Goal: Information Seeking & Learning: Learn about a topic

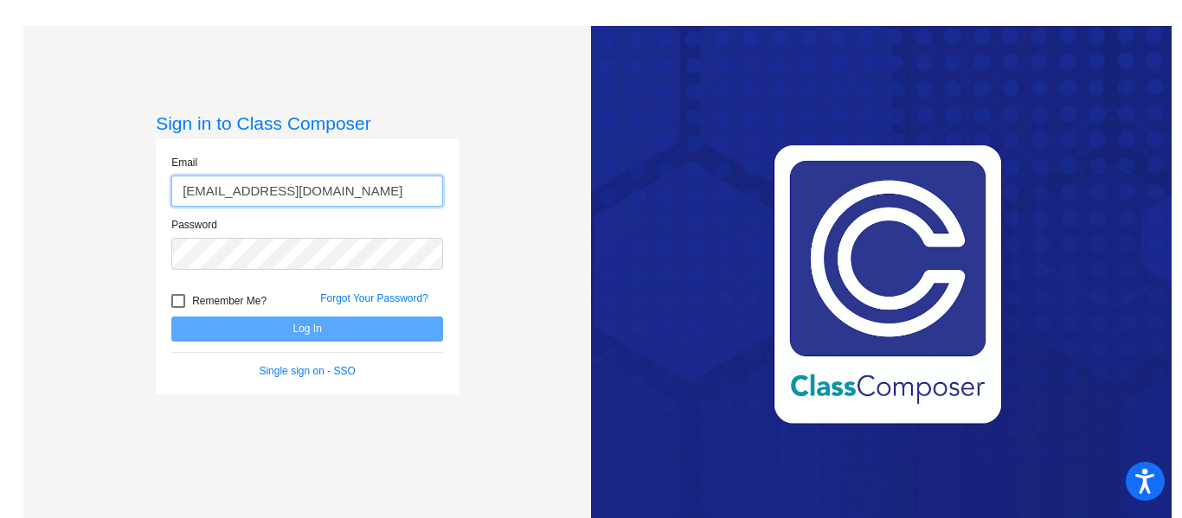
type input "[EMAIL_ADDRESS][DOMAIN_NAME]"
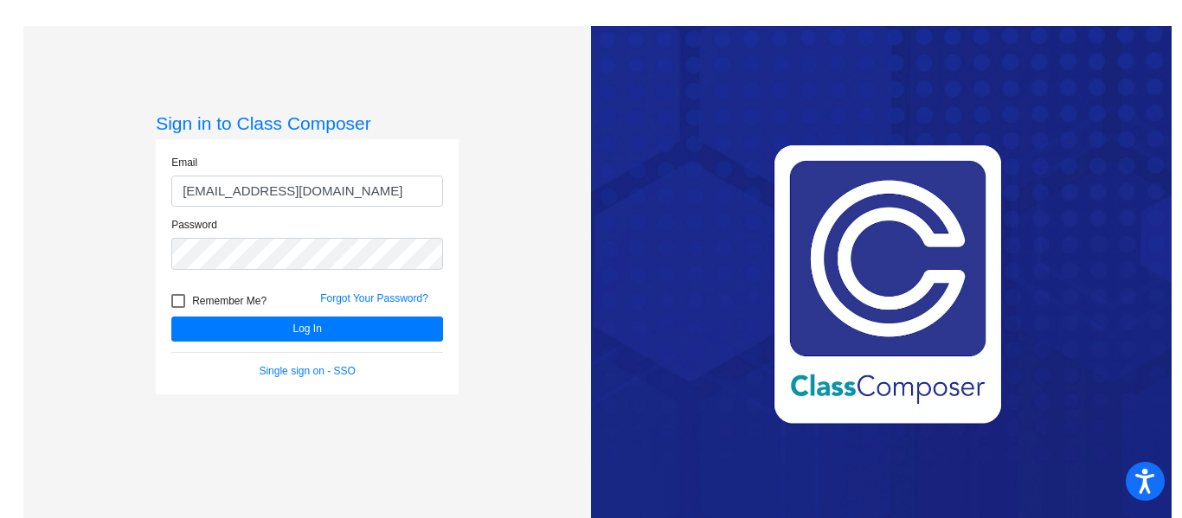
click at [175, 298] on div at bounding box center [178, 301] width 14 height 14
click at [177, 308] on input "Remember Me?" at bounding box center [177, 308] width 1 height 1
checkbox input "true"
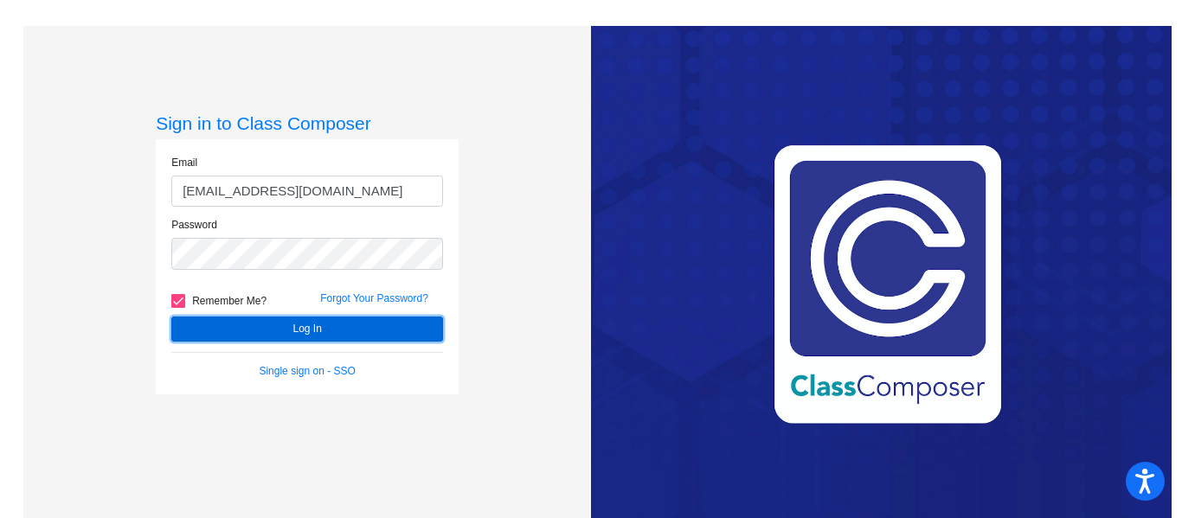
click at [234, 320] on button "Log In" at bounding box center [307, 329] width 272 height 25
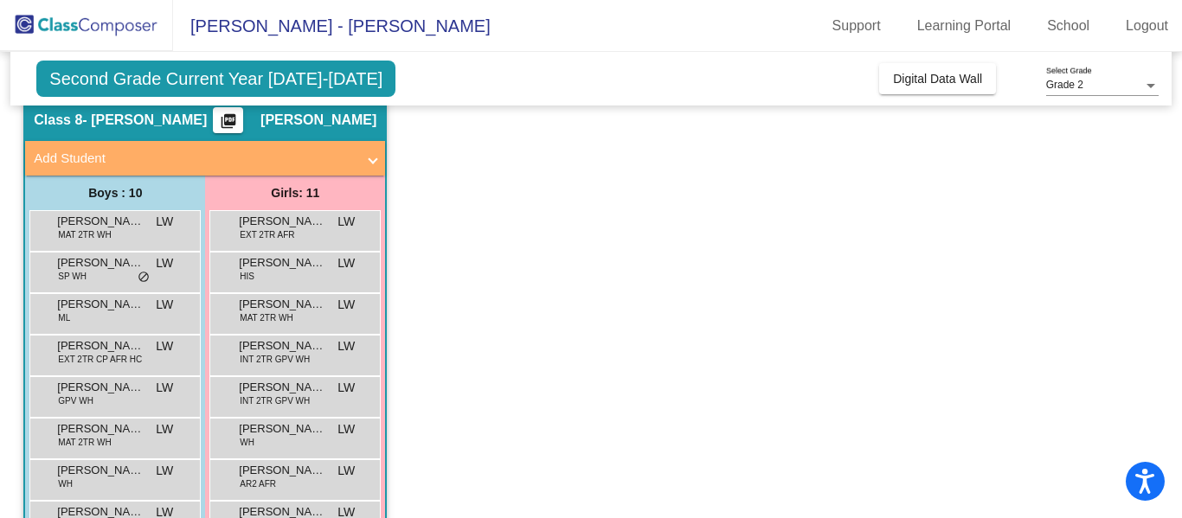
scroll to position [74, 0]
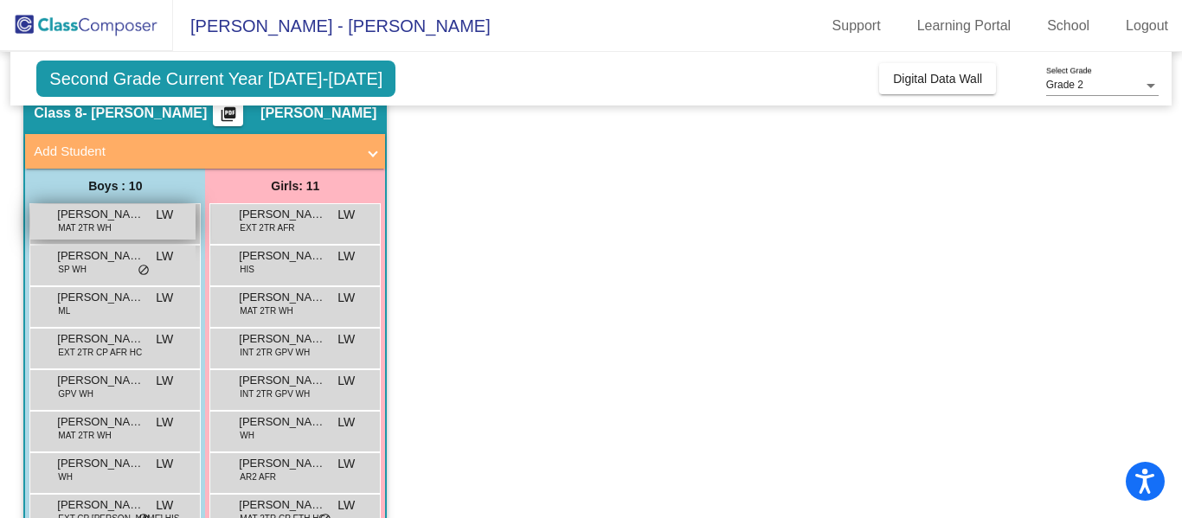
click at [124, 214] on span "[PERSON_NAME]" at bounding box center [100, 214] width 87 height 17
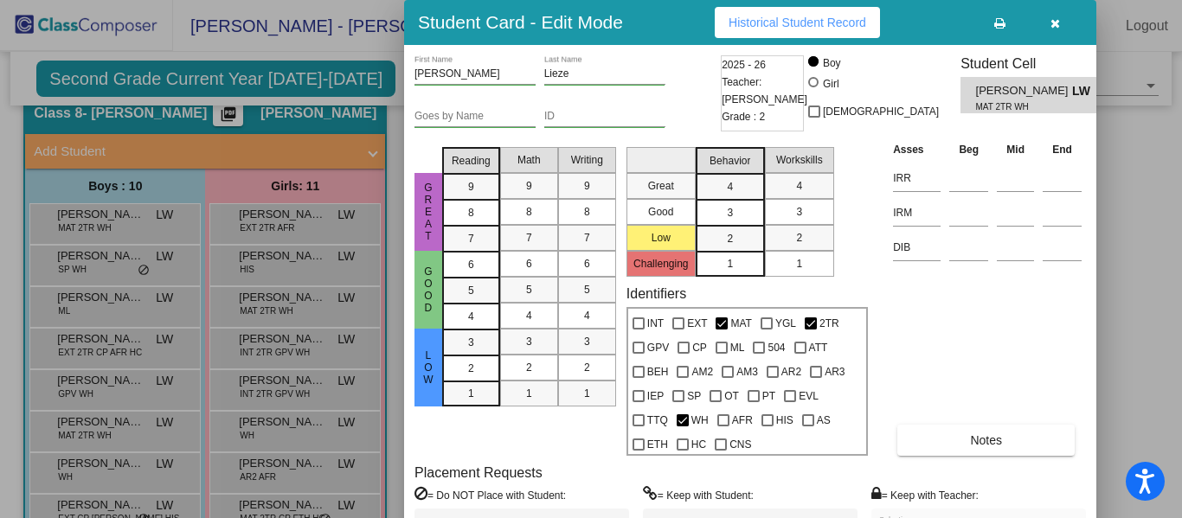
drag, startPoint x: 1180, startPoint y: 124, endPoint x: 1181, endPoint y: 194, distance: 70.1
click at [1181, 194] on div at bounding box center [591, 259] width 1182 height 518
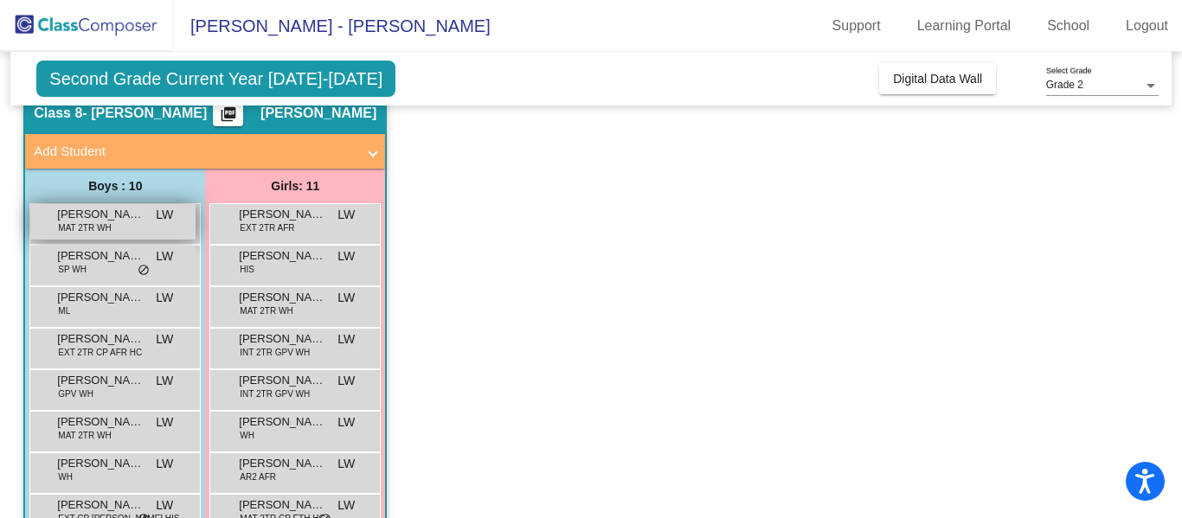
click at [147, 225] on div "[PERSON_NAME] MAT 2TR WH LW lock do_not_disturb_alt" at bounding box center [112, 221] width 165 height 35
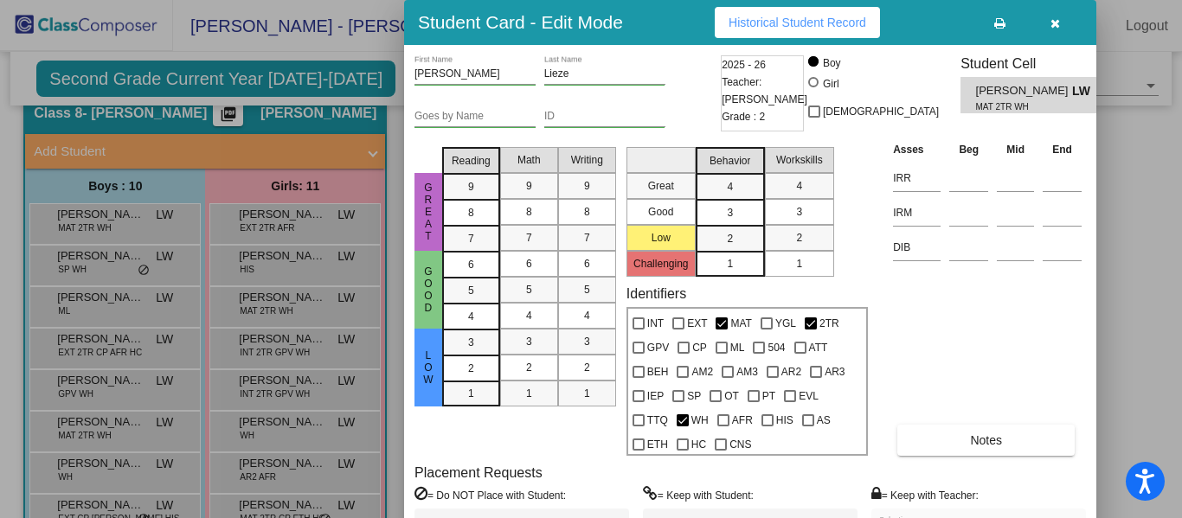
click at [392, 74] on div at bounding box center [591, 259] width 1182 height 518
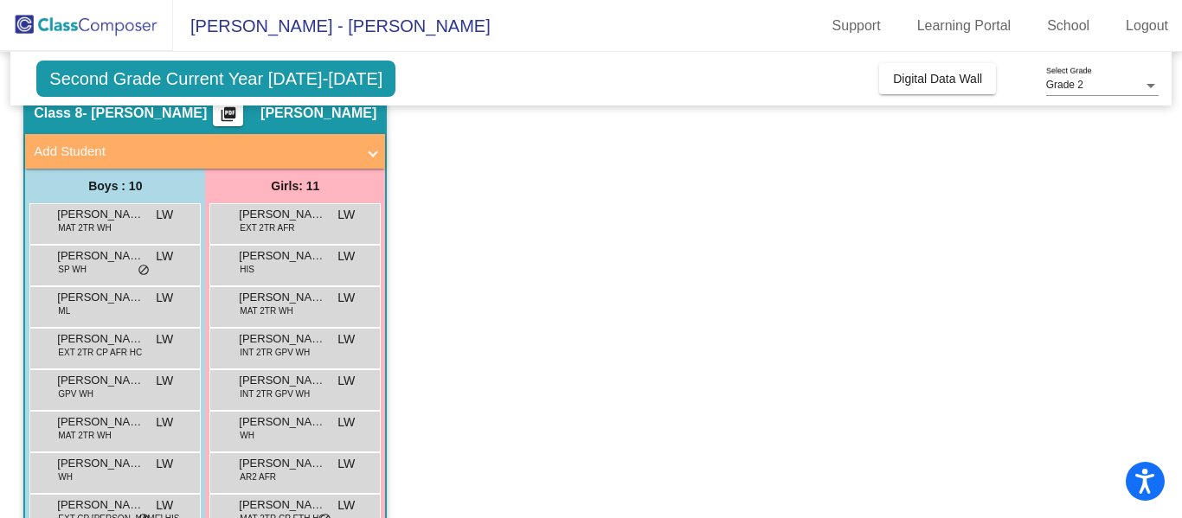
click at [300, 78] on span "Second Grade Current Year [DATE]-[DATE]" at bounding box center [215, 79] width 359 height 36
click at [1081, 81] on span "Grade 2" at bounding box center [1064, 85] width 37 height 12
click at [133, 268] on div at bounding box center [591, 259] width 1182 height 518
click at [133, 268] on div "[PERSON_NAME] WH LW lock do_not_disturb_alt" at bounding box center [112, 263] width 165 height 35
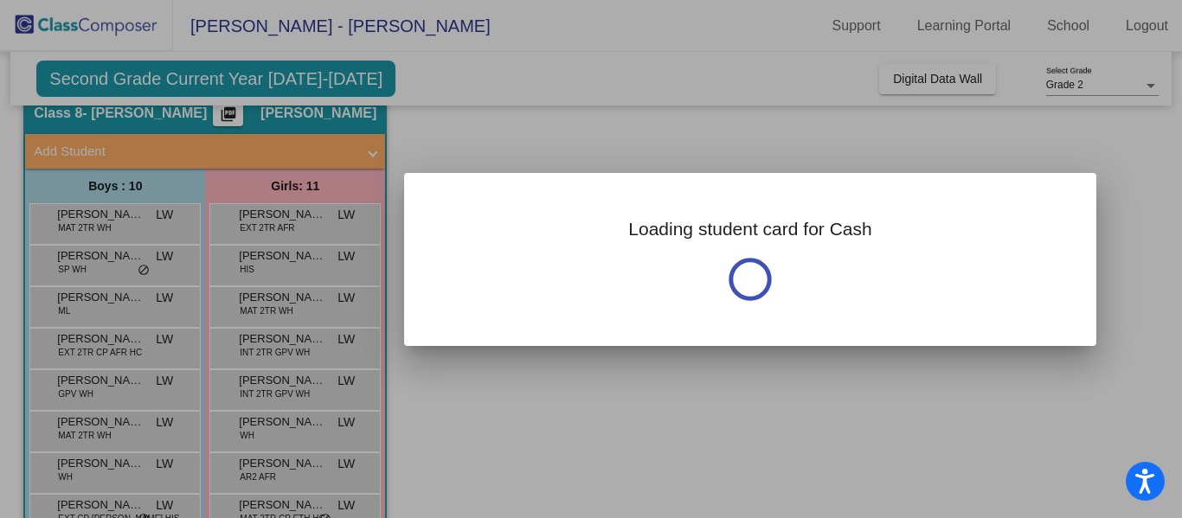
click at [133, 268] on div at bounding box center [591, 259] width 1182 height 518
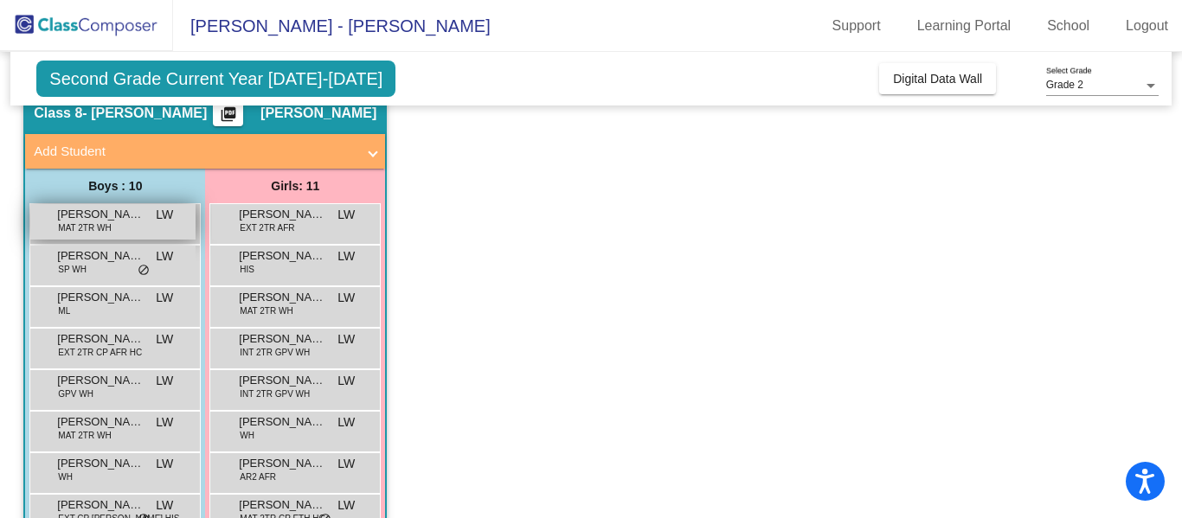
click at [99, 222] on span "MAT 2TR WH" at bounding box center [84, 227] width 53 height 13
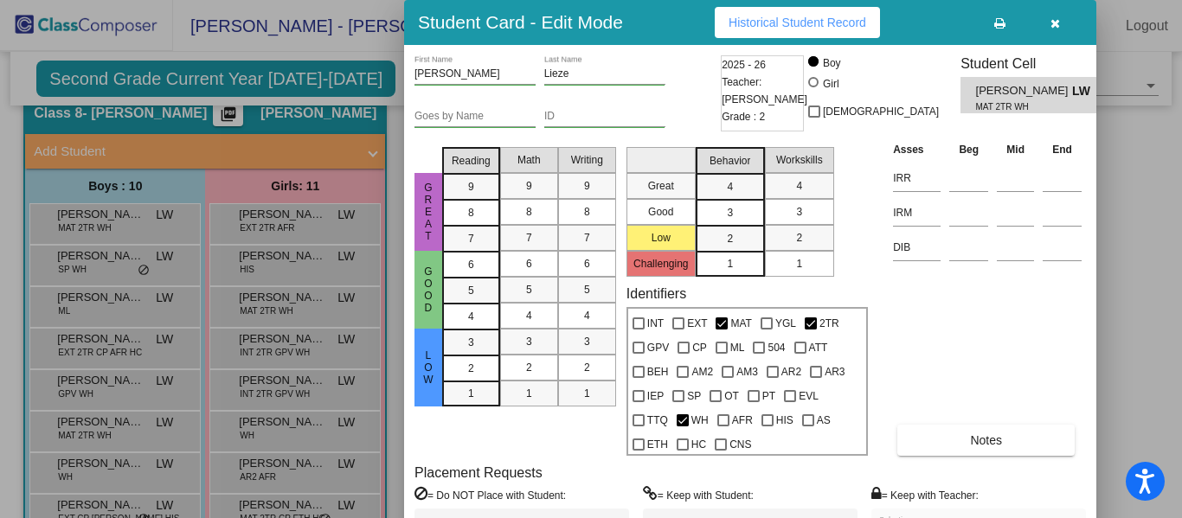
click at [93, 266] on div at bounding box center [591, 259] width 1182 height 518
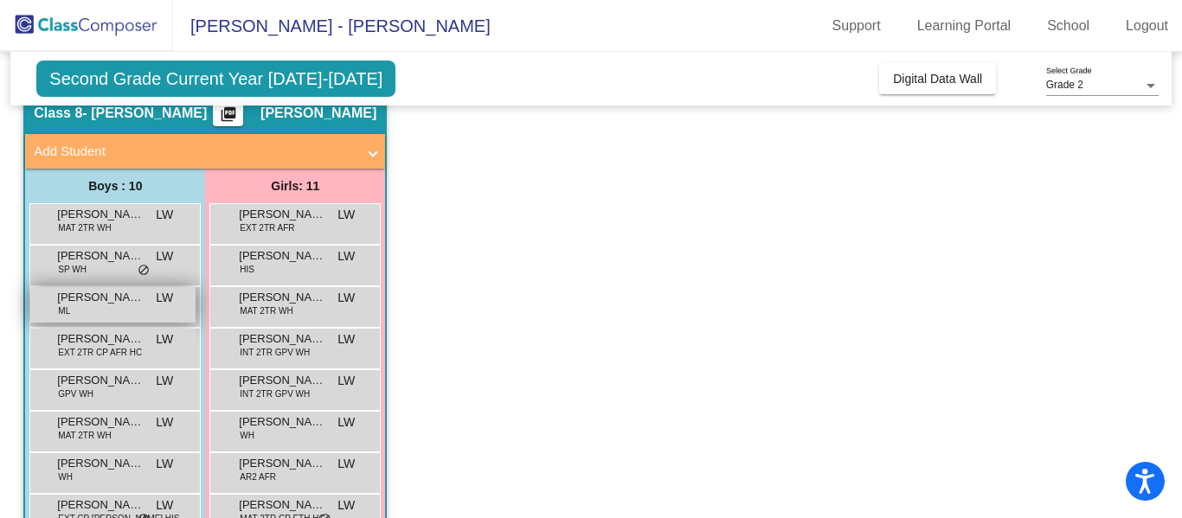
click at [89, 296] on span "[PERSON_NAME]" at bounding box center [100, 297] width 87 height 17
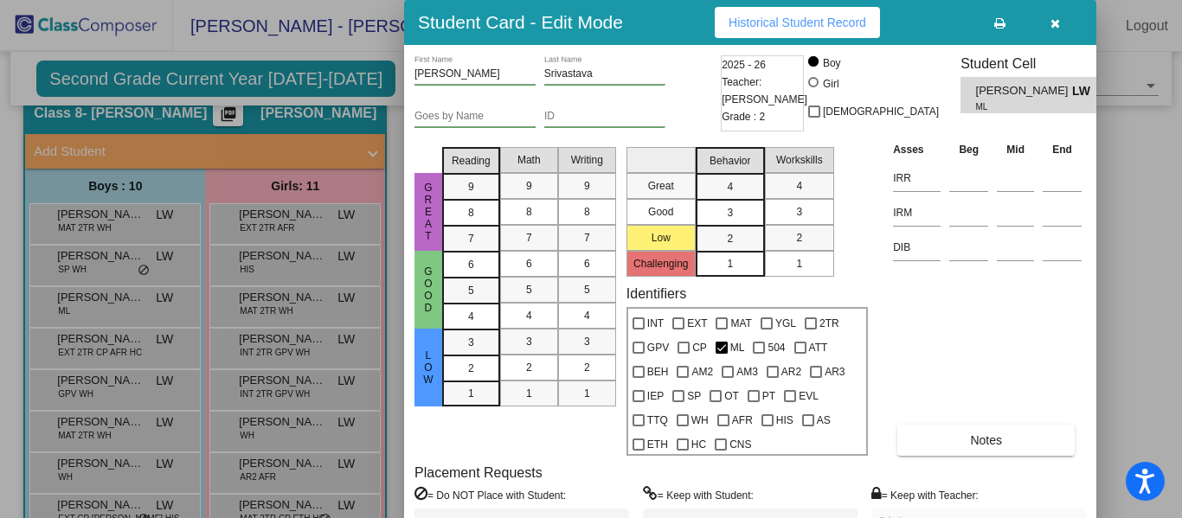
click at [108, 271] on div at bounding box center [591, 259] width 1182 height 518
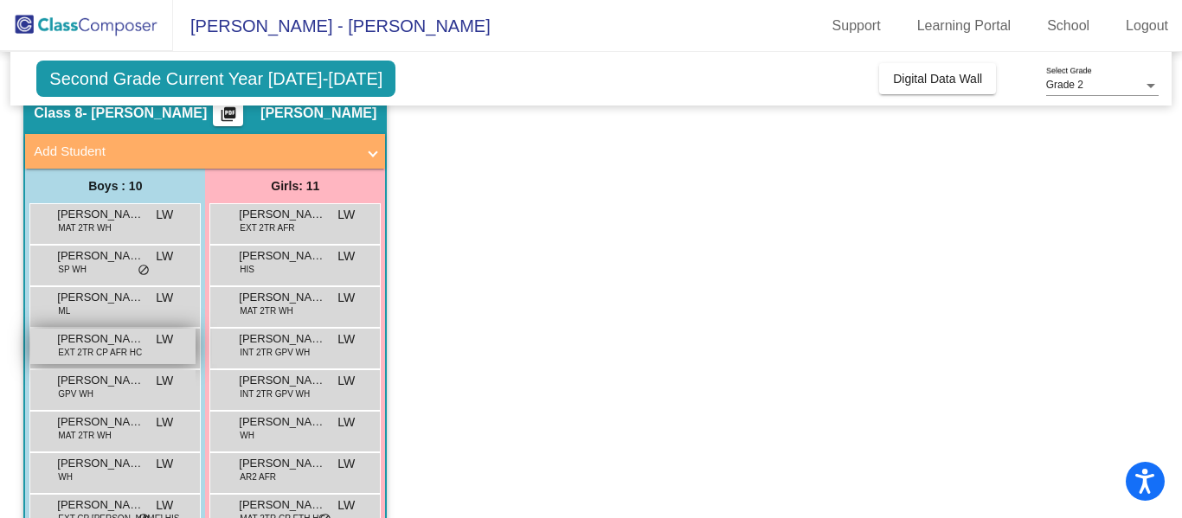
click at [103, 343] on span "[PERSON_NAME]" at bounding box center [100, 339] width 87 height 17
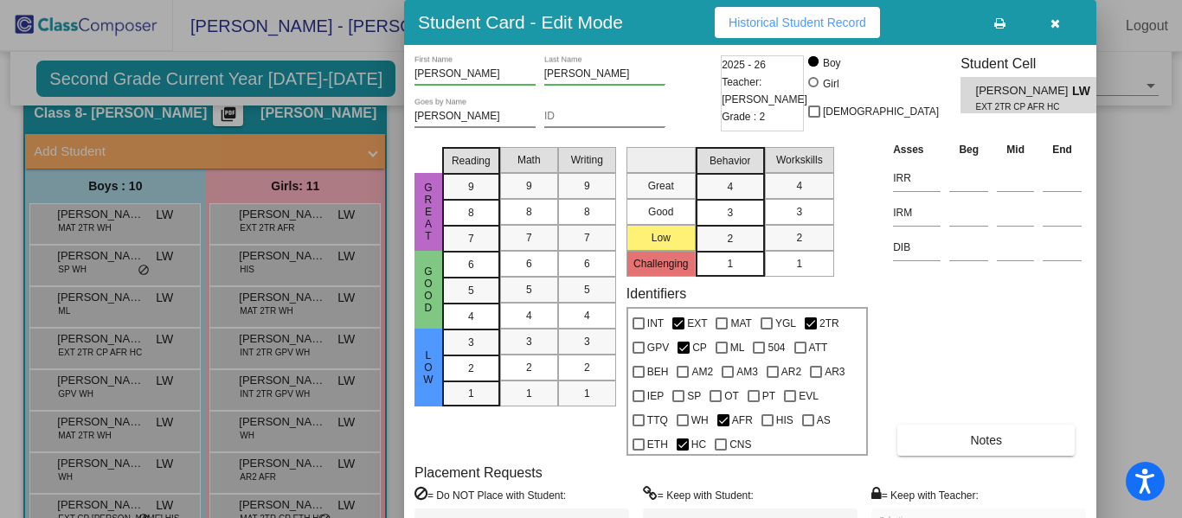
click at [90, 384] on div at bounding box center [591, 259] width 1182 height 518
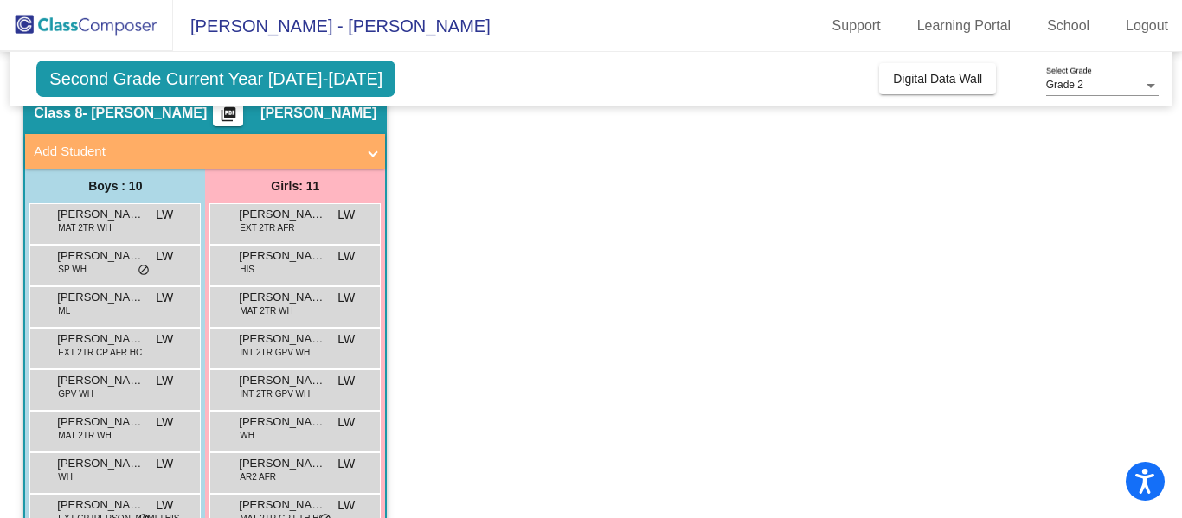
click at [90, 384] on span "[PERSON_NAME]" at bounding box center [100, 380] width 87 height 17
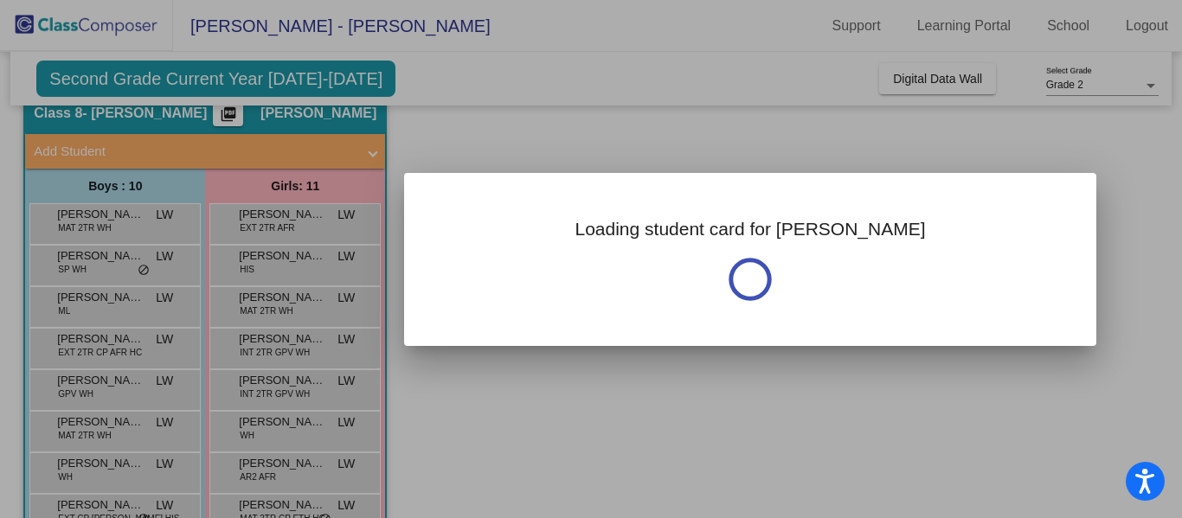
click at [90, 384] on div at bounding box center [591, 259] width 1182 height 518
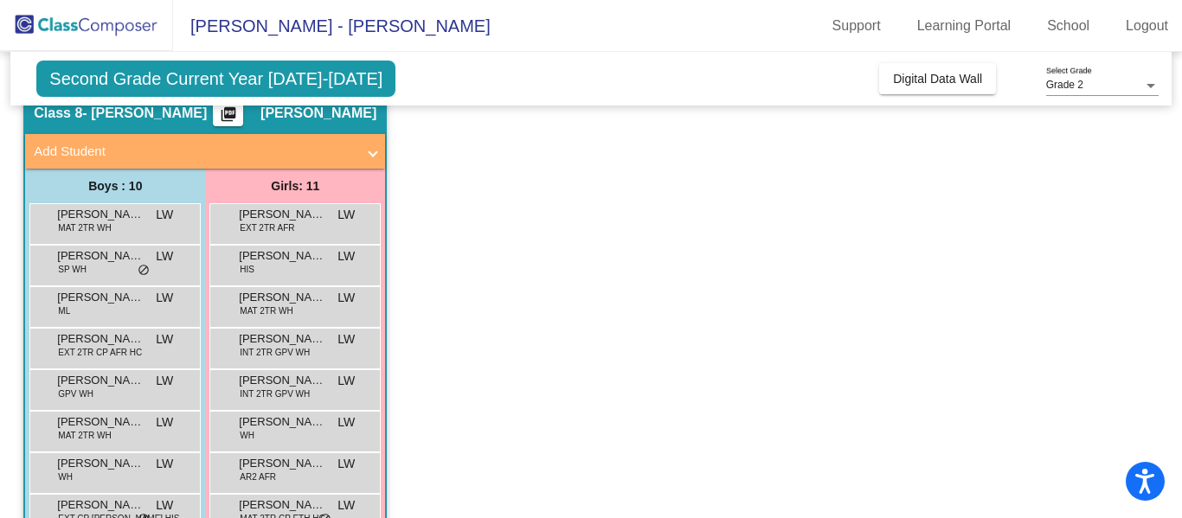
click at [1059, 87] on span "Grade 2" at bounding box center [1064, 85] width 37 height 12
click at [1059, 87] on span "Grade 2" at bounding box center [1102, 85] width 112 height 31
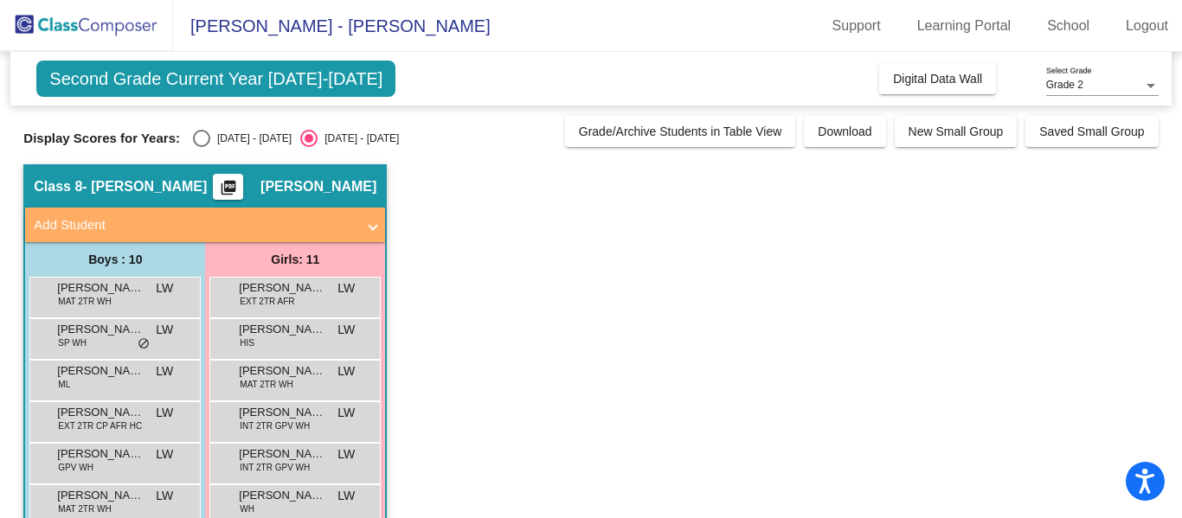
click at [195, 142] on div "Select an option" at bounding box center [201, 138] width 17 height 17
click at [201, 147] on input "[DATE] - [DATE]" at bounding box center [201, 147] width 1 height 1
radio input "true"
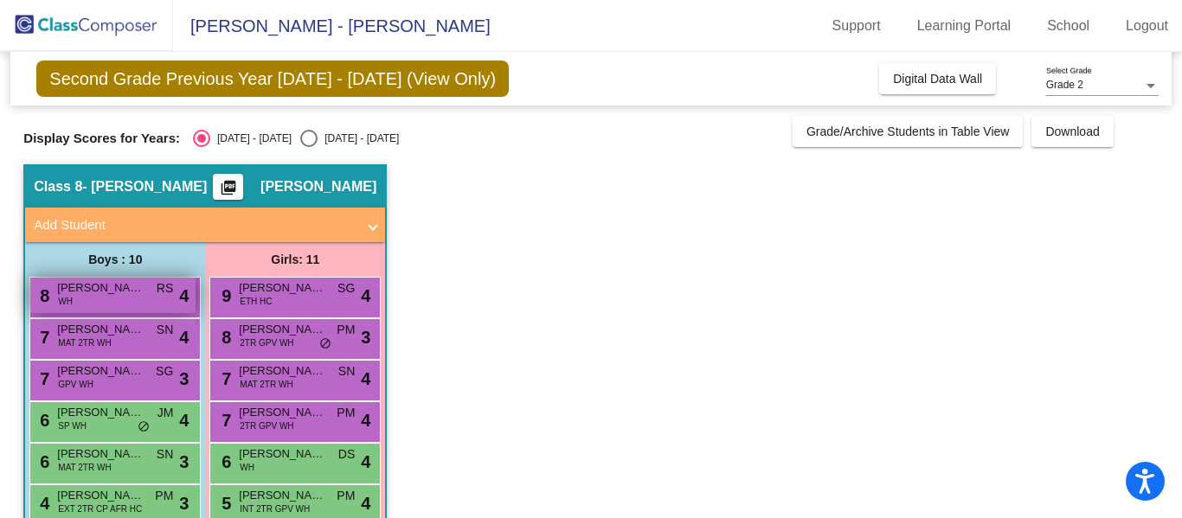
click at [110, 287] on span "[PERSON_NAME]" at bounding box center [100, 287] width 87 height 17
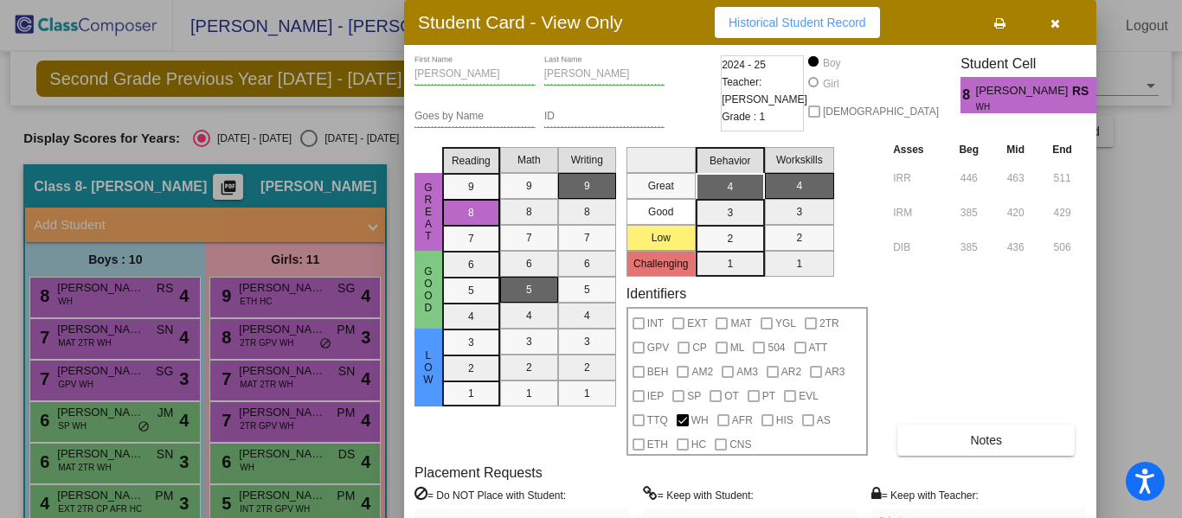
drag, startPoint x: 1181, startPoint y: 162, endPoint x: 1180, endPoint y: 221, distance: 58.8
click at [1180, 221] on div at bounding box center [591, 259] width 1182 height 518
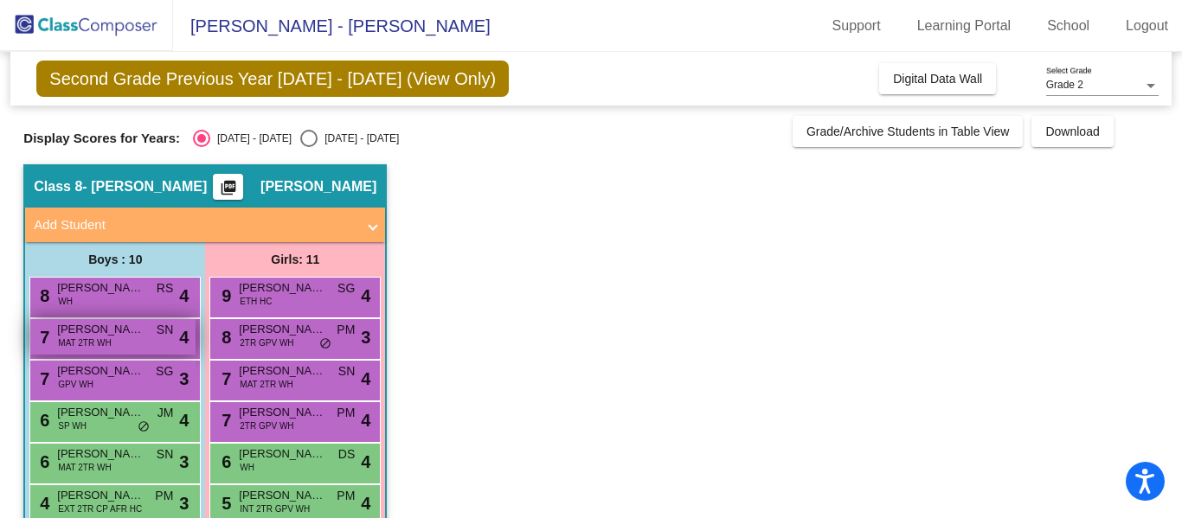
click at [85, 339] on span "MAT 2TR WH" at bounding box center [84, 343] width 53 height 13
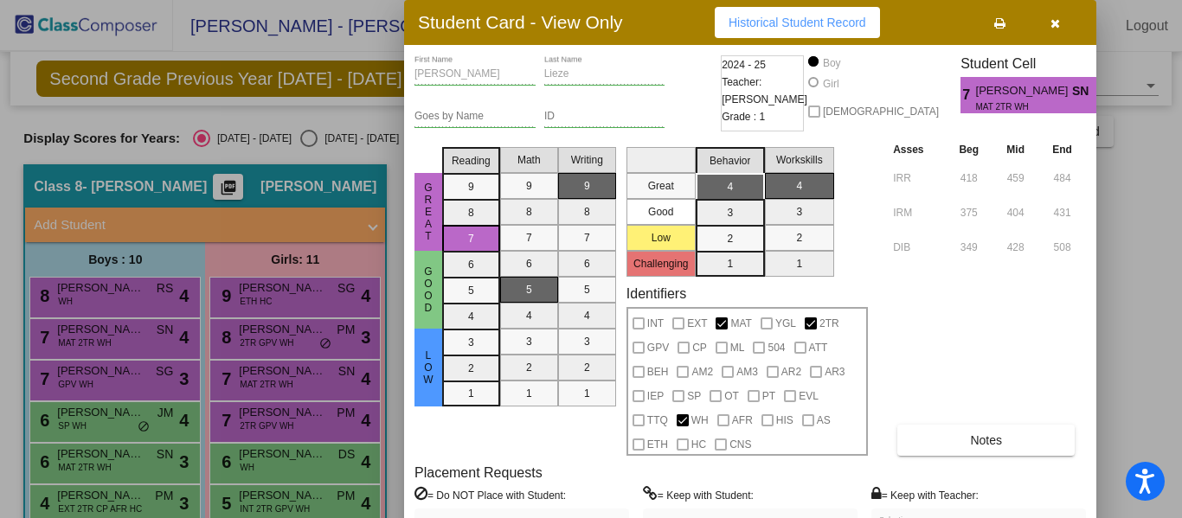
click at [959, 378] on div "Asses Beg Mid End IRR 418 459 484 IRM 375 404 431 DIB 349 428 508 Notes" at bounding box center [987, 298] width 197 height 316
click at [1013, 311] on div "Asses Beg Mid End IRR 418 459 484 IRM 375 404 431 DIB 349 428 508 Notes" at bounding box center [987, 298] width 197 height 316
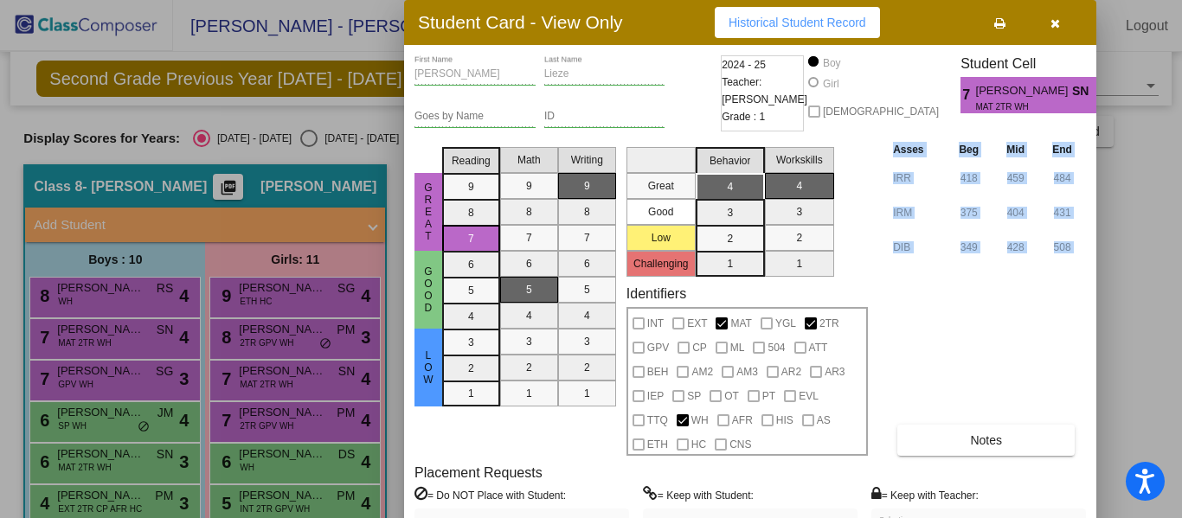
drag, startPoint x: 1013, startPoint y: 311, endPoint x: 1016, endPoint y: 266, distance: 44.2
click at [1016, 266] on div "Asses Beg Mid End IRR 418 459 484 IRM 375 404 431 DIB 349 428 508 Notes" at bounding box center [987, 298] width 197 height 316
click at [96, 357] on div at bounding box center [591, 259] width 1182 height 518
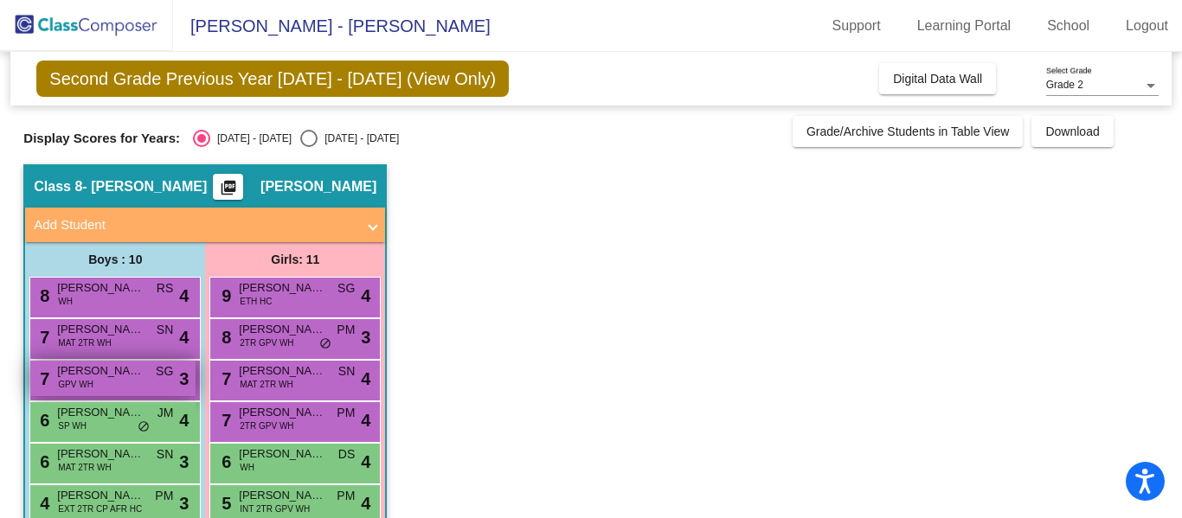
click at [94, 379] on span "[PERSON_NAME]" at bounding box center [100, 371] width 87 height 17
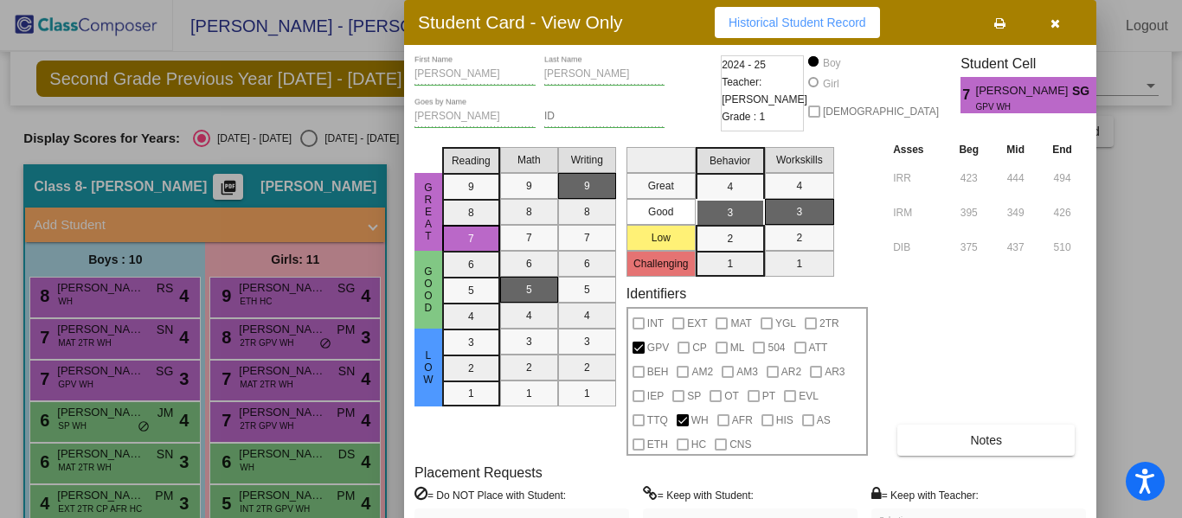
click at [145, 299] on div at bounding box center [591, 259] width 1182 height 518
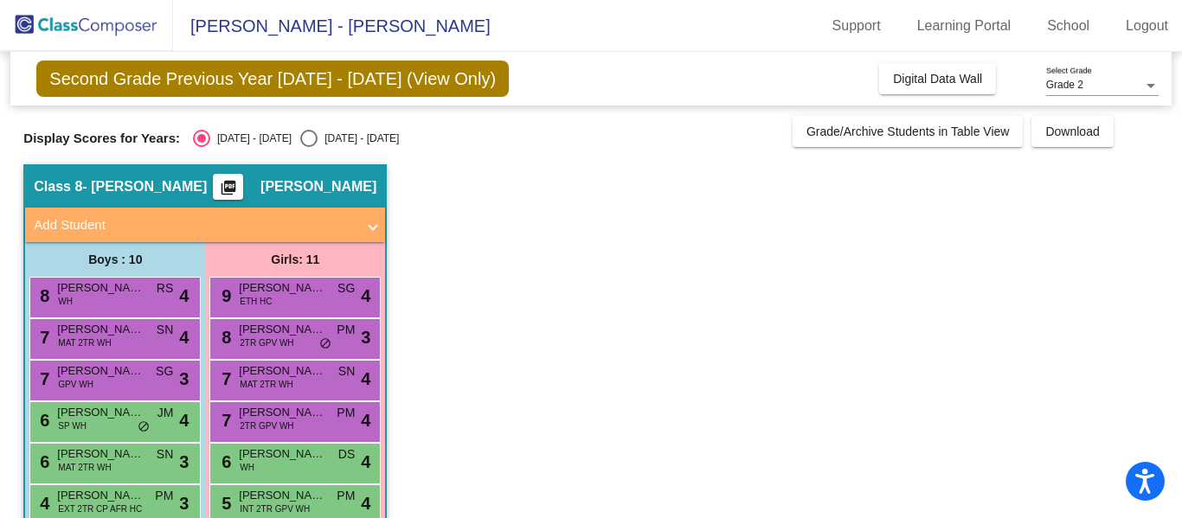
click at [145, 299] on div "8 [PERSON_NAME] WH RS lock do_not_disturb_alt 4" at bounding box center [112, 295] width 165 height 35
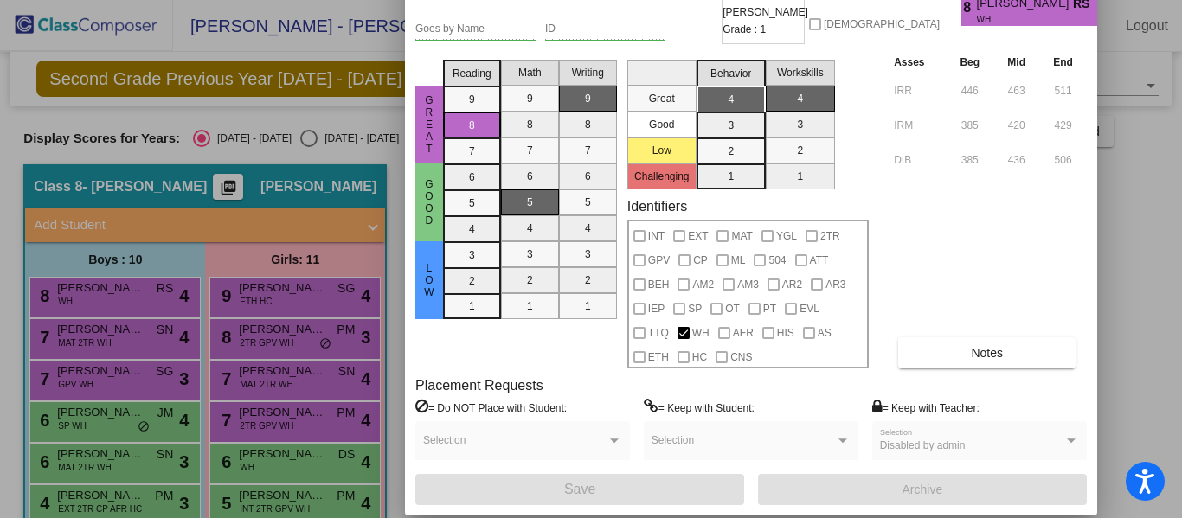
drag, startPoint x: 626, startPoint y: 36, endPoint x: 632, endPoint y: -83, distance: 119.6
click at [632, 0] on html "Accessibility Screen-Reader Guide, Feedback, and Issue Reporting | New window […" at bounding box center [591, 259] width 1182 height 518
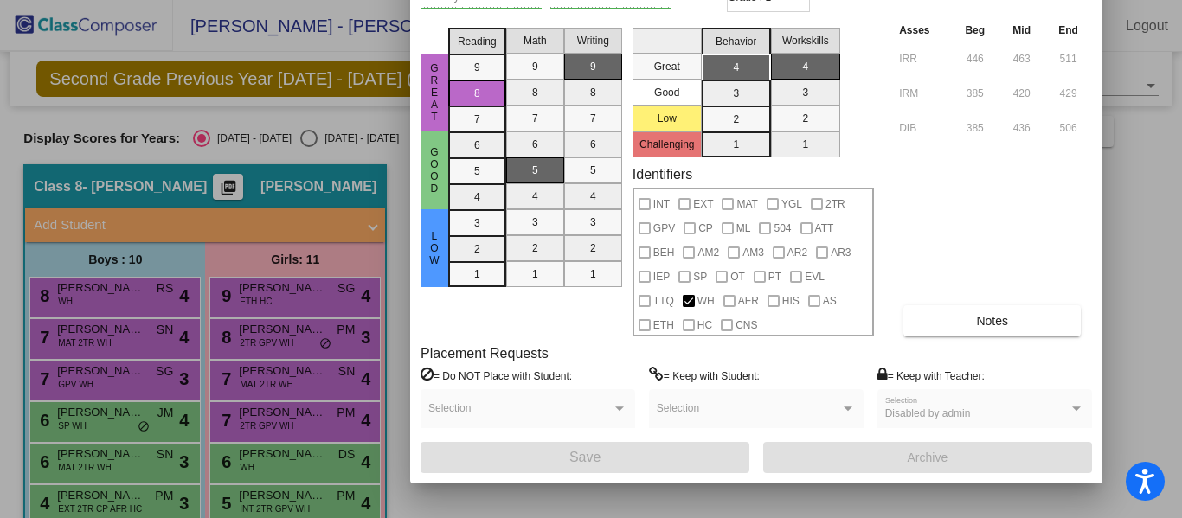
click at [90, 420] on div at bounding box center [591, 259] width 1182 height 518
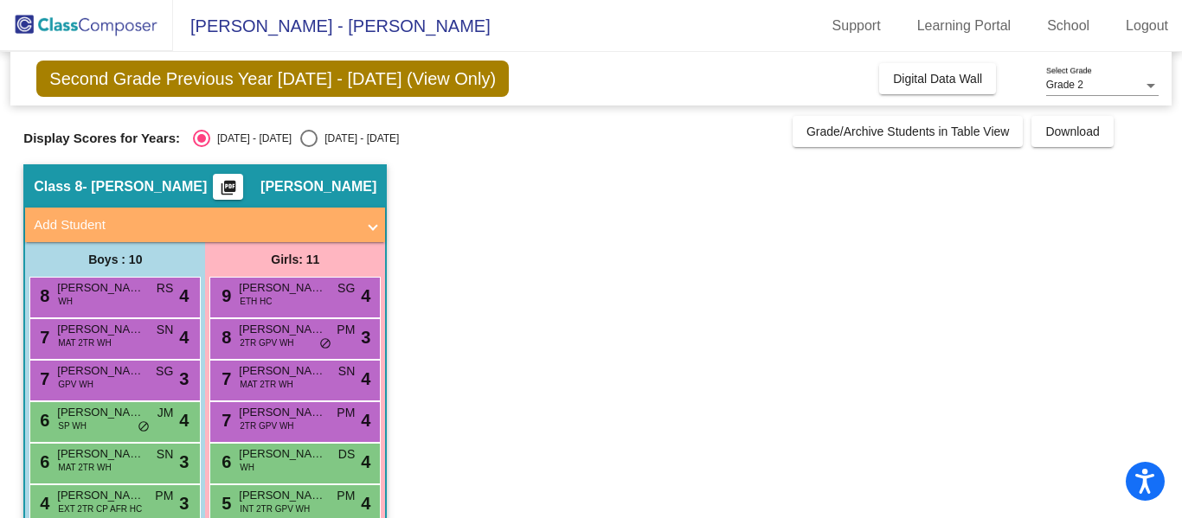
click at [90, 420] on span "[PERSON_NAME]" at bounding box center [100, 412] width 87 height 17
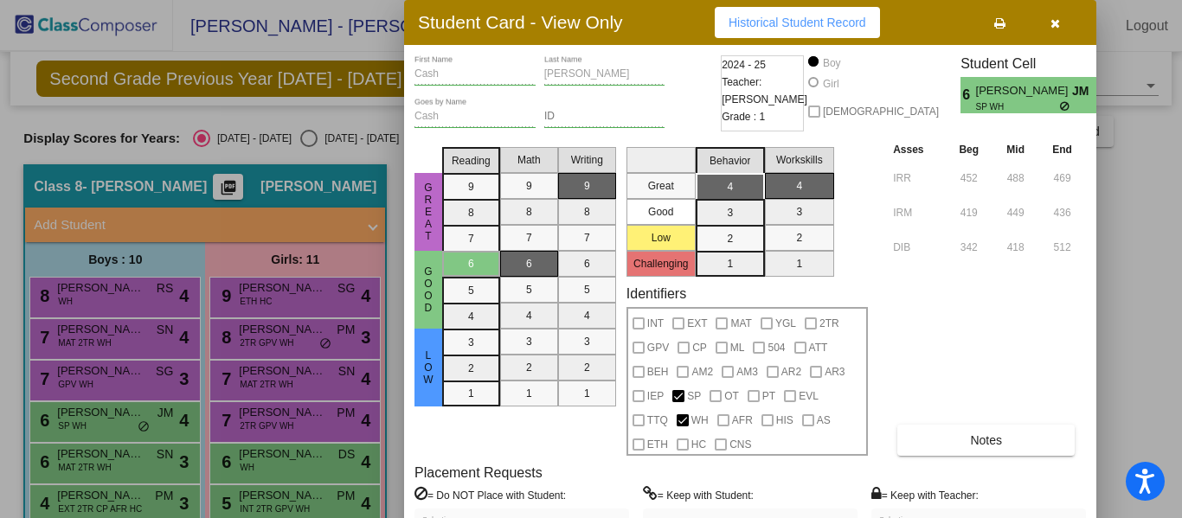
click at [93, 470] on div at bounding box center [591, 259] width 1182 height 518
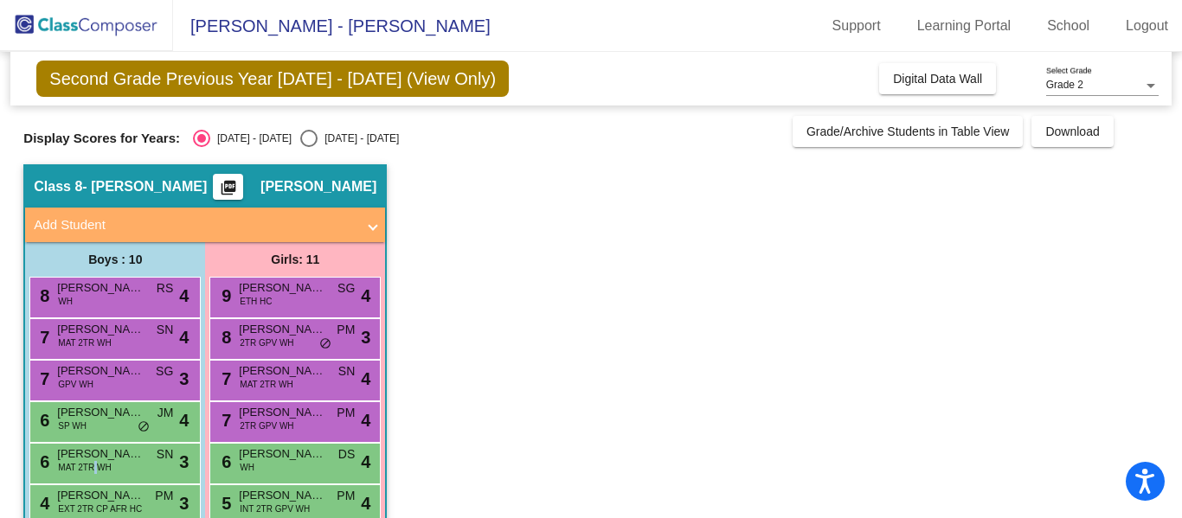
click at [93, 470] on span "MAT 2TR WH" at bounding box center [84, 467] width 53 height 13
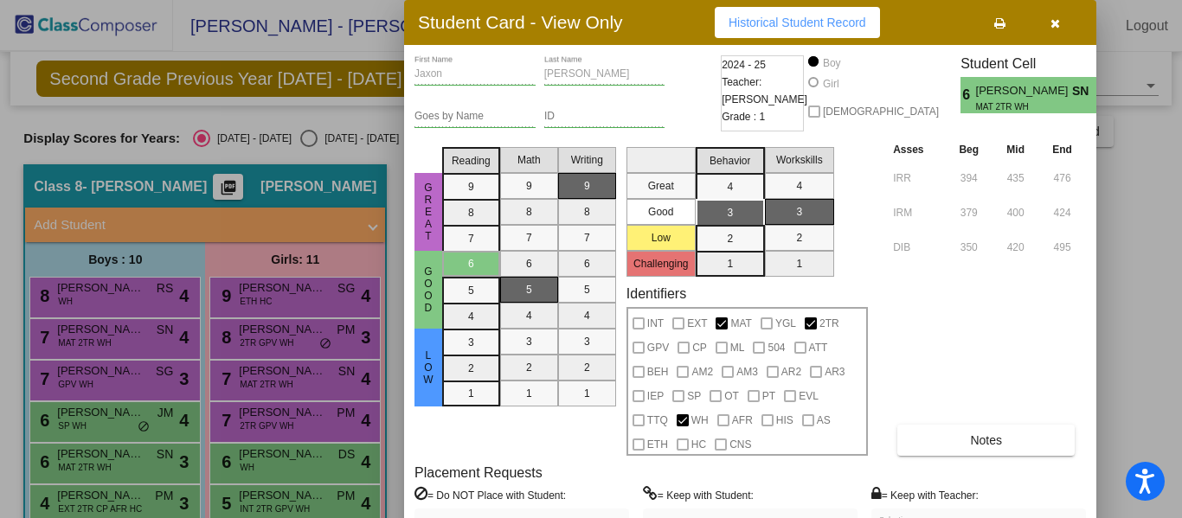
click at [83, 491] on div at bounding box center [591, 259] width 1182 height 518
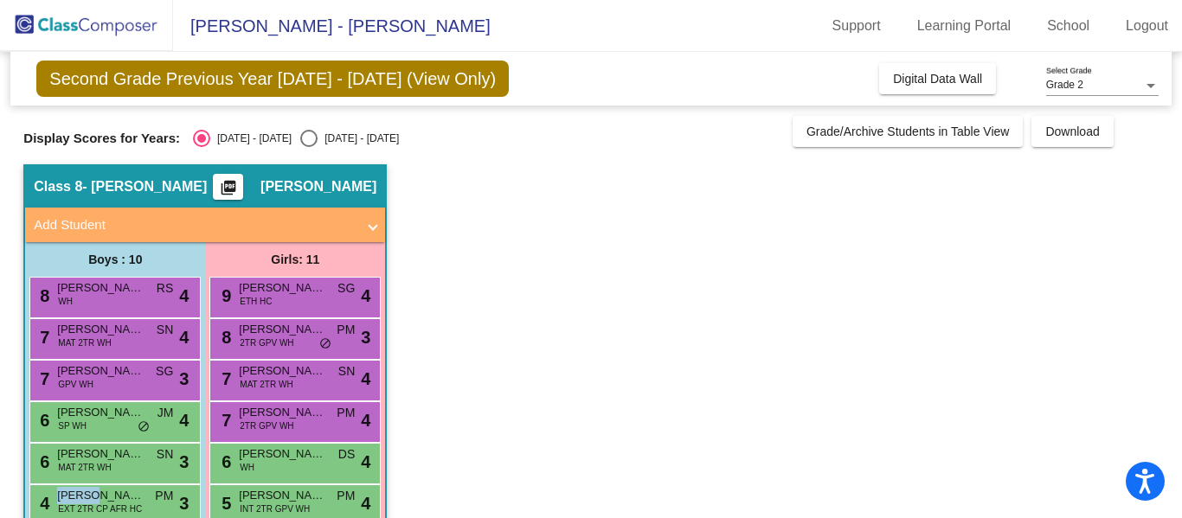
click at [83, 491] on span "[PERSON_NAME]" at bounding box center [100, 495] width 87 height 17
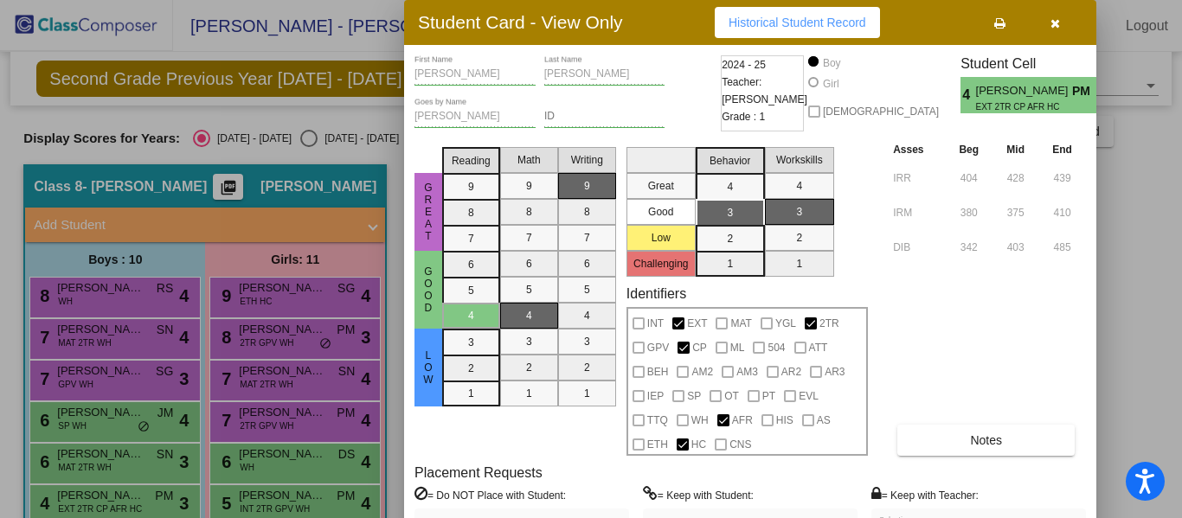
click at [385, 152] on div at bounding box center [591, 259] width 1182 height 518
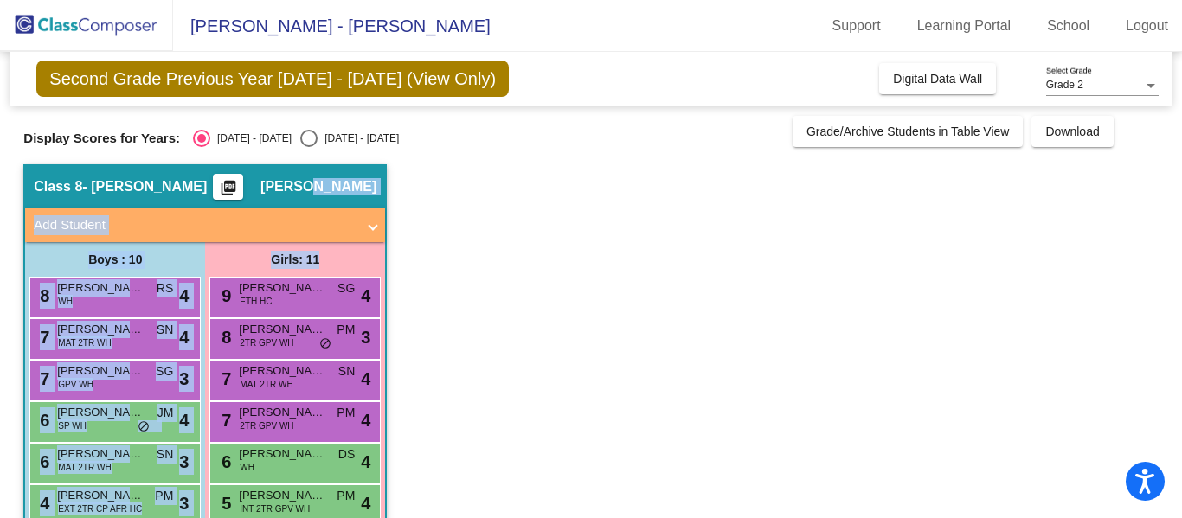
drag, startPoint x: 342, startPoint y: 262, endPoint x: 350, endPoint y: 162, distance: 100.7
click at [350, 162] on div "Second Grade Previous Year [DATE] - [DATE] (View Only) Add, Move, or Retain Stu…" at bounding box center [590, 406] width 1134 height 709
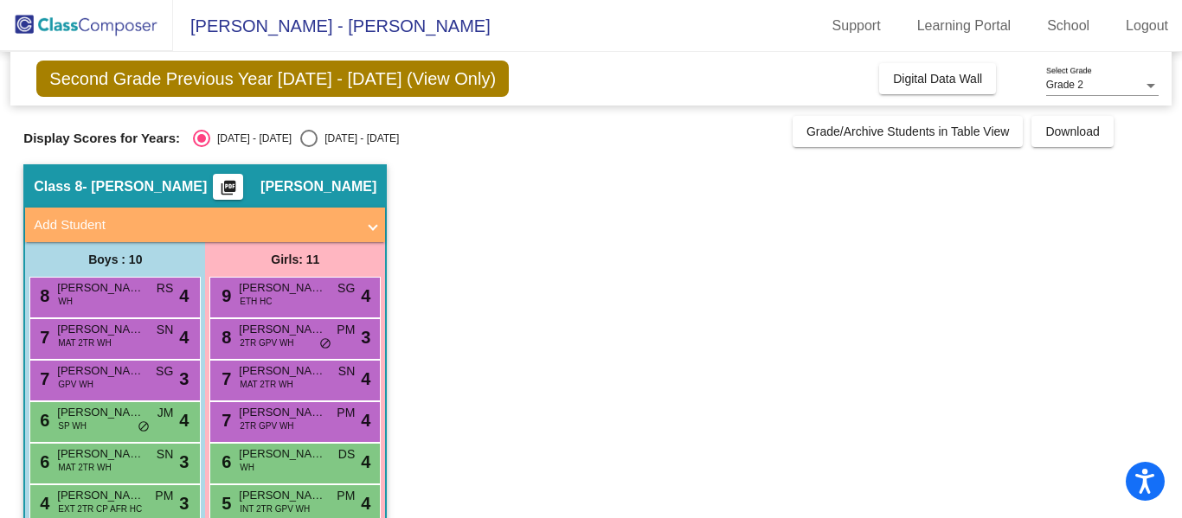
click at [504, 370] on app-classroom "Class 8 - [PERSON_NAME] picture_as_pdf [PERSON_NAME] Add Student First Name Las…" at bounding box center [590, 462] width 1134 height 597
drag, startPoint x: 385, startPoint y: 275, endPoint x: 388, endPoint y: 303, distance: 27.8
click at [388, 303] on app-classroom "Class 8 - [PERSON_NAME] picture_as_pdf [PERSON_NAME] Add Student First Name Las…" at bounding box center [590, 462] width 1134 height 597
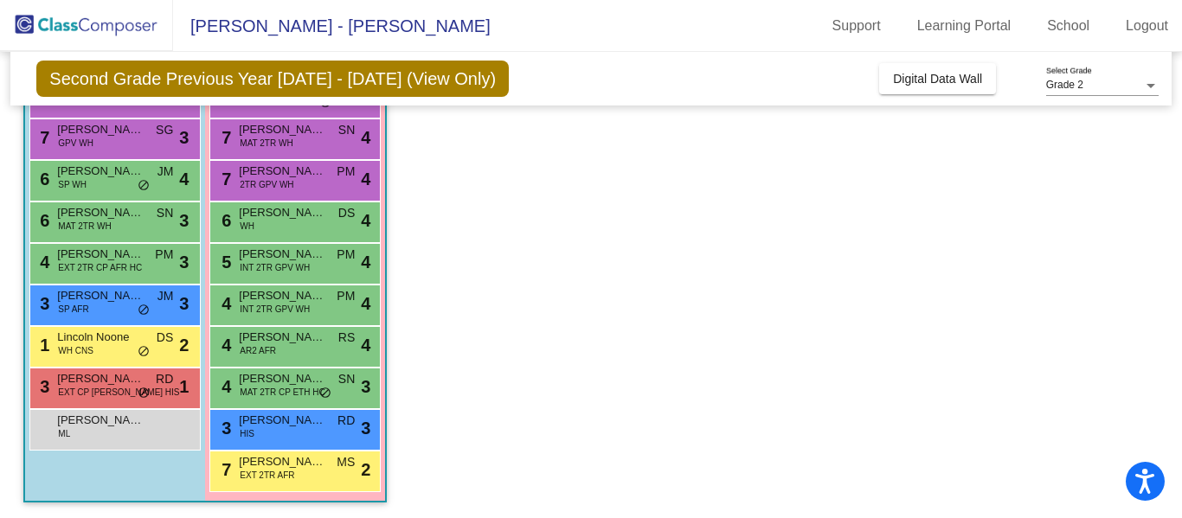
scroll to position [242, 0]
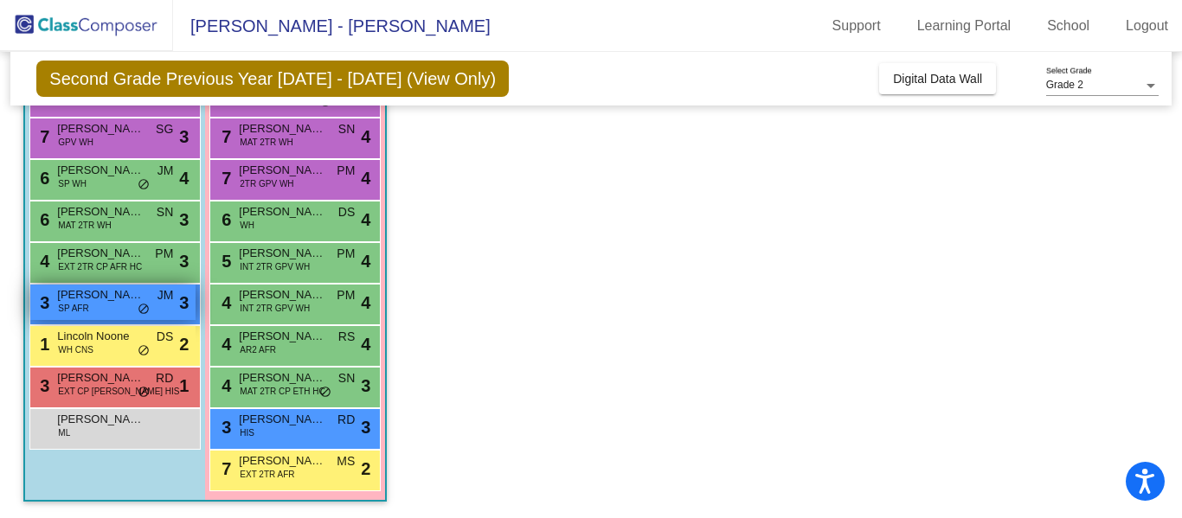
click at [100, 308] on div "3 [PERSON_NAME] SP AFR JM lock do_not_disturb_alt 3" at bounding box center [112, 302] width 165 height 35
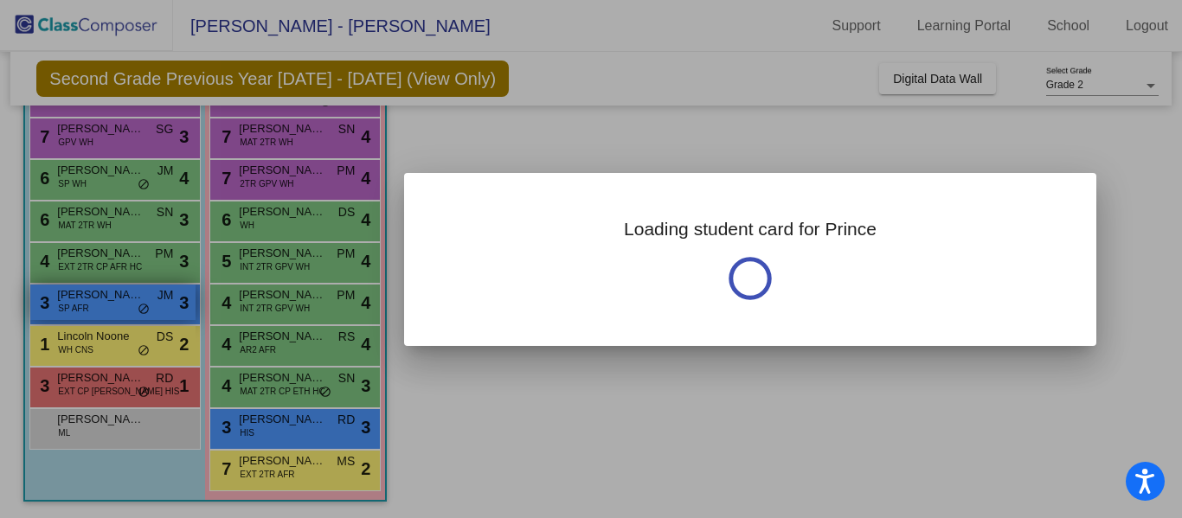
click at [100, 308] on div at bounding box center [591, 259] width 1182 height 518
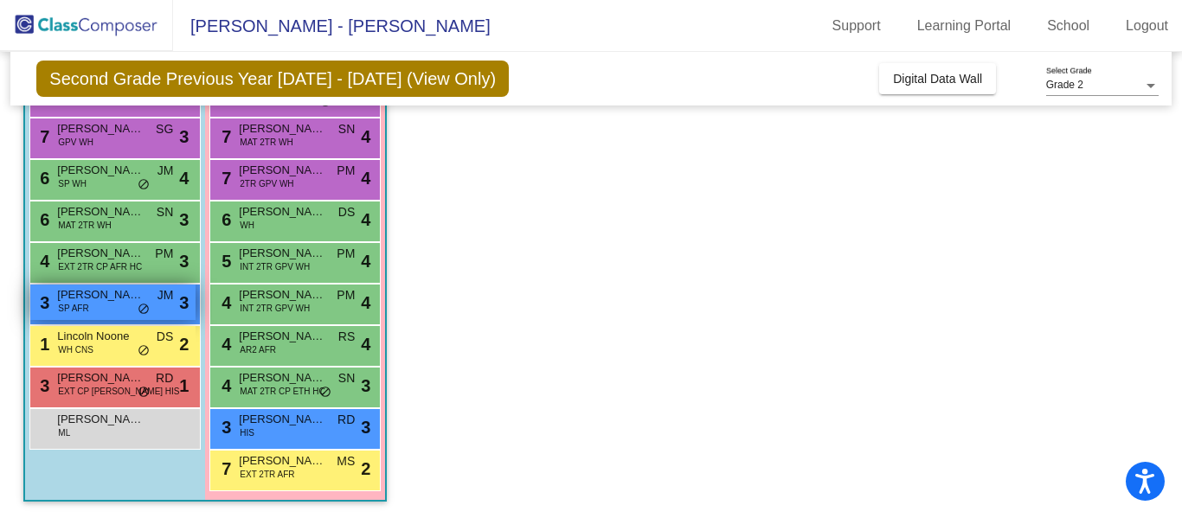
click at [99, 311] on div "3 [PERSON_NAME] SP AFR JM lock do_not_disturb_alt 3" at bounding box center [112, 302] width 165 height 35
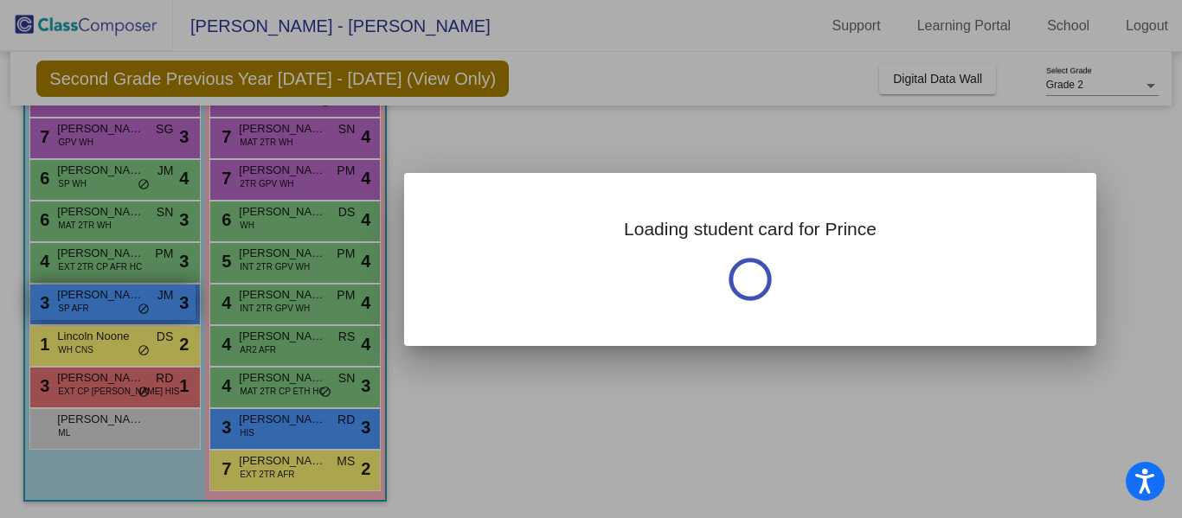
click at [99, 311] on div at bounding box center [591, 259] width 1182 height 518
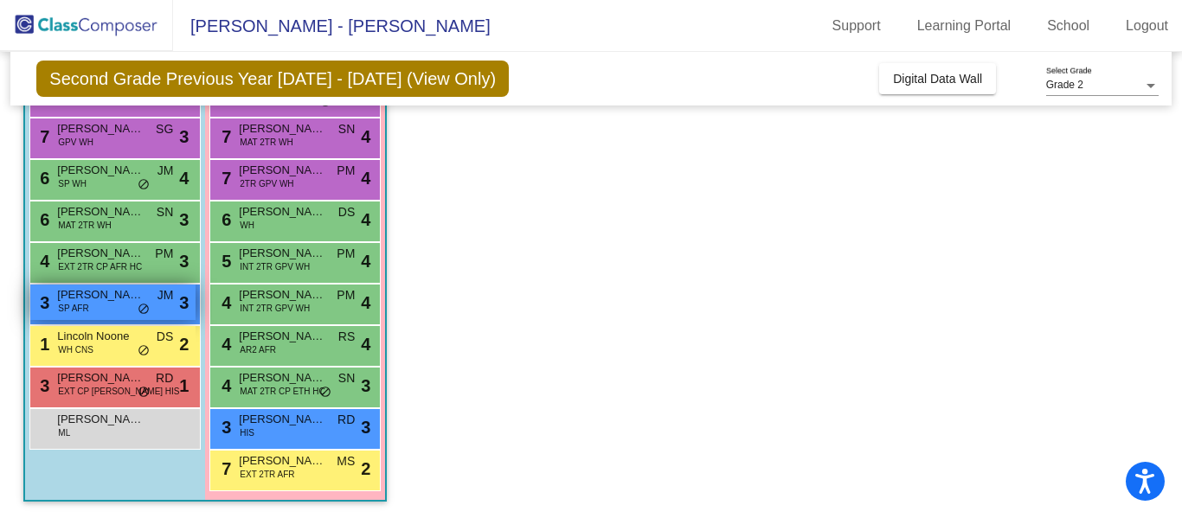
click at [96, 308] on div "3 [PERSON_NAME] SP AFR JM lock do_not_disturb_alt 3" at bounding box center [112, 302] width 165 height 35
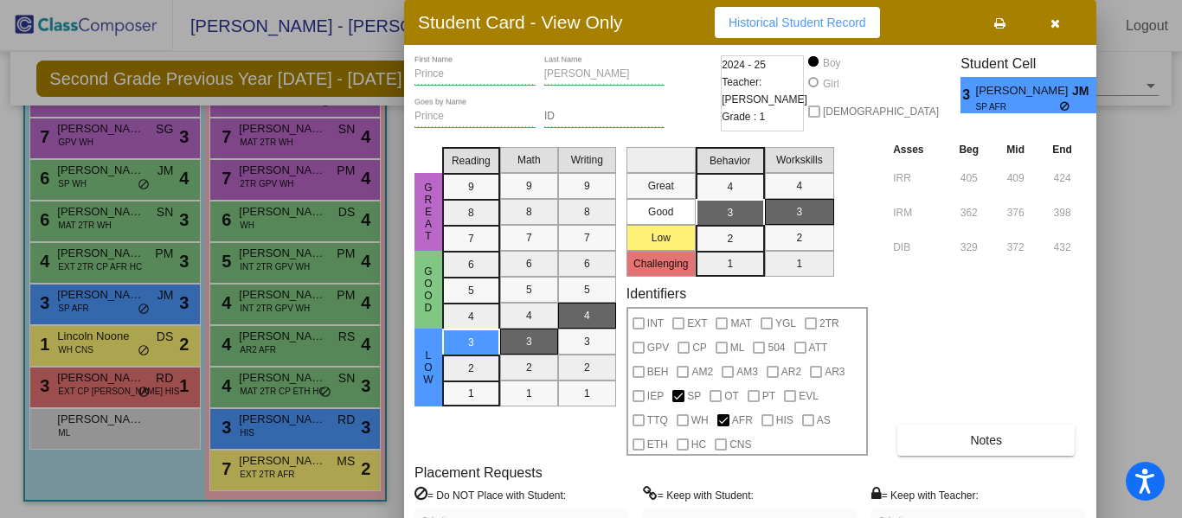
click at [106, 266] on div at bounding box center [591, 259] width 1182 height 518
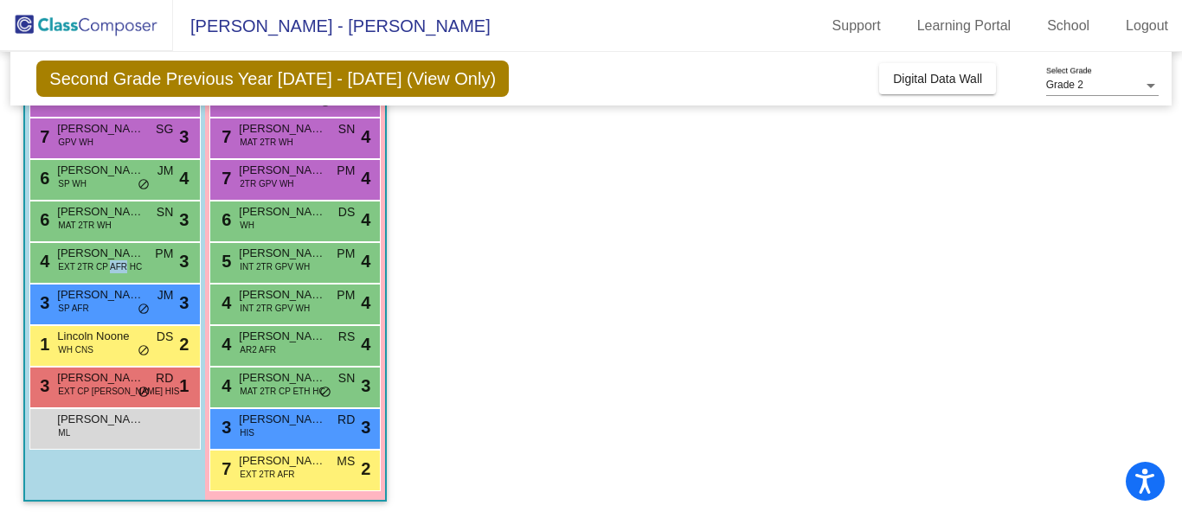
click at [106, 266] on span "EXT 2TR CP AFR HC" at bounding box center [100, 266] width 84 height 13
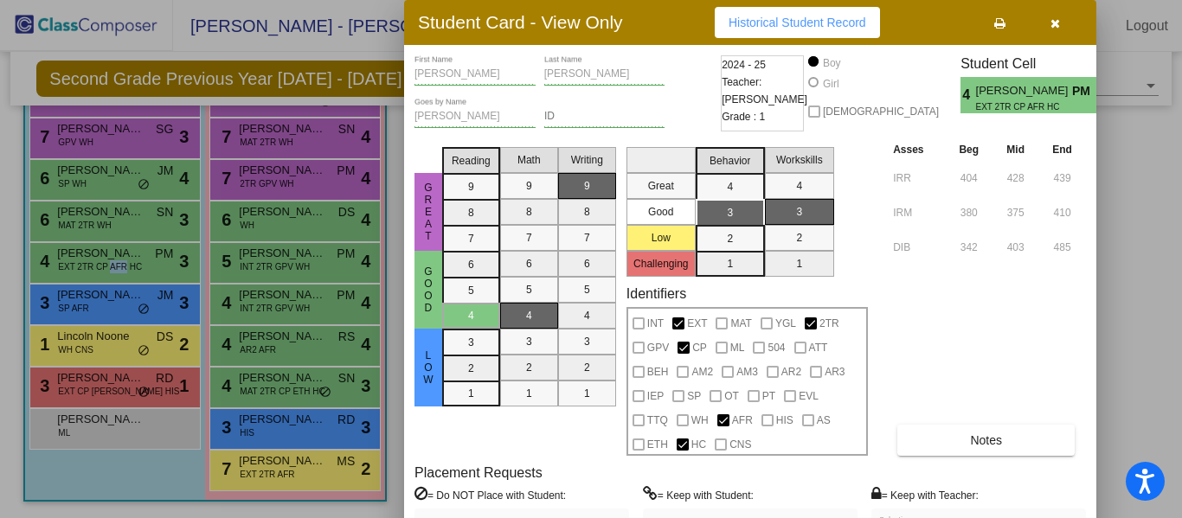
click at [113, 218] on div at bounding box center [591, 259] width 1182 height 518
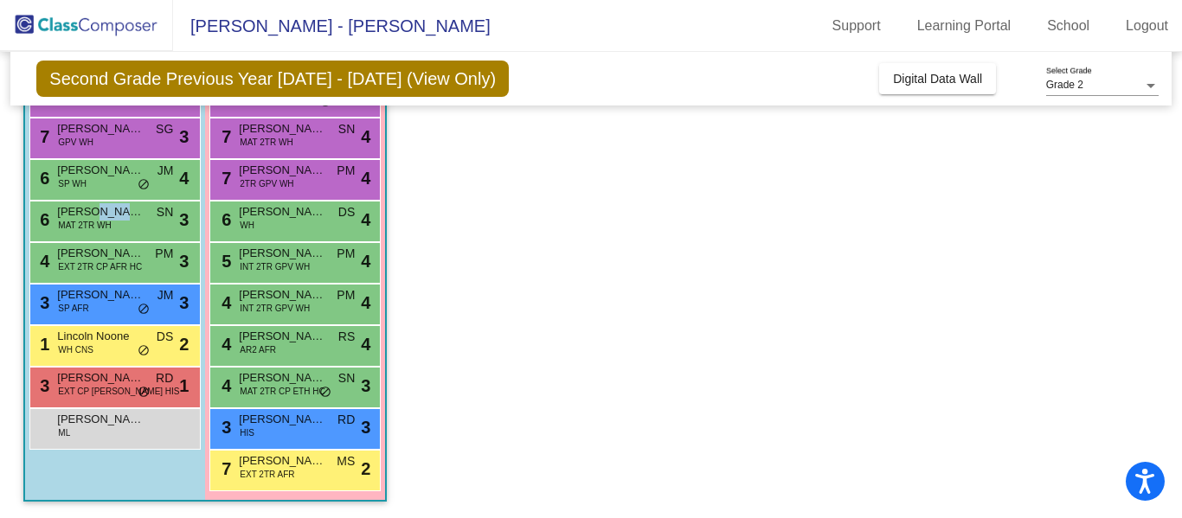
click at [113, 218] on span "[PERSON_NAME]" at bounding box center [100, 211] width 87 height 17
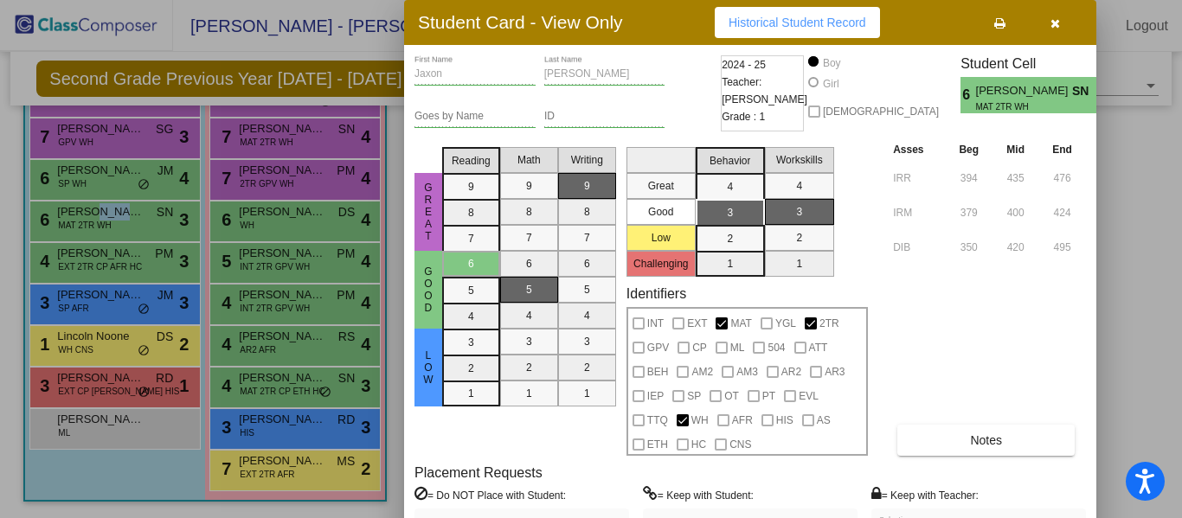
click at [125, 168] on div at bounding box center [591, 259] width 1182 height 518
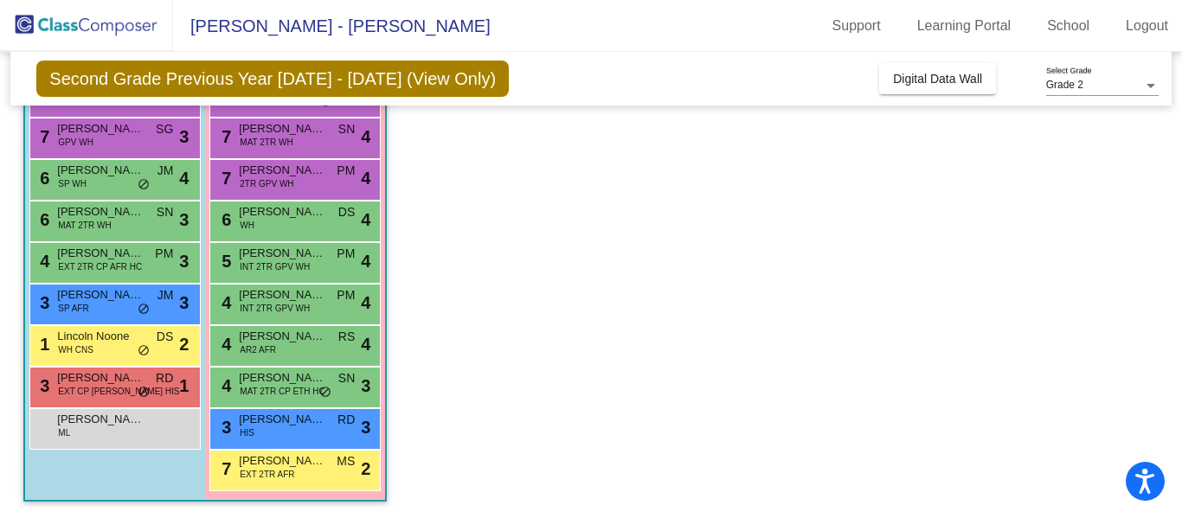
click at [125, 168] on span "[PERSON_NAME]" at bounding box center [100, 170] width 87 height 17
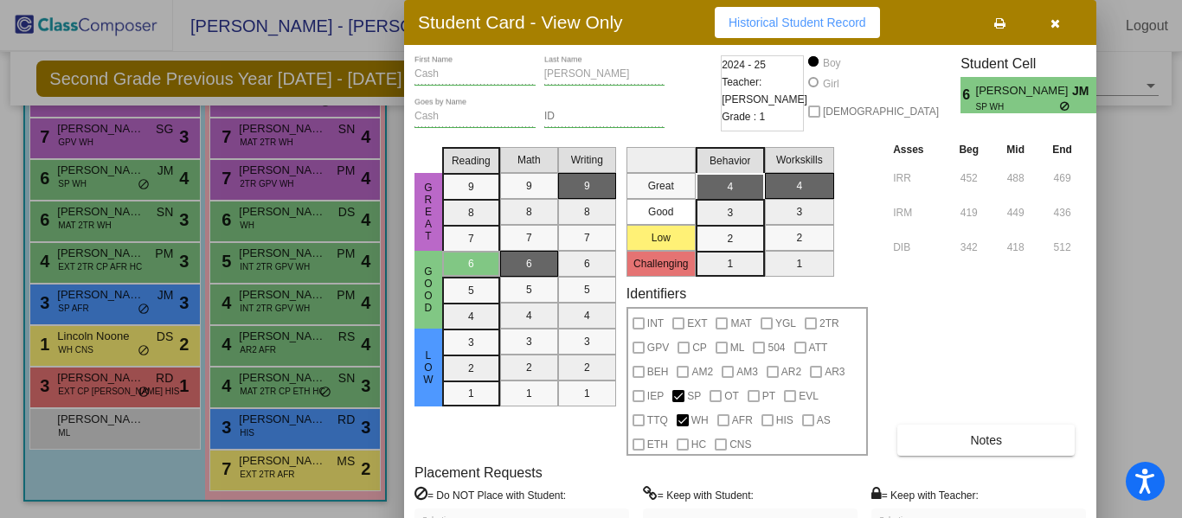
click at [135, 141] on div at bounding box center [591, 259] width 1182 height 518
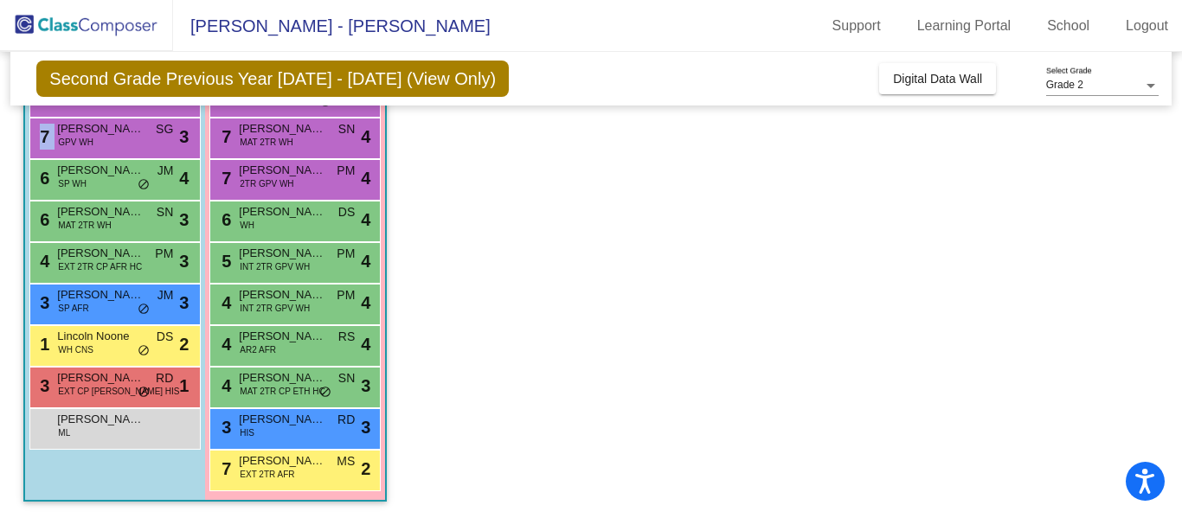
click at [135, 141] on div "7 [PERSON_NAME] GPV WH SG lock do_not_disturb_alt 3" at bounding box center [112, 136] width 165 height 35
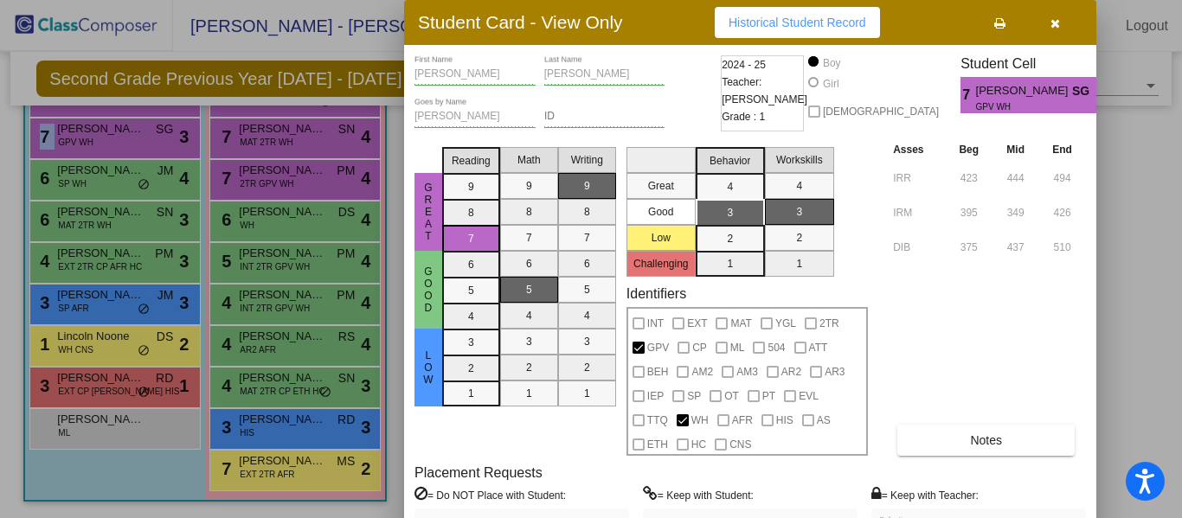
click at [144, 114] on div at bounding box center [591, 259] width 1182 height 518
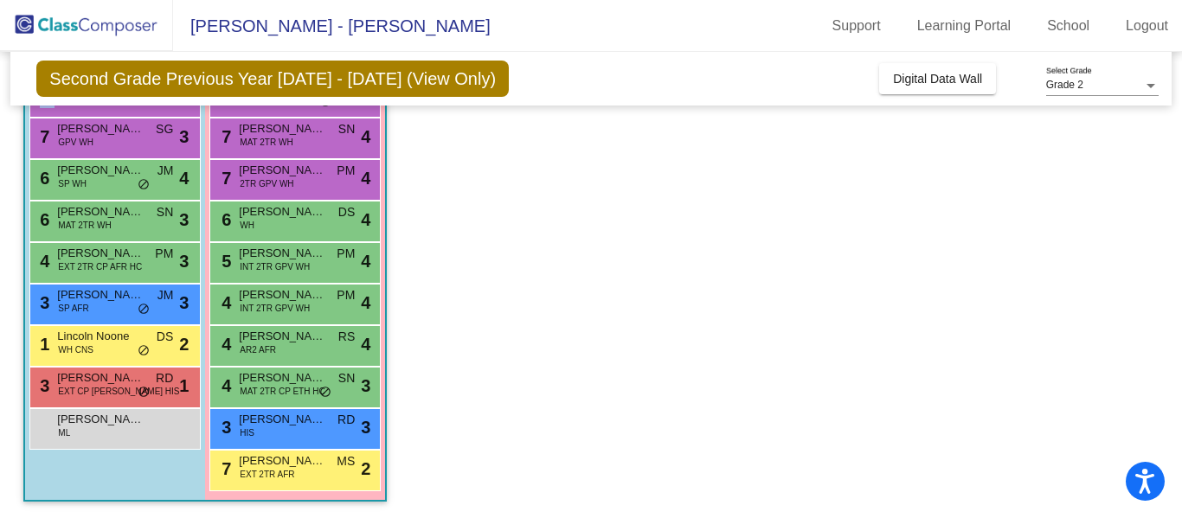
click at [144, 114] on div "7 [PERSON_NAME] MAT 2TR WH SN lock do_not_disturb_alt 4" at bounding box center [114, 97] width 171 height 42
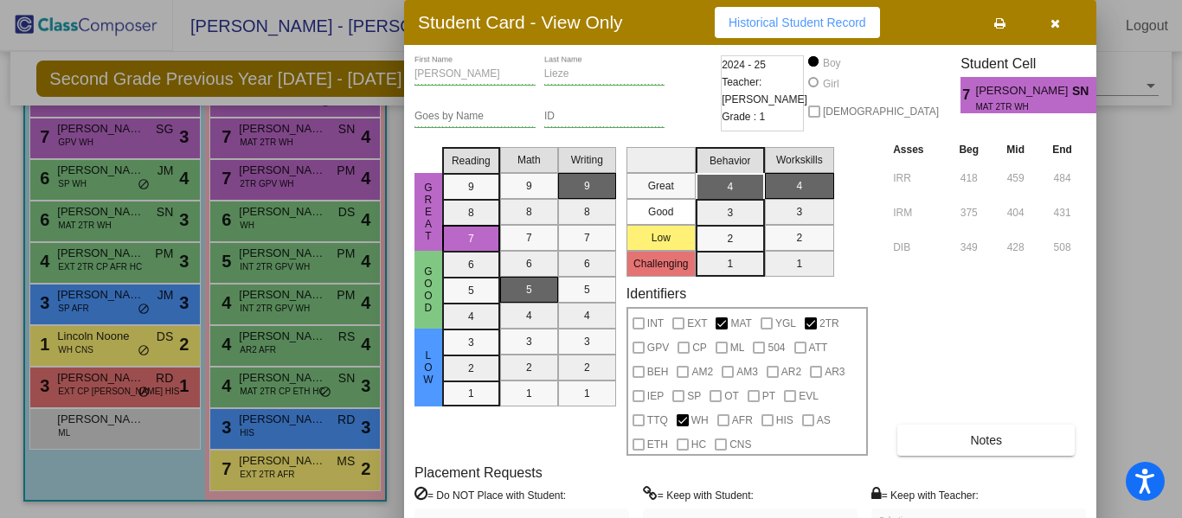
click at [111, 343] on div at bounding box center [591, 259] width 1182 height 518
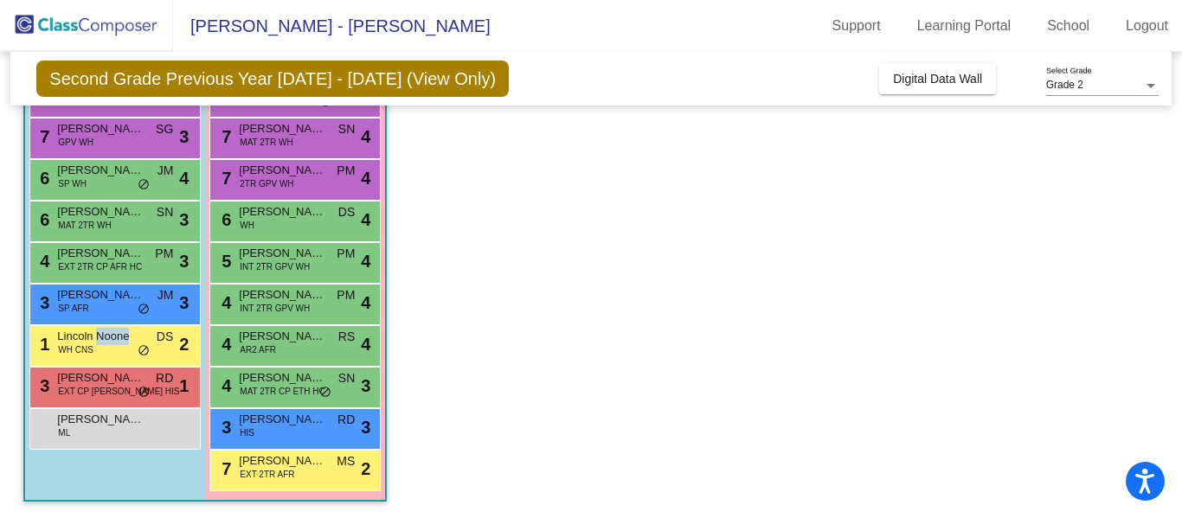
click at [111, 343] on span "Lincoln Noone" at bounding box center [100, 336] width 87 height 17
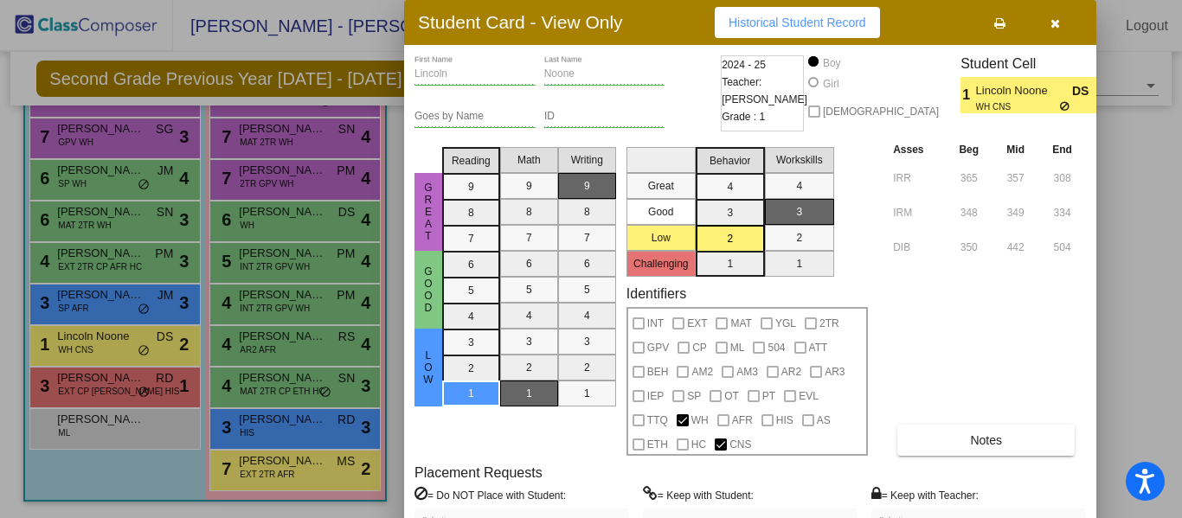
drag, startPoint x: 1033, startPoint y: 320, endPoint x: 1033, endPoint y: 292, distance: 28.6
click at [1033, 292] on div "Asses Beg Mid End IRR 365 357 308 IRM 348 349 334 DIB 350 442 504 Notes" at bounding box center [987, 298] width 197 height 316
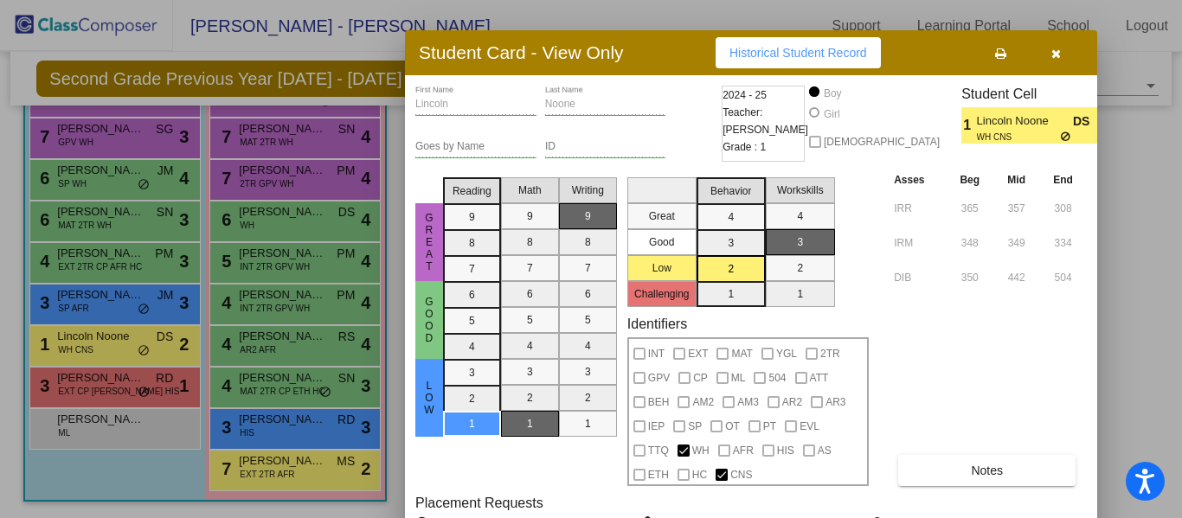
drag, startPoint x: 947, startPoint y: 31, endPoint x: 947, endPoint y: 61, distance: 30.3
click at [947, 61] on div "Student Card - View Only Historical Student Record" at bounding box center [751, 52] width 692 height 45
click at [1181, 234] on div at bounding box center [591, 259] width 1182 height 518
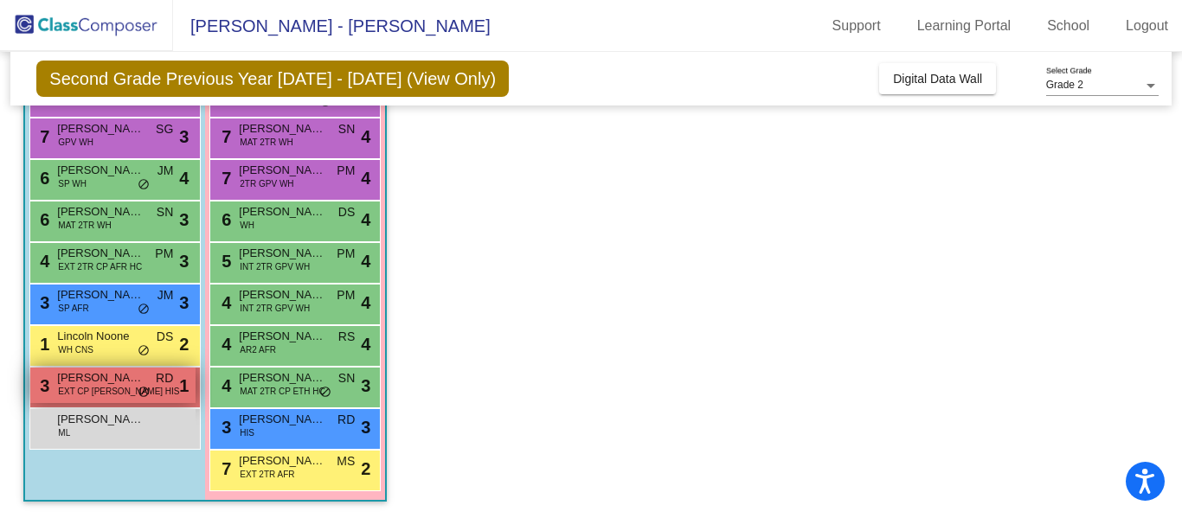
click at [103, 390] on span "EXT CP [PERSON_NAME] HIS" at bounding box center [118, 391] width 121 height 13
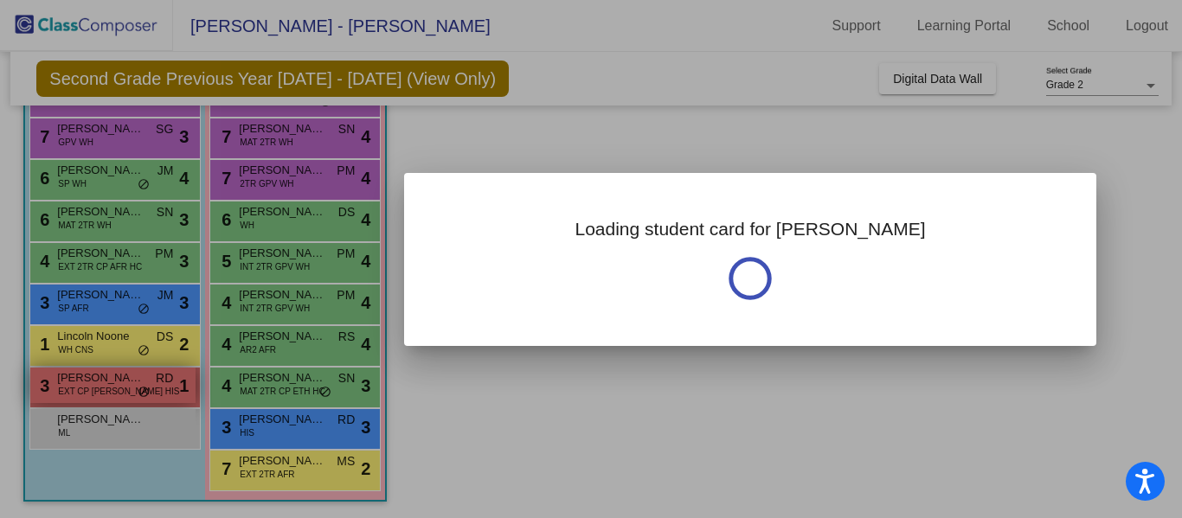
click at [103, 390] on div at bounding box center [591, 259] width 1182 height 518
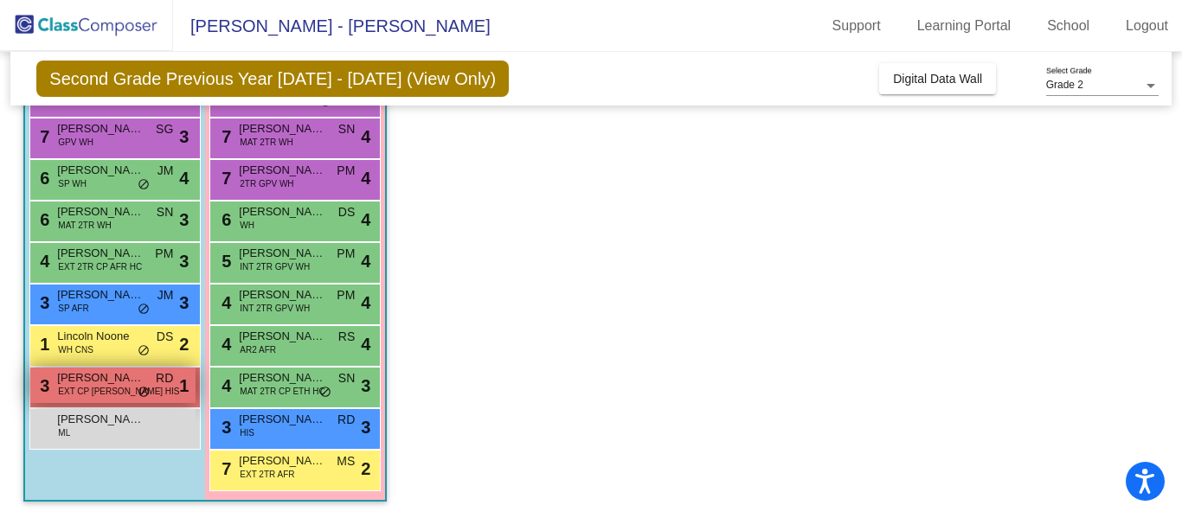
click at [103, 389] on span "EXT CP [PERSON_NAME] HIS" at bounding box center [118, 391] width 121 height 13
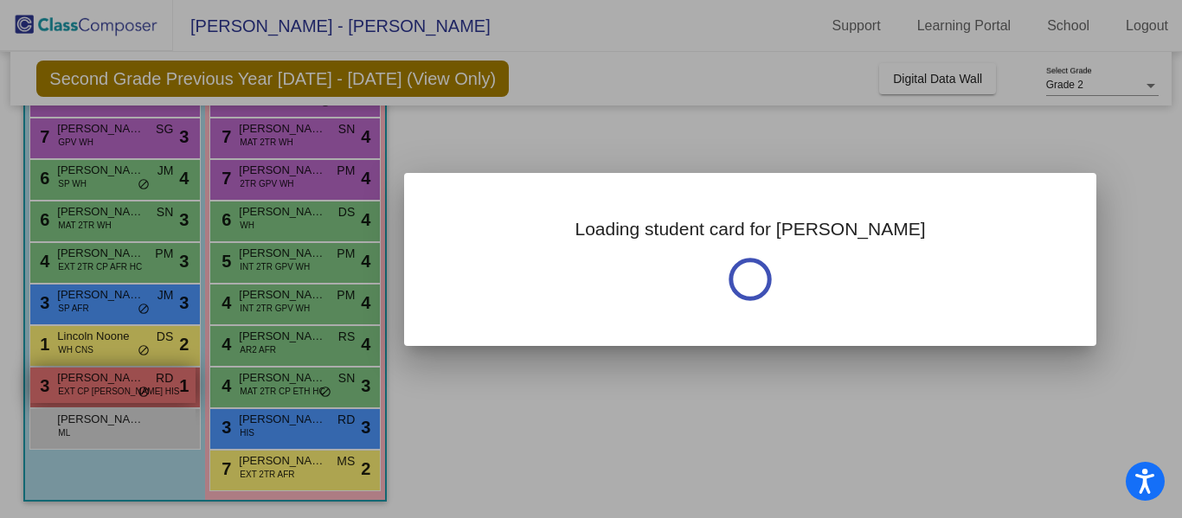
click at [103, 389] on div at bounding box center [591, 259] width 1182 height 518
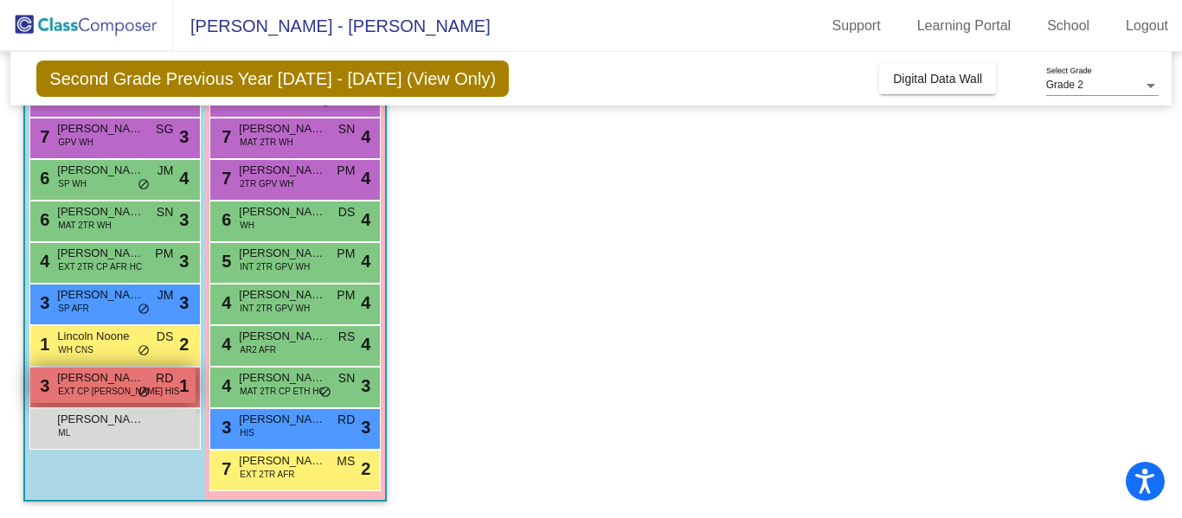
click at [100, 388] on span "EXT CP [PERSON_NAME] HIS" at bounding box center [118, 391] width 121 height 13
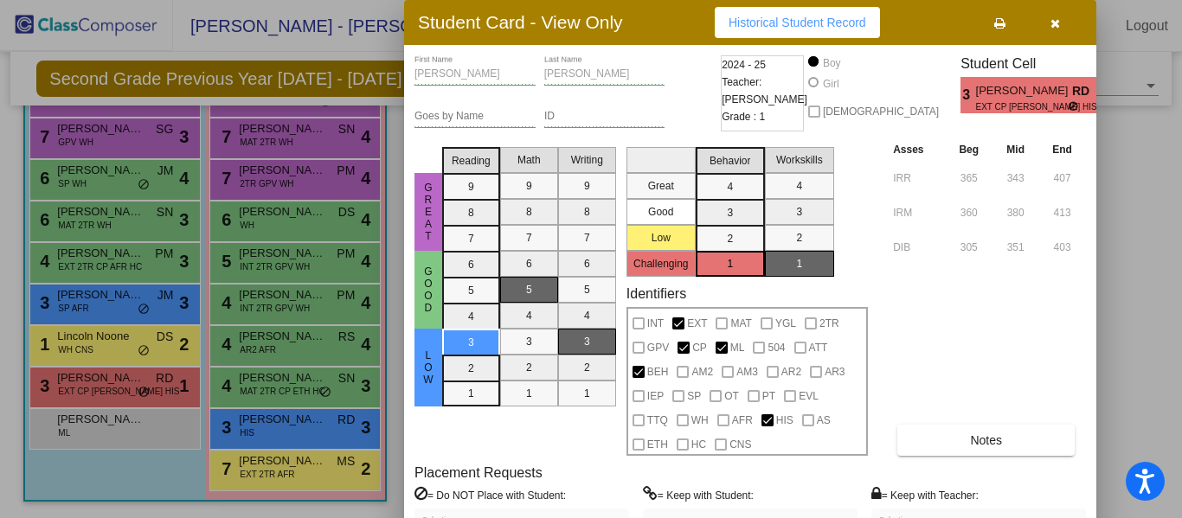
click at [85, 431] on div at bounding box center [591, 259] width 1182 height 518
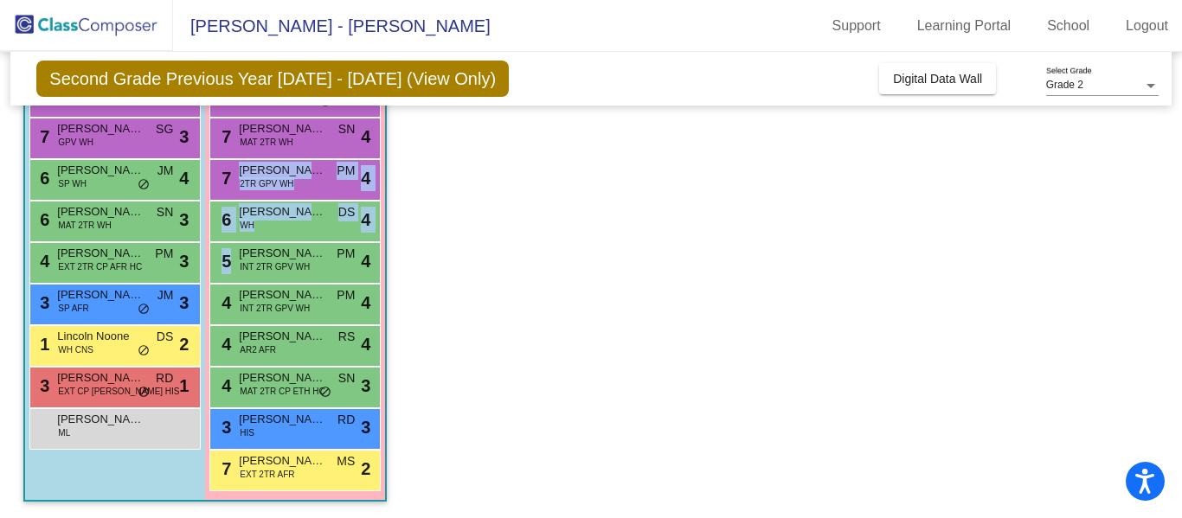
drag, startPoint x: 459, startPoint y: 183, endPoint x: 462, endPoint y: 254, distance: 71.0
click at [462, 254] on app-classroom "Class 8 - [PERSON_NAME] picture_as_pdf [PERSON_NAME] Add Student First Name Las…" at bounding box center [590, 220] width 1134 height 597
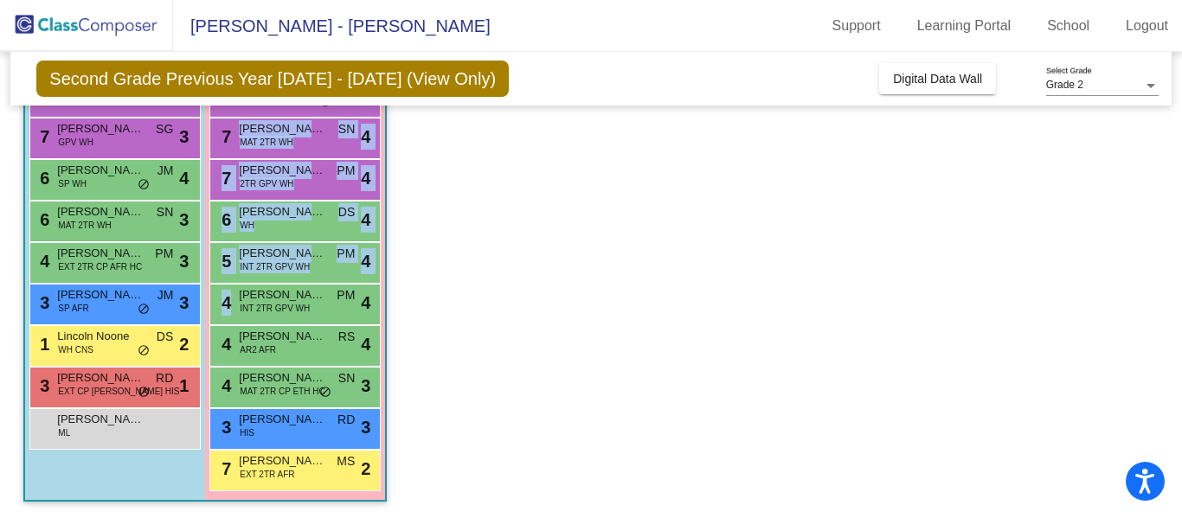
drag, startPoint x: 361, startPoint y: 119, endPoint x: 523, endPoint y: 311, distance: 252.4
click at [523, 311] on app-classroom "Class 8 - [PERSON_NAME] picture_as_pdf [PERSON_NAME] Add Student First Name Las…" at bounding box center [590, 220] width 1134 height 597
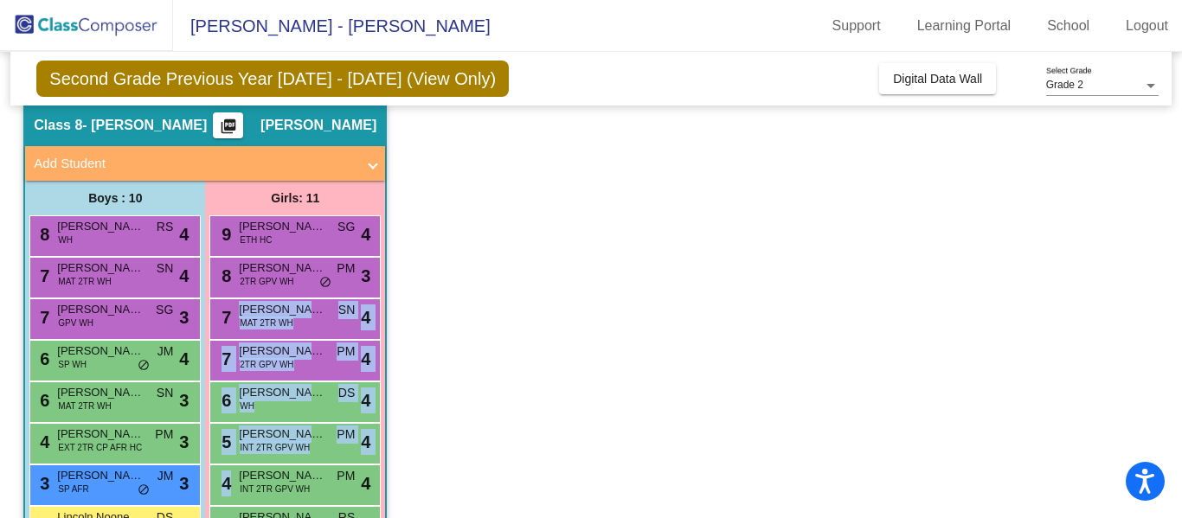
scroll to position [67, 0]
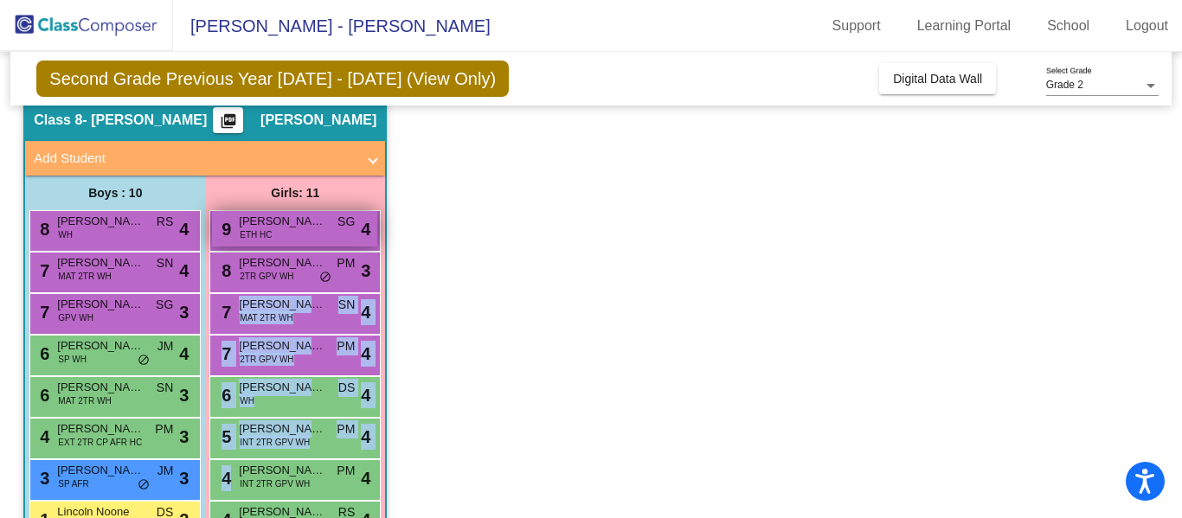
click at [286, 231] on div "9 [PERSON_NAME] [PERSON_NAME] ETH HC SG lock do_not_disturb_alt 4" at bounding box center [294, 228] width 165 height 35
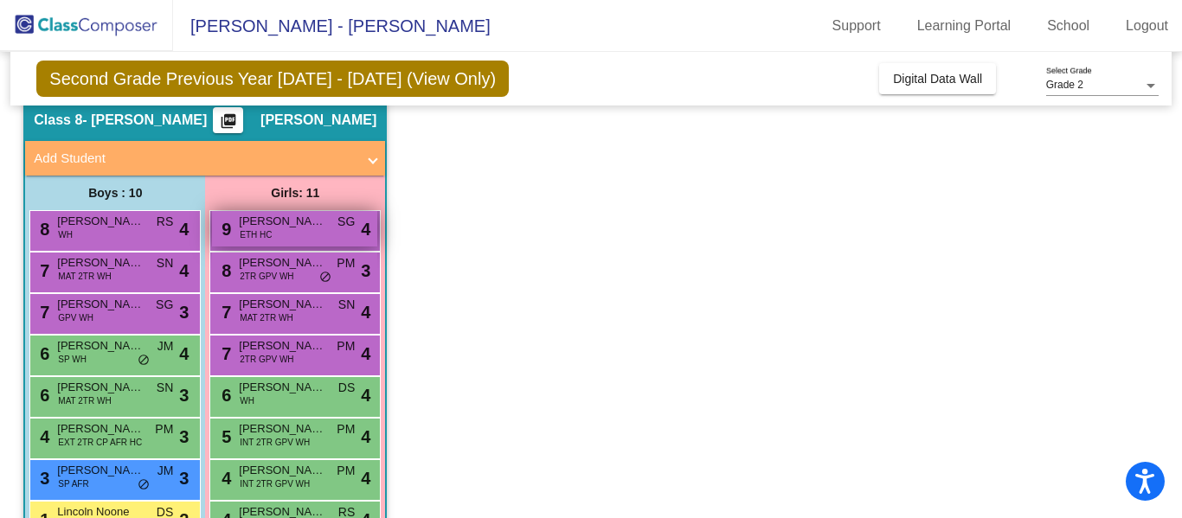
click at [286, 231] on div "9 [PERSON_NAME] [PERSON_NAME] ETH HC SG lock do_not_disturb_alt 4" at bounding box center [294, 228] width 165 height 35
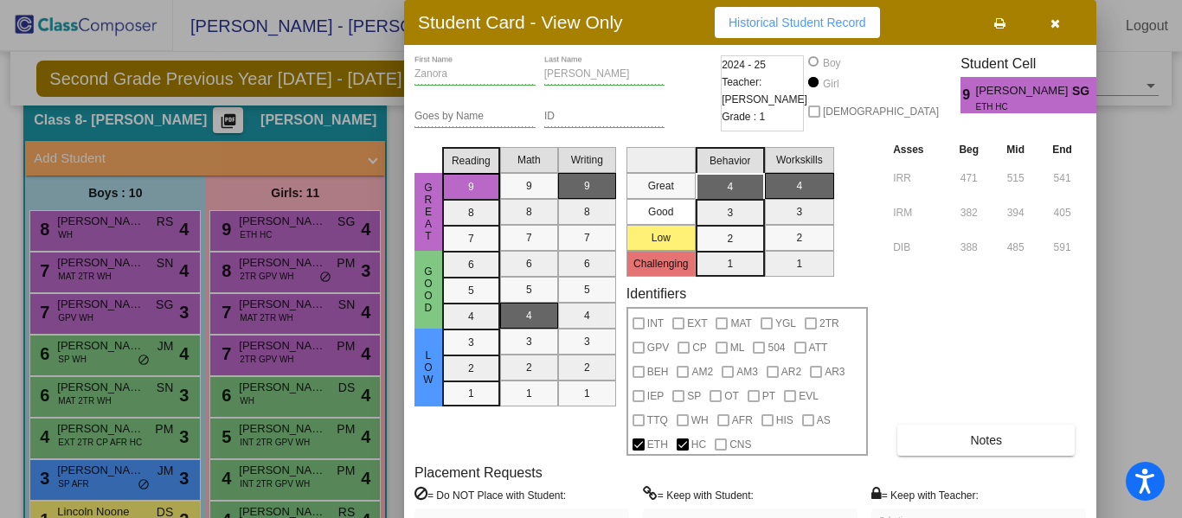
click at [278, 273] on div at bounding box center [591, 259] width 1182 height 518
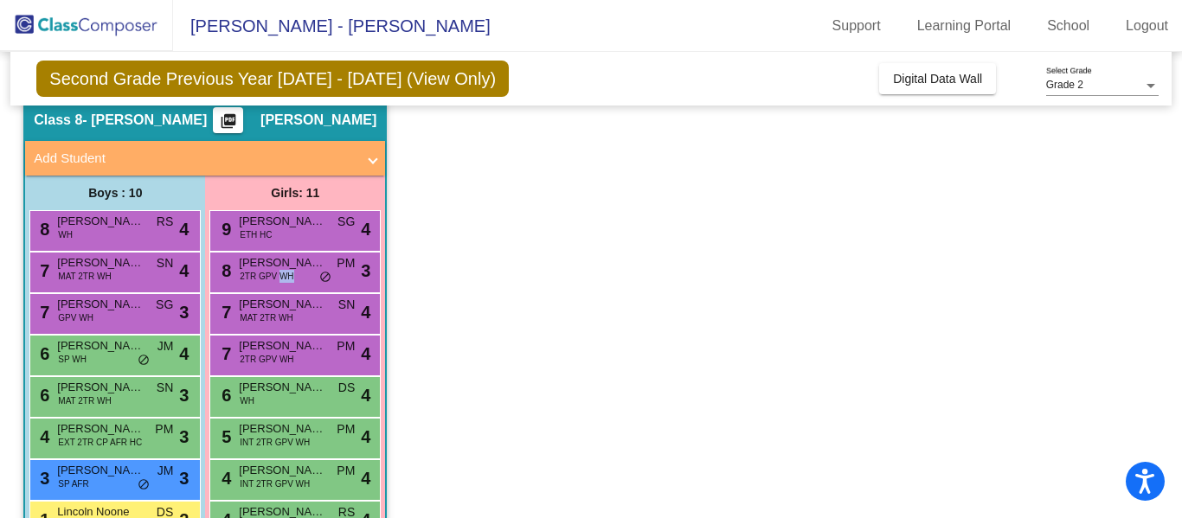
click at [278, 273] on span "2TR GPV WH" at bounding box center [267, 276] width 54 height 13
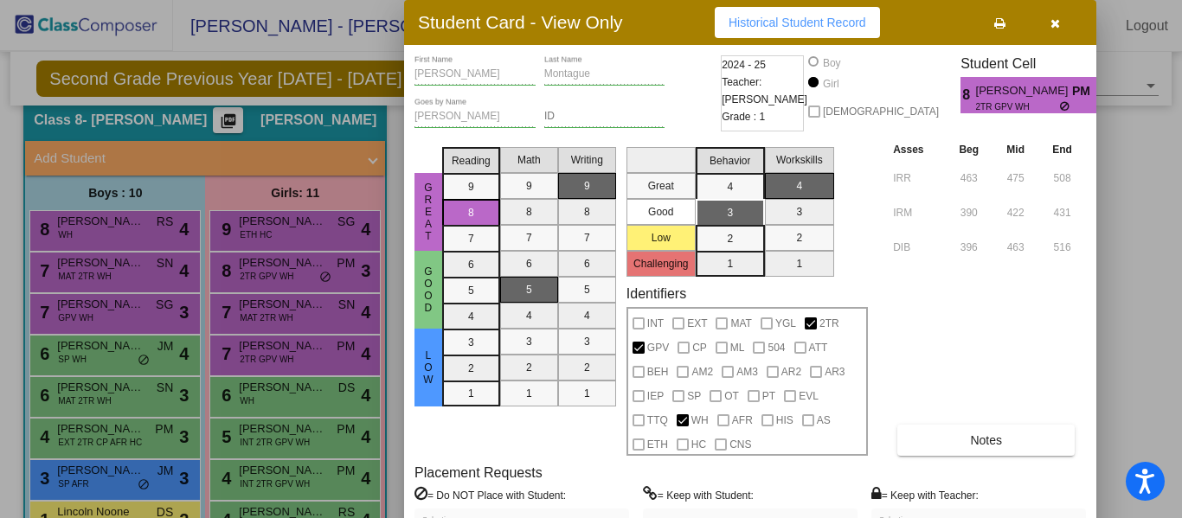
drag, startPoint x: 994, startPoint y: 318, endPoint x: 994, endPoint y: 292, distance: 26.8
click at [994, 292] on div "Asses Beg Mid End IRR 463 475 508 IRM 390 422 431 DIB 396 463 516 Notes" at bounding box center [987, 298] width 197 height 316
drag, startPoint x: 1178, startPoint y: 185, endPoint x: 1180, endPoint y: 253, distance: 67.5
click at [1180, 253] on div at bounding box center [591, 259] width 1182 height 518
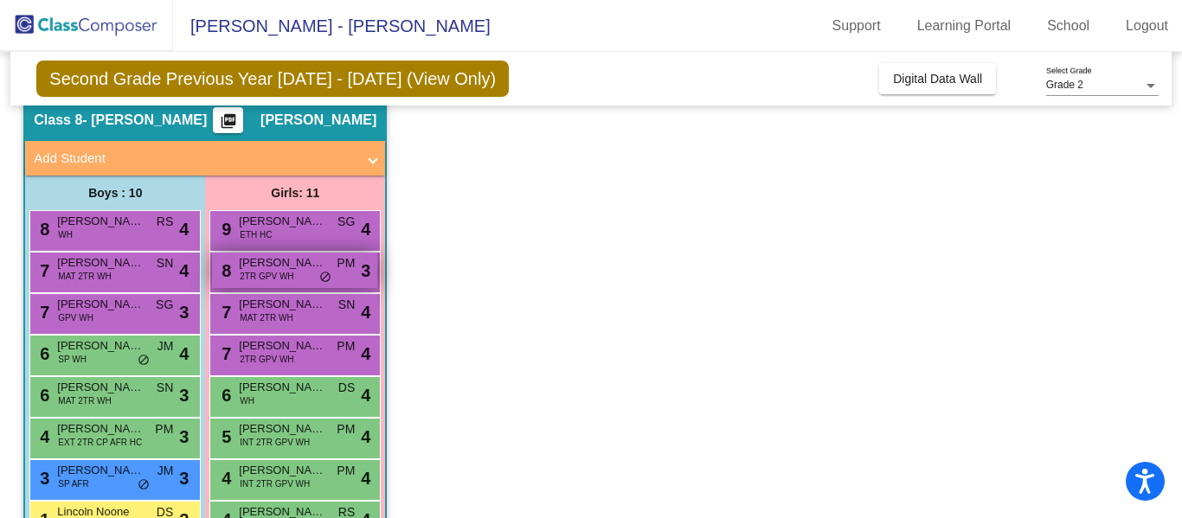
click at [278, 273] on span "2TR GPV WH" at bounding box center [267, 276] width 54 height 13
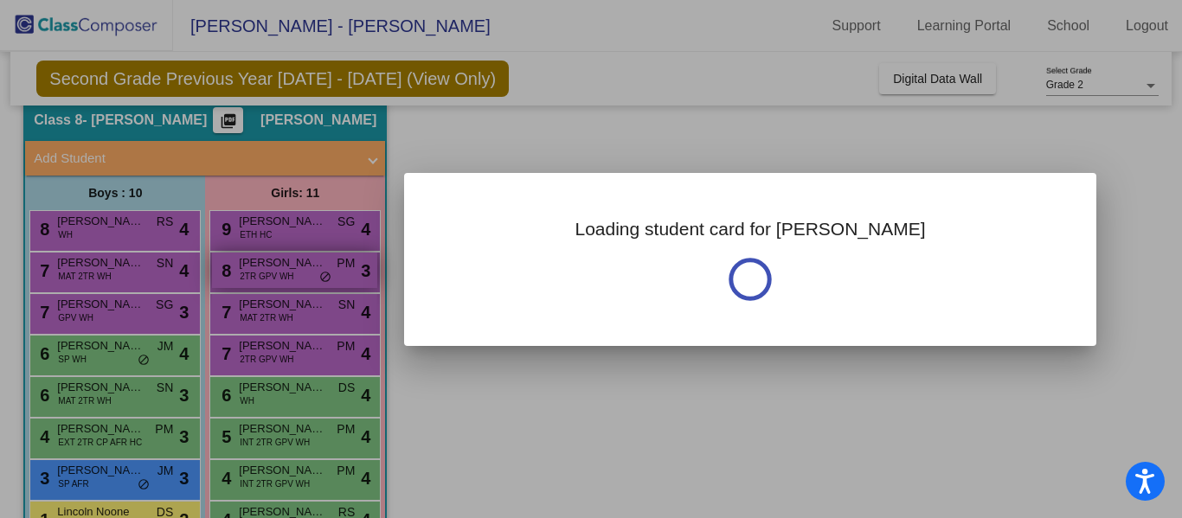
click at [278, 273] on div at bounding box center [591, 259] width 1182 height 518
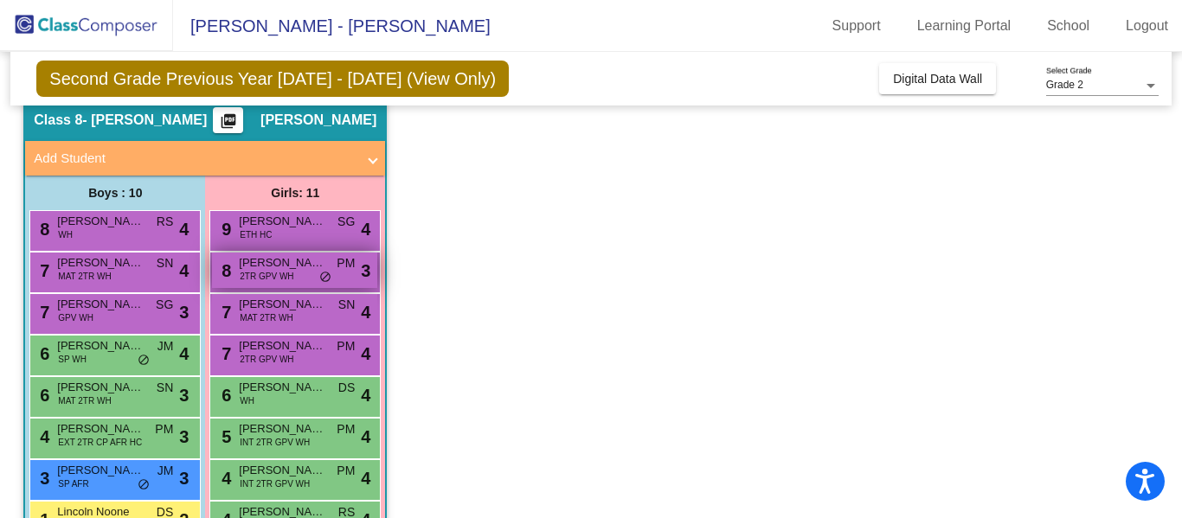
click at [278, 273] on span "2TR GPV WH" at bounding box center [267, 276] width 54 height 13
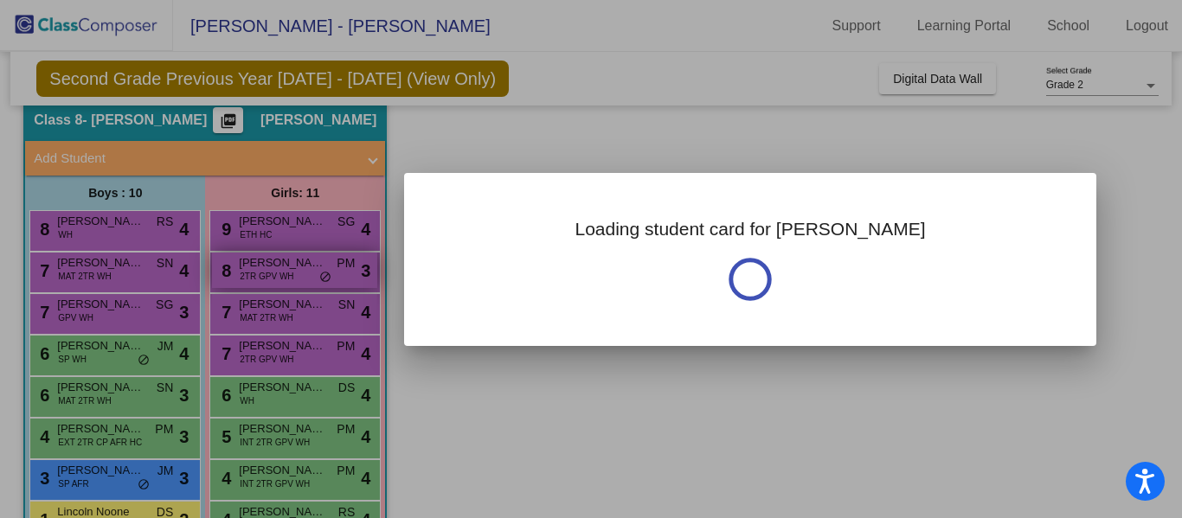
click at [278, 273] on div at bounding box center [591, 259] width 1182 height 518
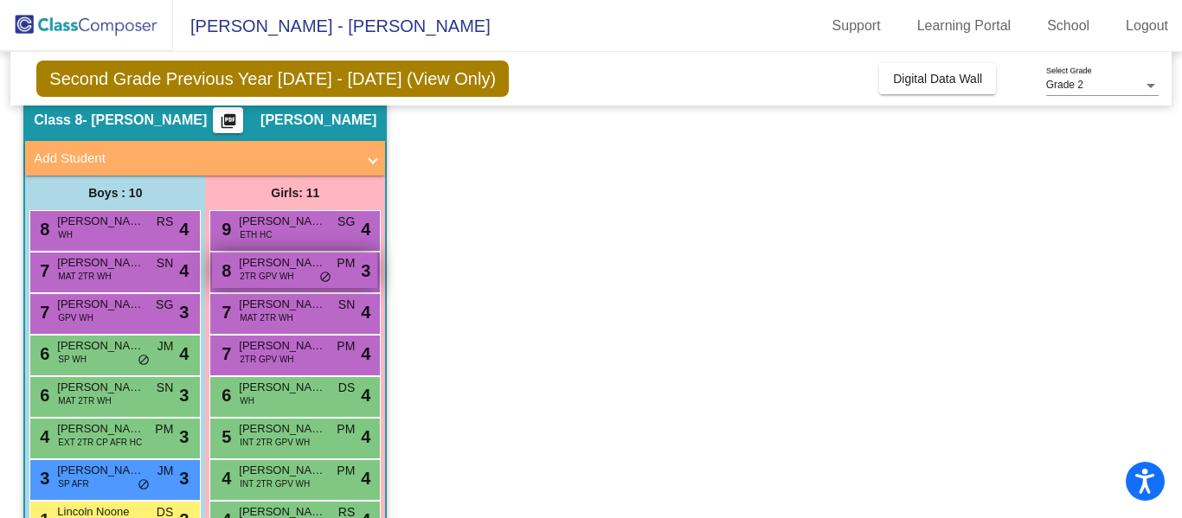
click at [278, 272] on span "2TR GPV WH" at bounding box center [267, 276] width 54 height 13
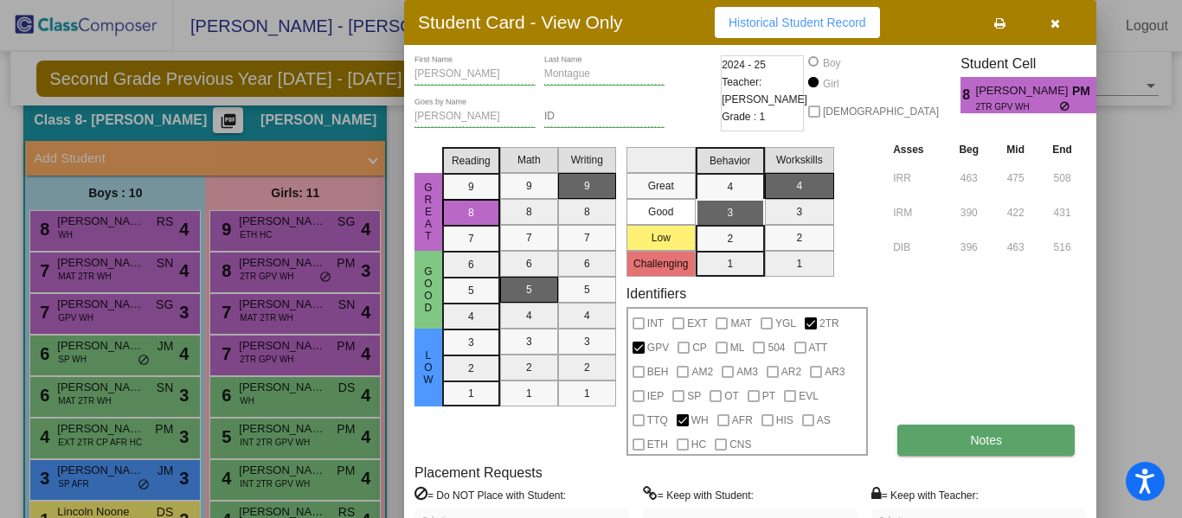
click at [1024, 438] on button "Notes" at bounding box center [985, 440] width 177 height 31
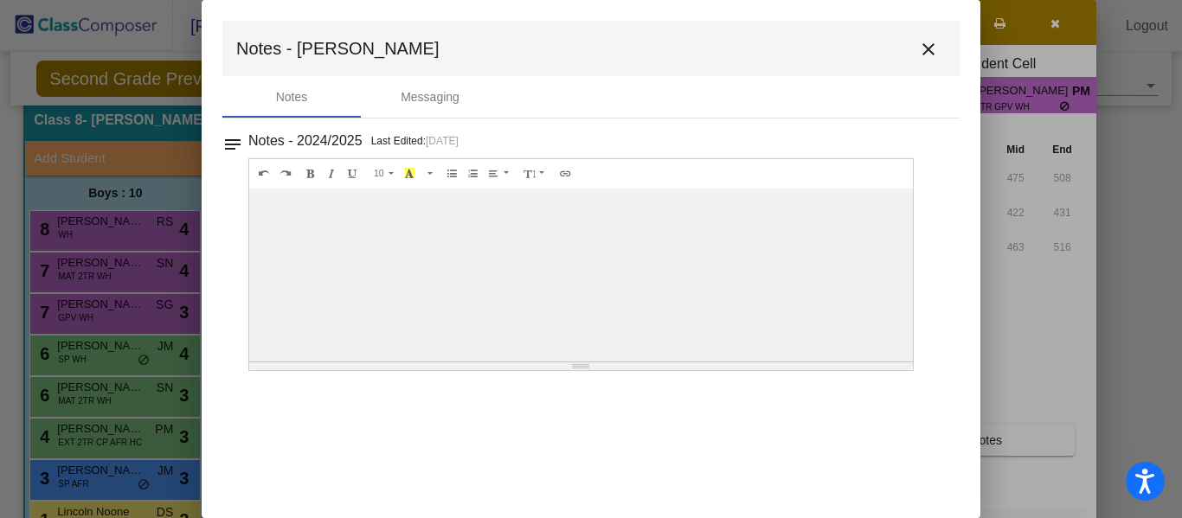
click at [934, 45] on mat-icon "close" at bounding box center [928, 49] width 21 height 21
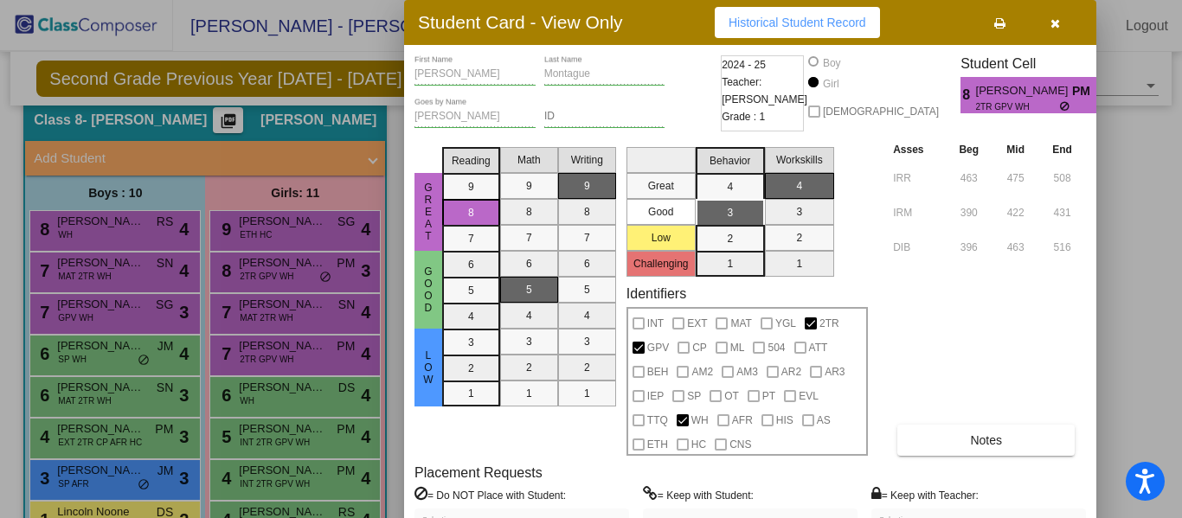
click at [278, 319] on div at bounding box center [591, 259] width 1182 height 518
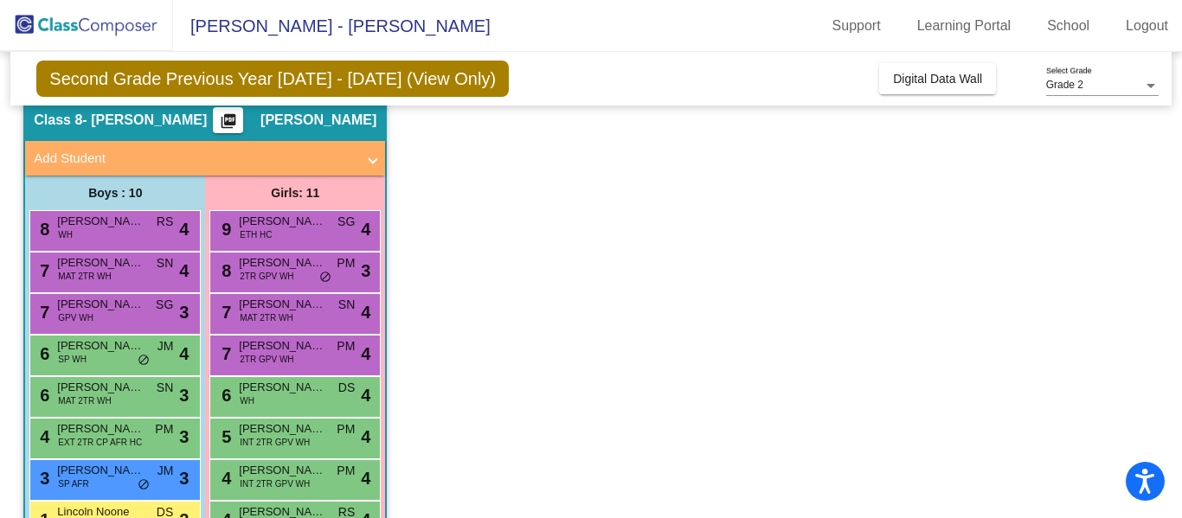
click at [278, 319] on span "MAT 2TR WH" at bounding box center [266, 317] width 53 height 13
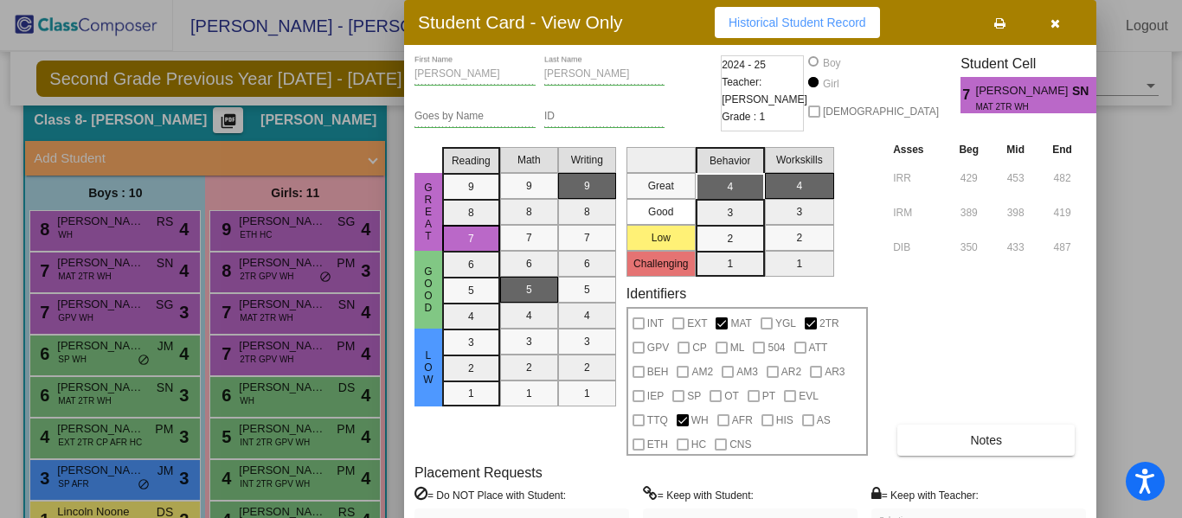
click at [324, 367] on div at bounding box center [591, 259] width 1182 height 518
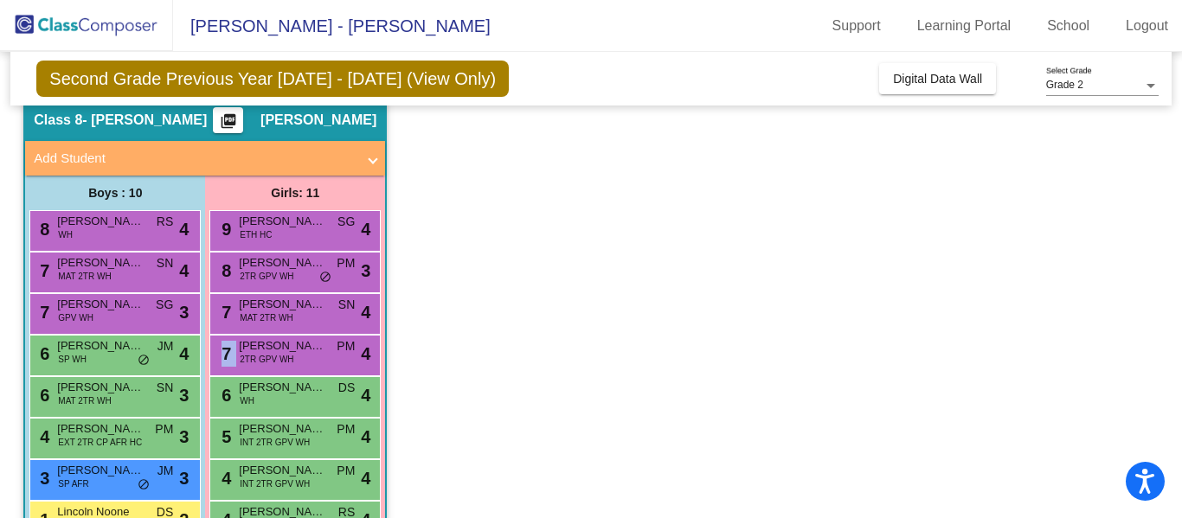
click at [324, 367] on div "7 [PERSON_NAME] 2TR GPV WH PM lock do_not_disturb_alt 4" at bounding box center [294, 353] width 165 height 35
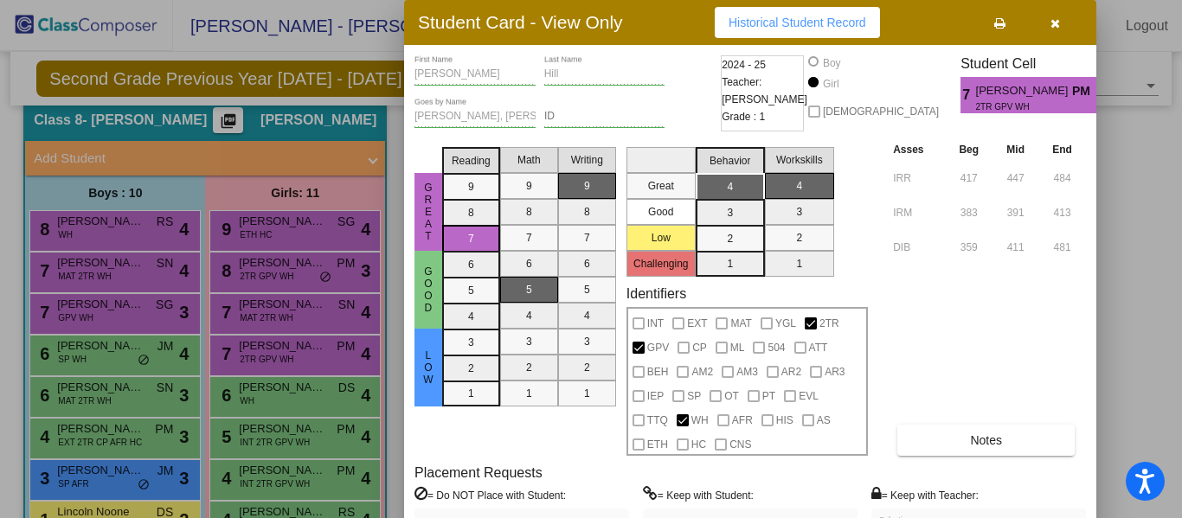
click at [270, 401] on div at bounding box center [591, 259] width 1182 height 518
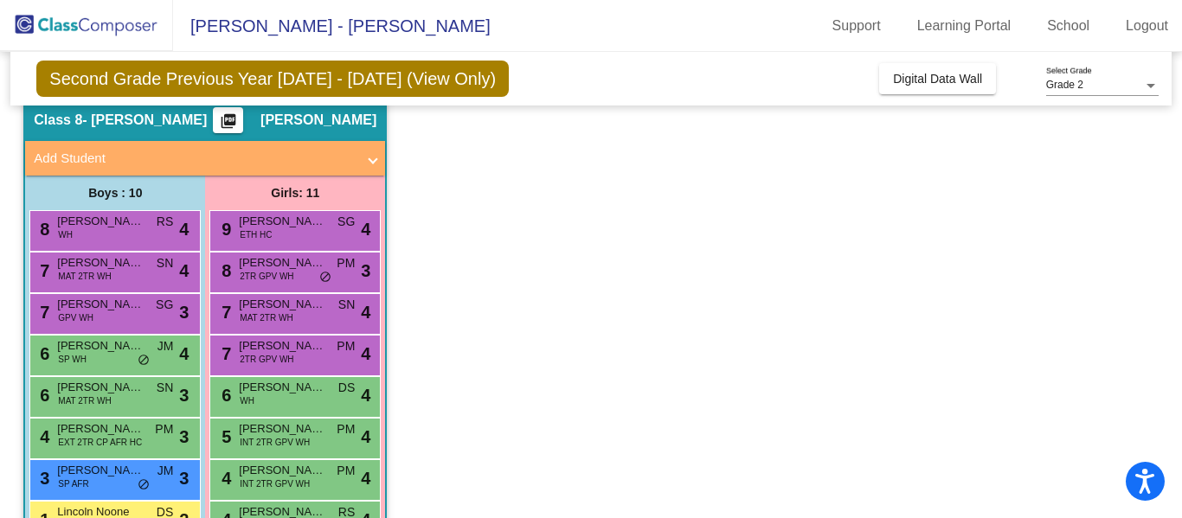
click at [270, 401] on div "6 [PERSON_NAME] WH DS lock do_not_disturb_alt 4" at bounding box center [294, 394] width 165 height 35
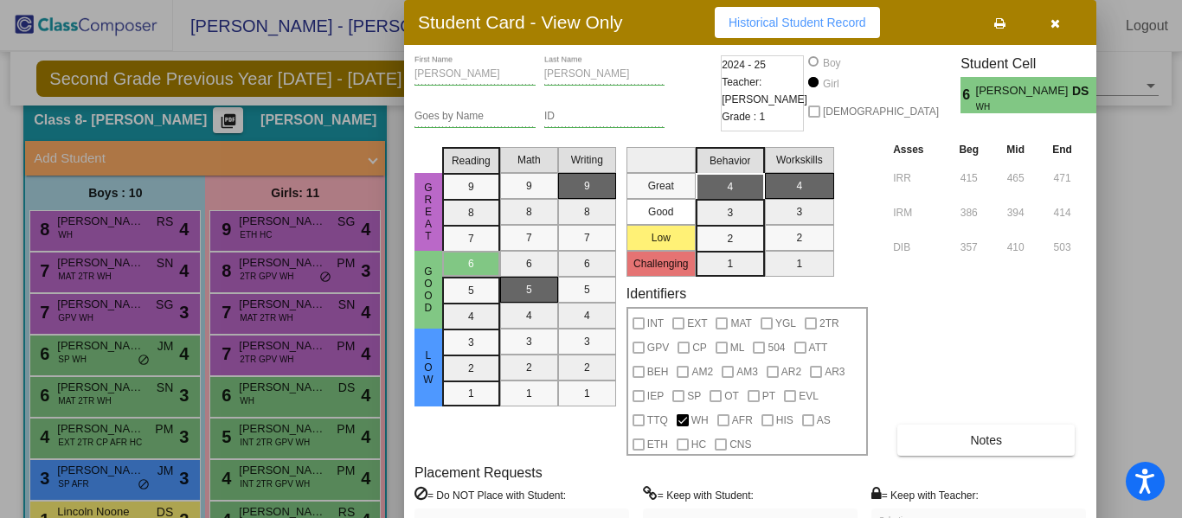
click at [260, 428] on div at bounding box center [591, 259] width 1182 height 518
click at [260, 428] on span "[PERSON_NAME]" at bounding box center [282, 428] width 87 height 17
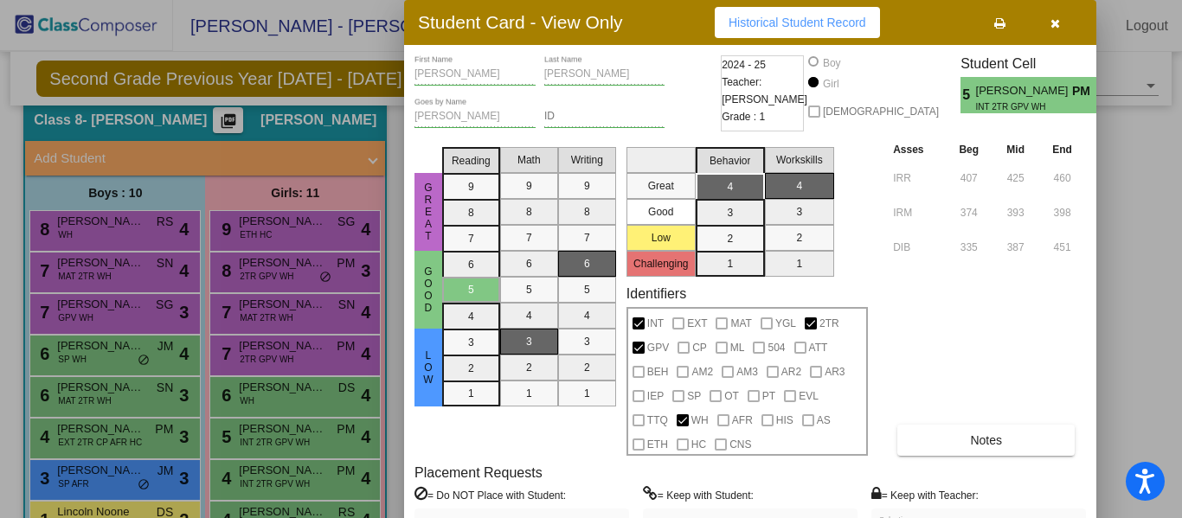
click at [284, 475] on div at bounding box center [591, 259] width 1182 height 518
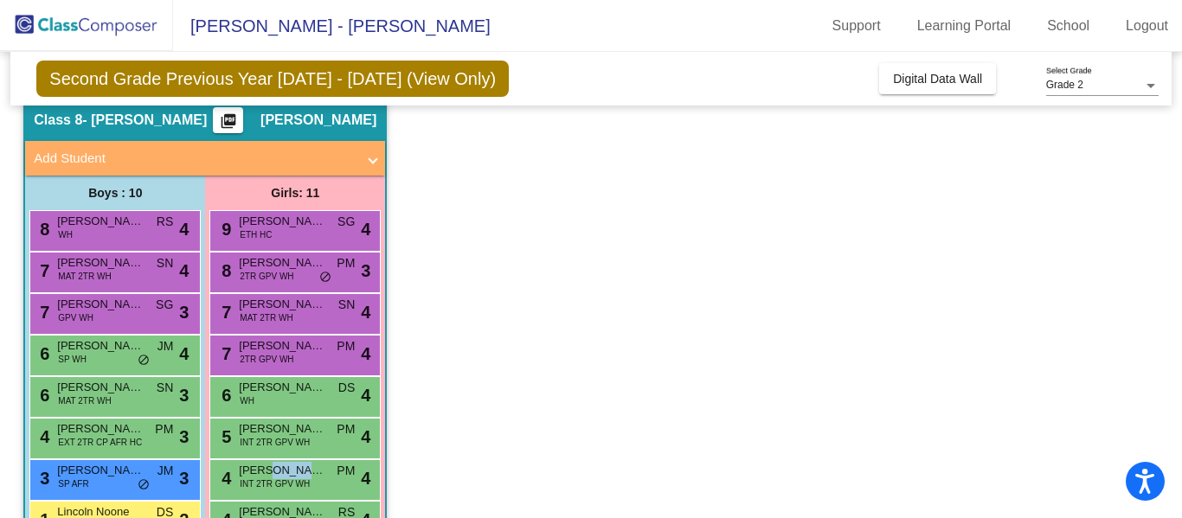
click at [284, 475] on span "[PERSON_NAME]" at bounding box center [282, 470] width 87 height 17
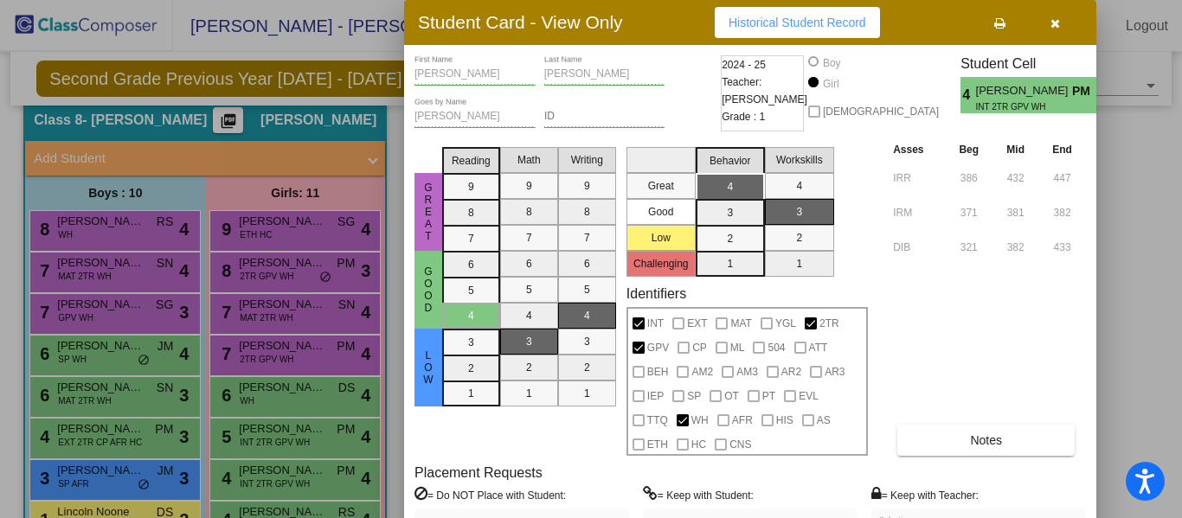
click at [280, 510] on div at bounding box center [591, 259] width 1182 height 518
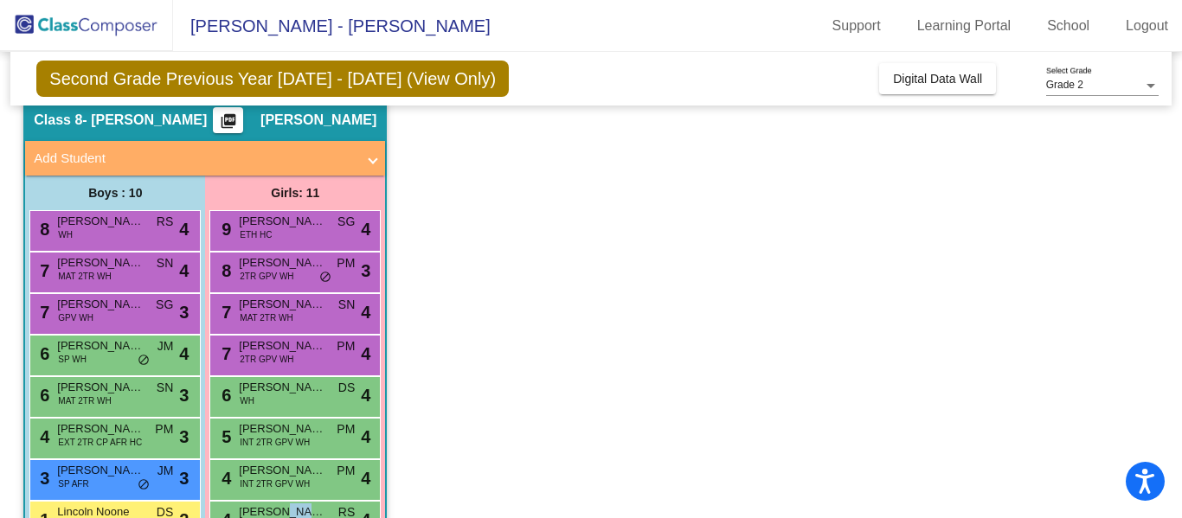
click at [280, 510] on span "[PERSON_NAME]" at bounding box center [282, 512] width 87 height 17
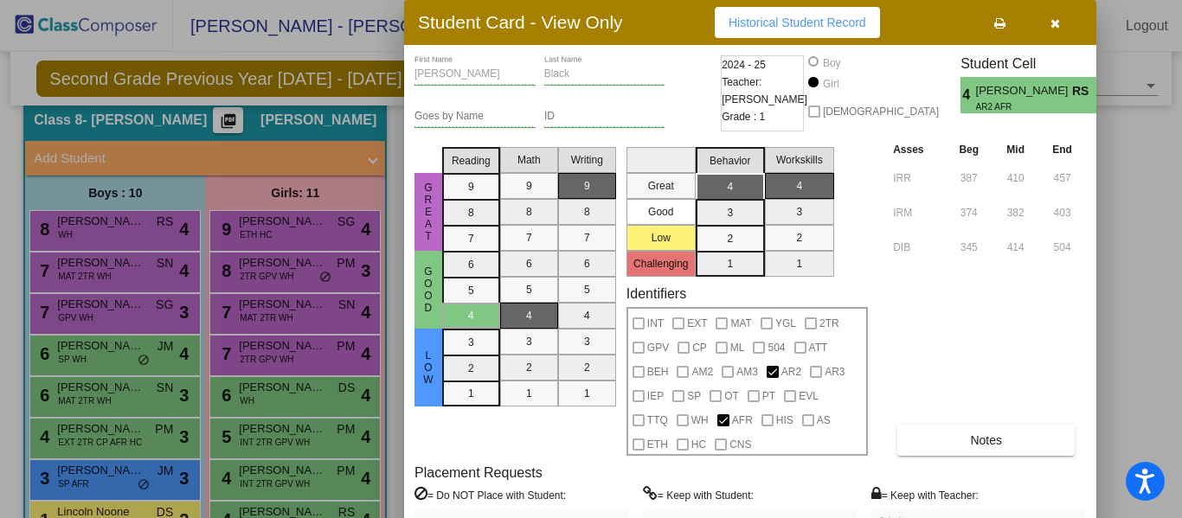
drag, startPoint x: 1178, startPoint y: 214, endPoint x: 1116, endPoint y: 252, distance: 73.0
click at [1116, 252] on div at bounding box center [591, 259] width 1182 height 518
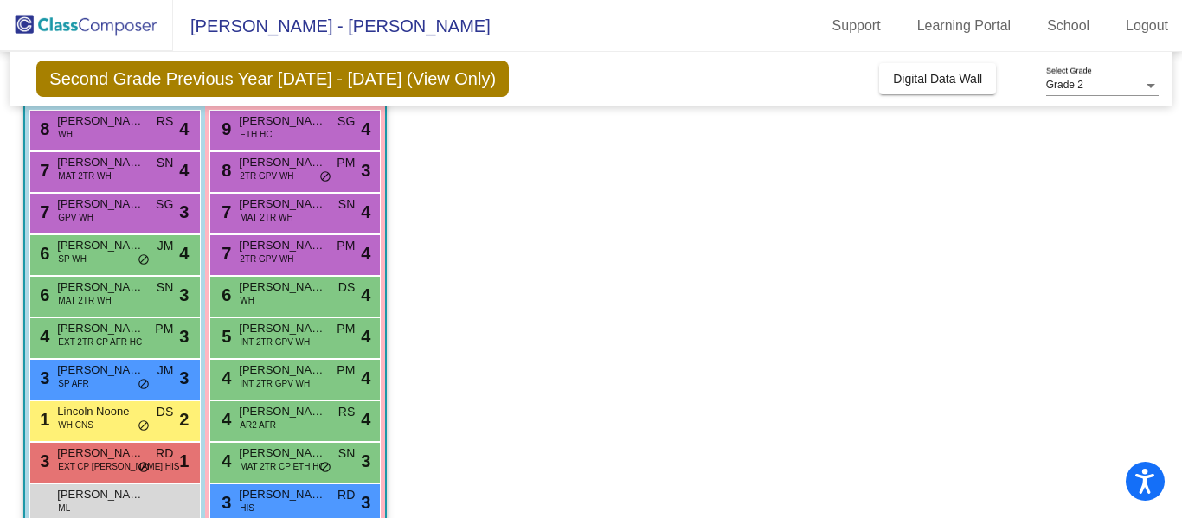
scroll to position [218, 0]
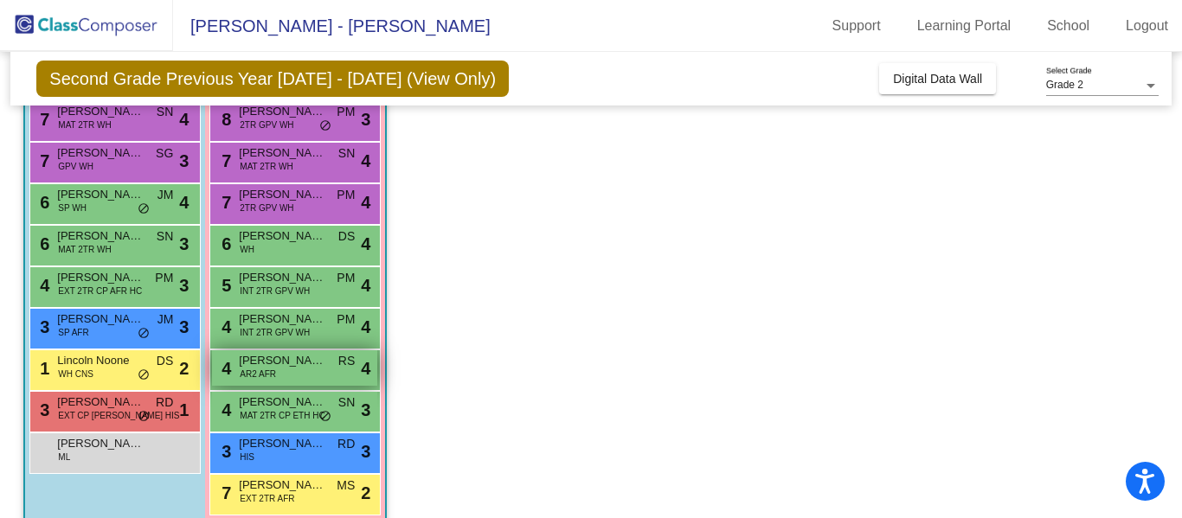
click at [282, 371] on div "4 [PERSON_NAME] AR2 AFR RS lock do_not_disturb_alt 4" at bounding box center [294, 367] width 165 height 35
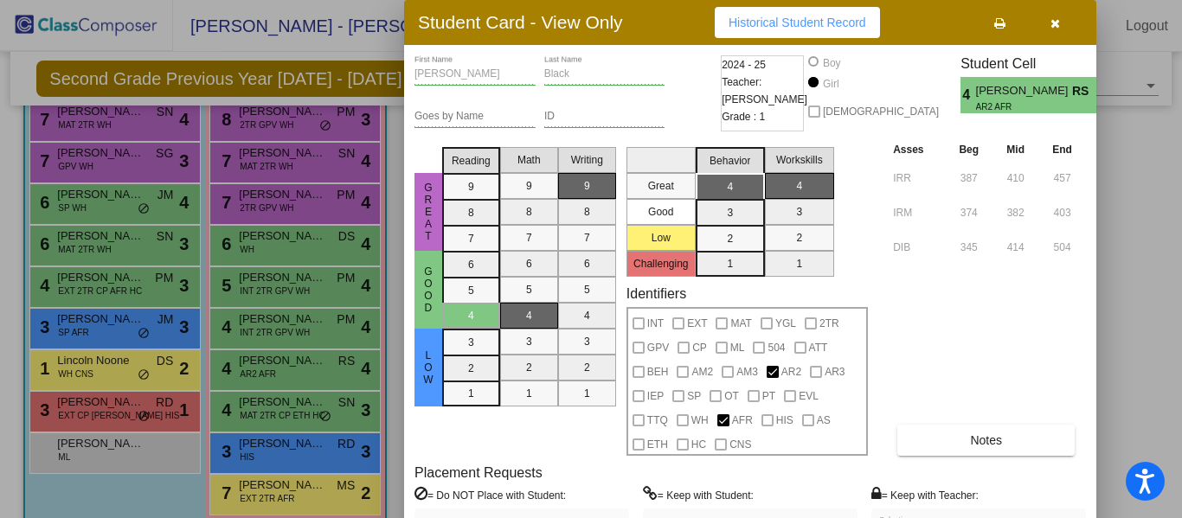
click at [293, 416] on div at bounding box center [591, 259] width 1182 height 518
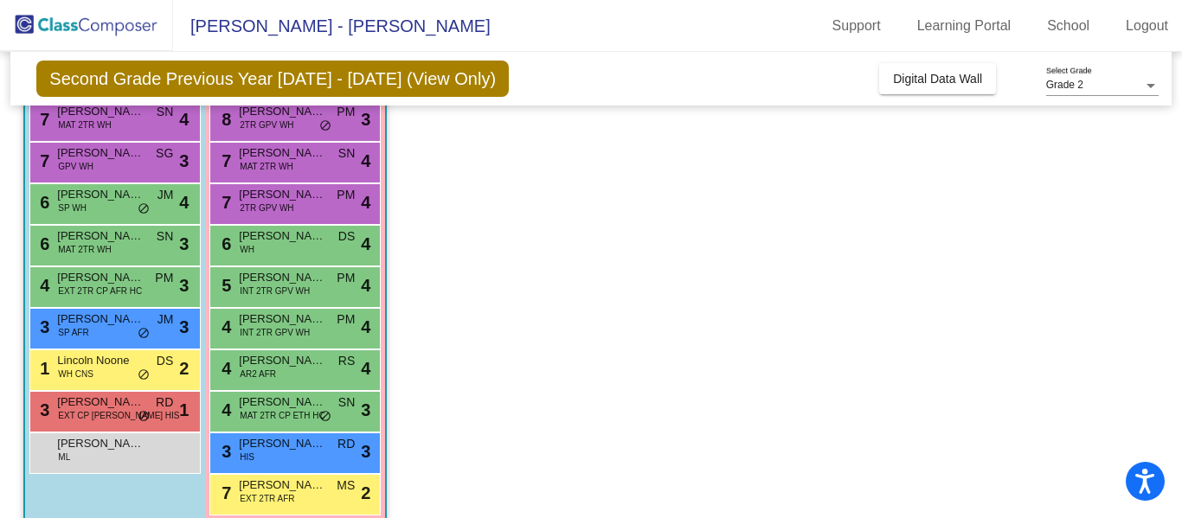
click at [293, 416] on span "MAT 2TR CP ETH HC" at bounding box center [282, 415] width 85 height 13
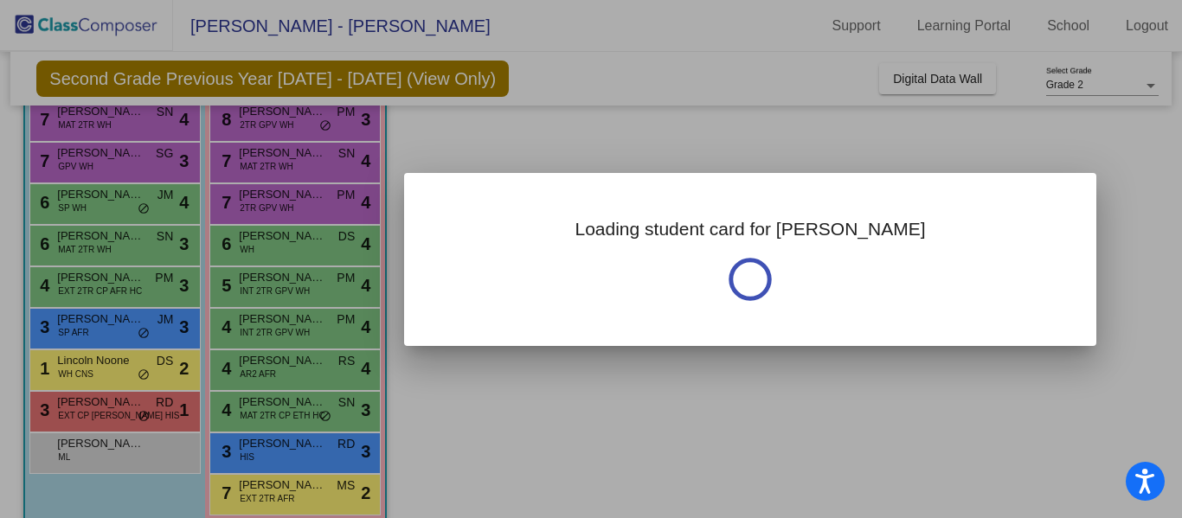
click at [293, 416] on div at bounding box center [591, 259] width 1182 height 518
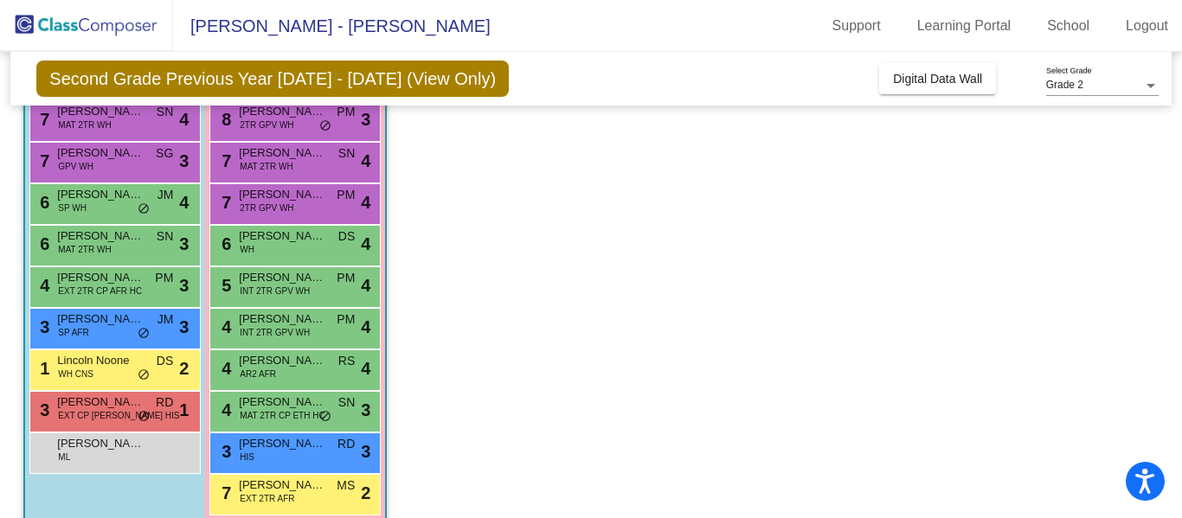
click at [293, 416] on span "MAT 2TR CP ETH HC" at bounding box center [282, 415] width 85 height 13
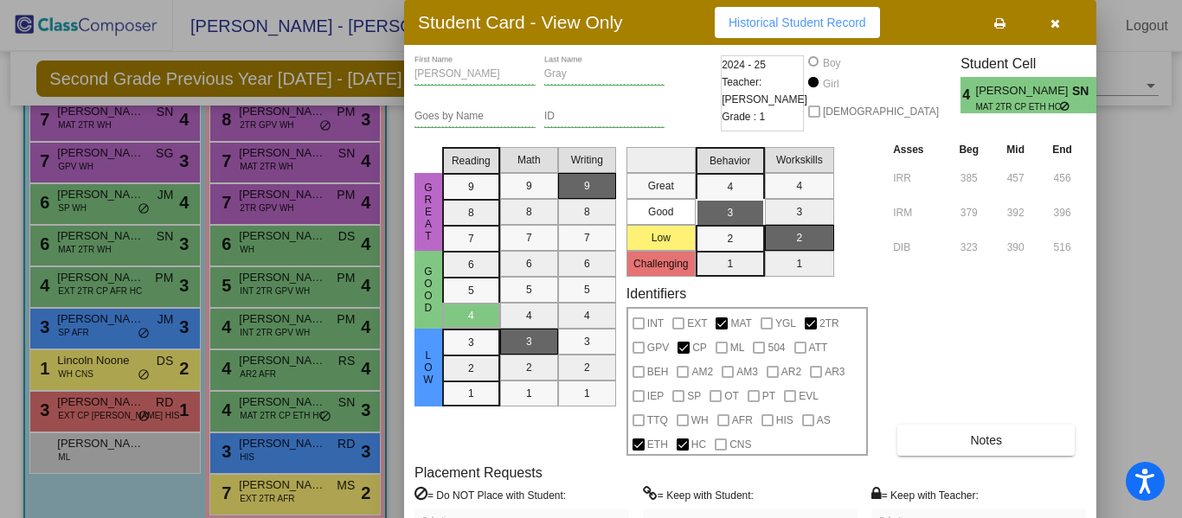
click at [259, 467] on div at bounding box center [591, 259] width 1182 height 518
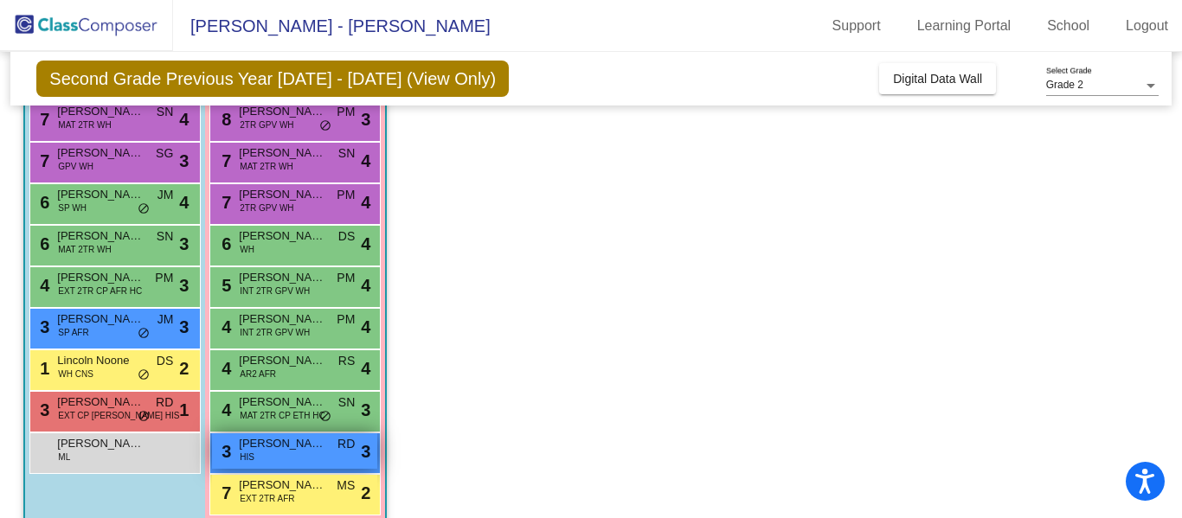
click at [261, 456] on div "3 [PERSON_NAME] HIS RD lock do_not_disturb_alt 3" at bounding box center [294, 450] width 165 height 35
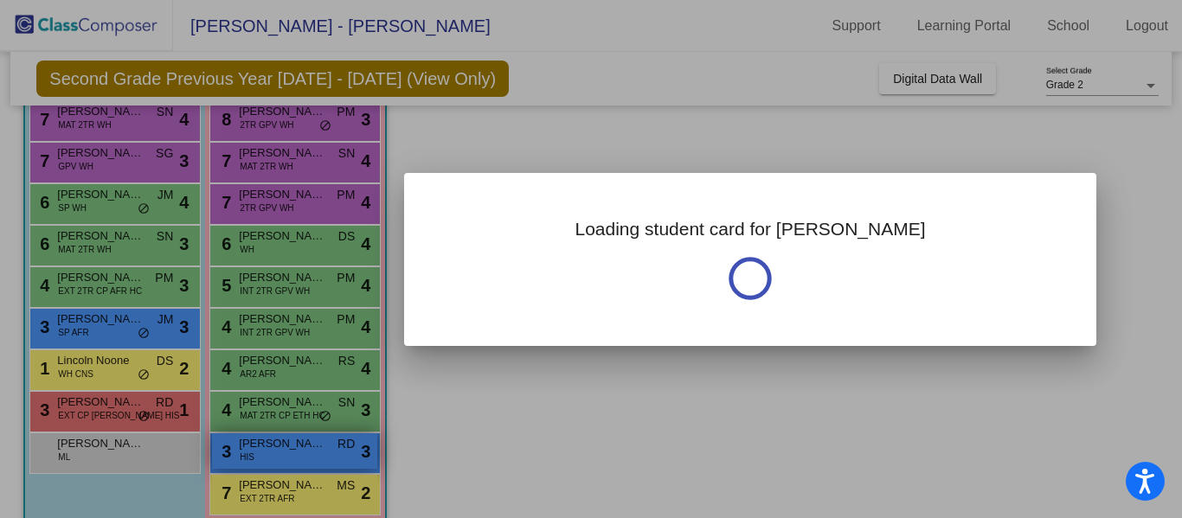
click at [261, 456] on div at bounding box center [591, 259] width 1182 height 518
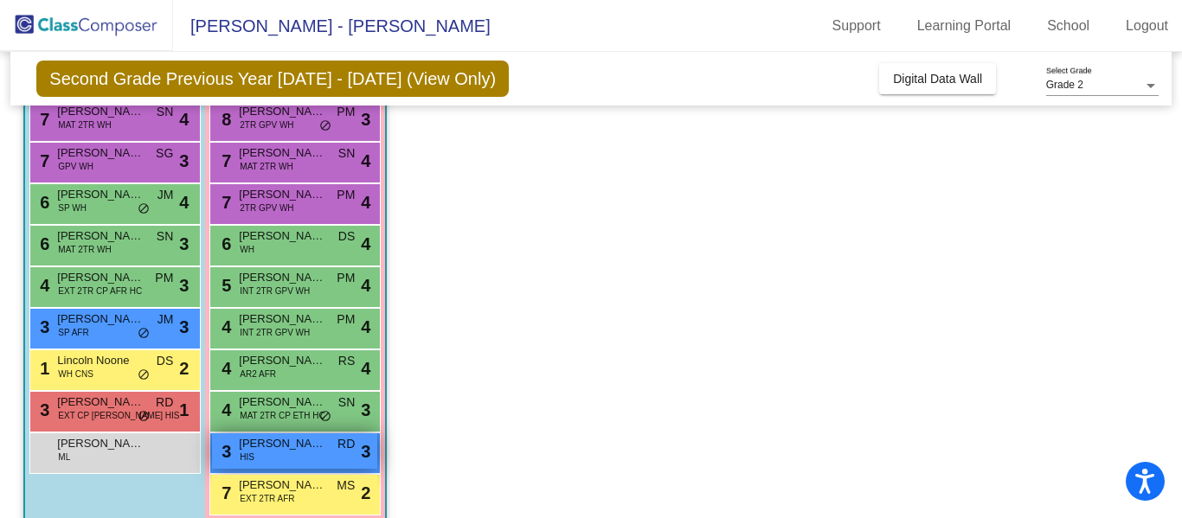
click at [261, 456] on div "3 [PERSON_NAME] HIS RD lock do_not_disturb_alt 3" at bounding box center [294, 450] width 165 height 35
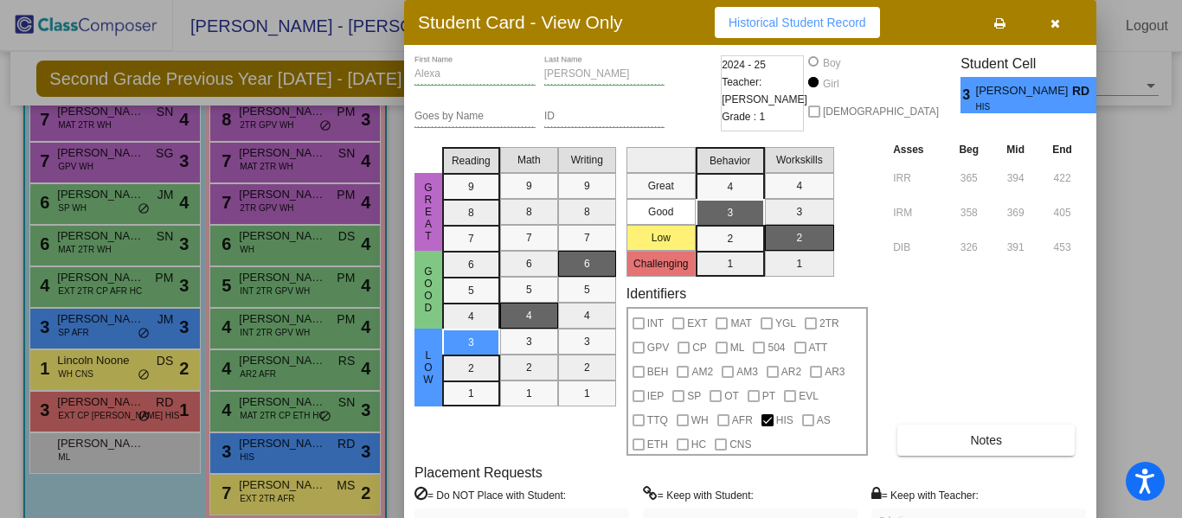
click at [268, 493] on div at bounding box center [591, 259] width 1182 height 518
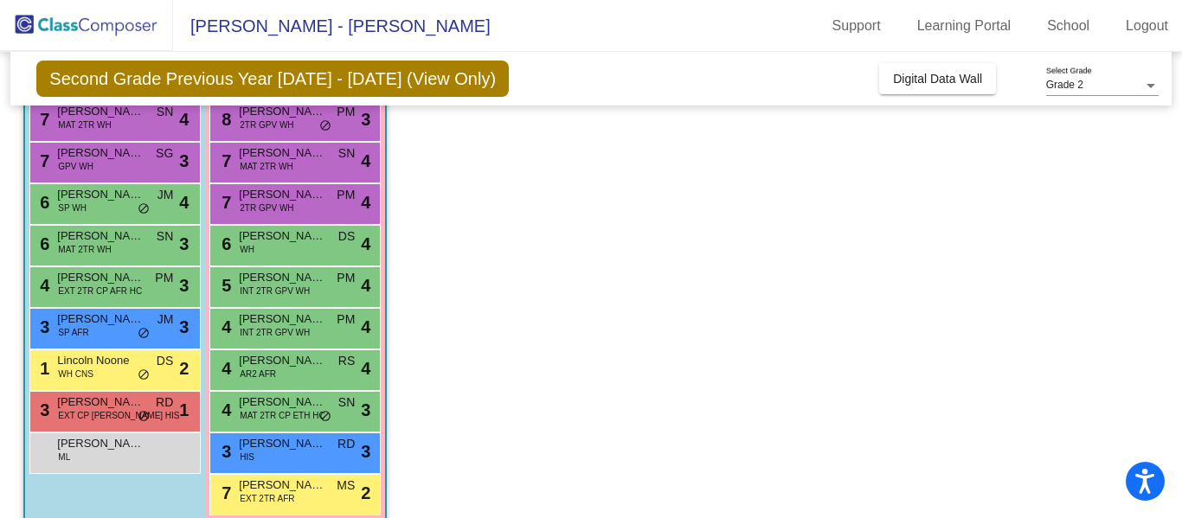
click at [268, 493] on span "EXT 2TR AFR" at bounding box center [267, 498] width 55 height 13
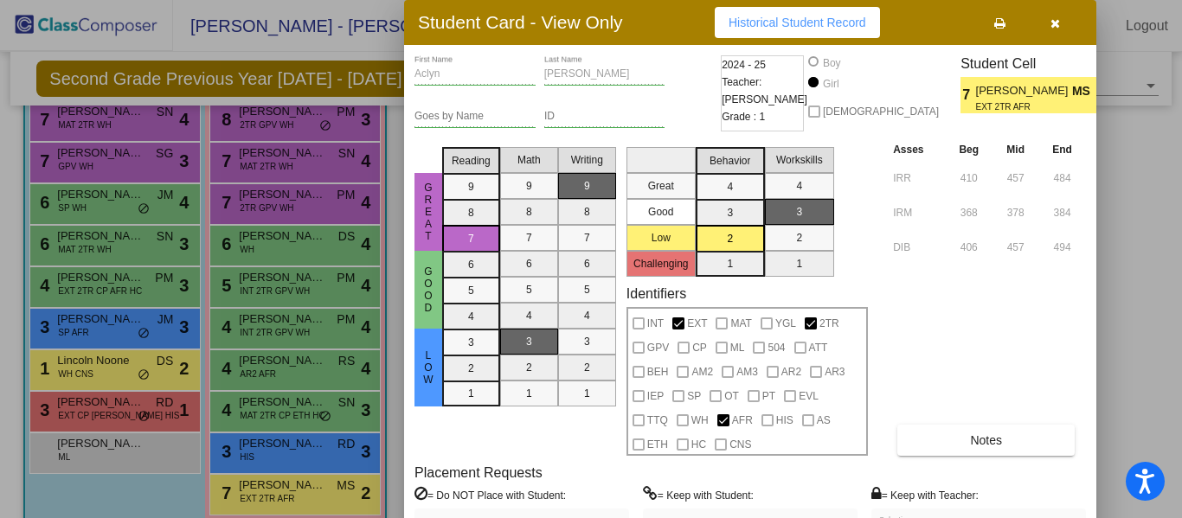
drag, startPoint x: 1176, startPoint y: 269, endPoint x: 1181, endPoint y: 311, distance: 41.9
click at [1181, 311] on div at bounding box center [591, 259] width 1182 height 518
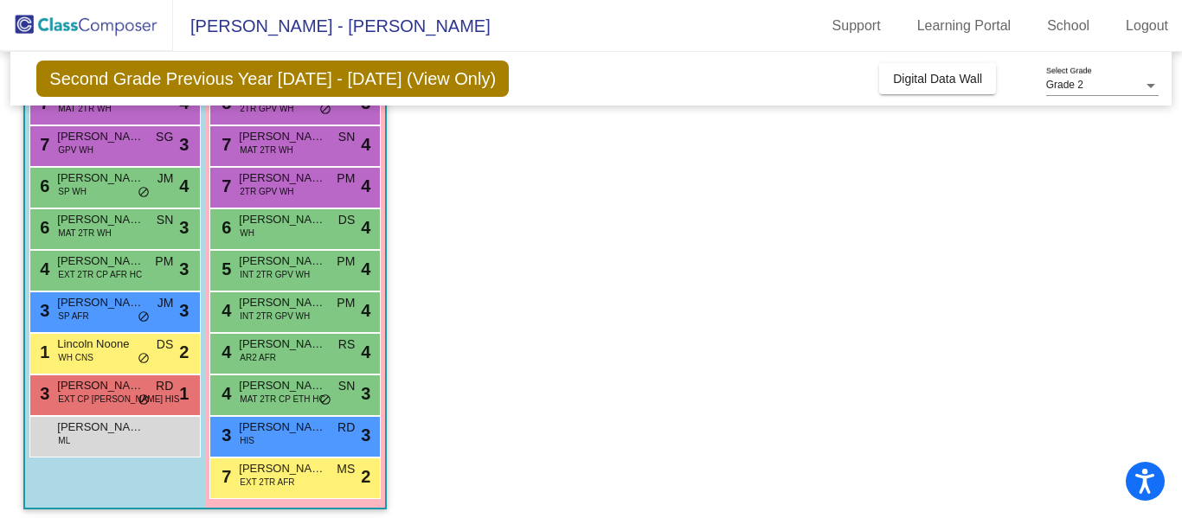
scroll to position [243, 0]
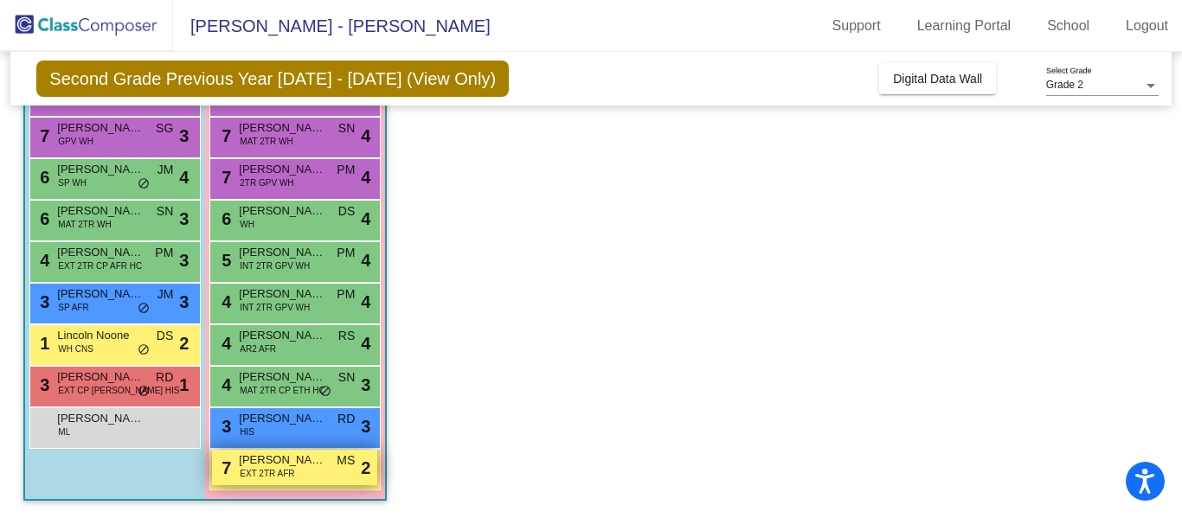
click at [332, 473] on div "7 [PERSON_NAME] EXT 2TR AFR MS lock do_not_disturb_alt 2" at bounding box center [294, 467] width 165 height 35
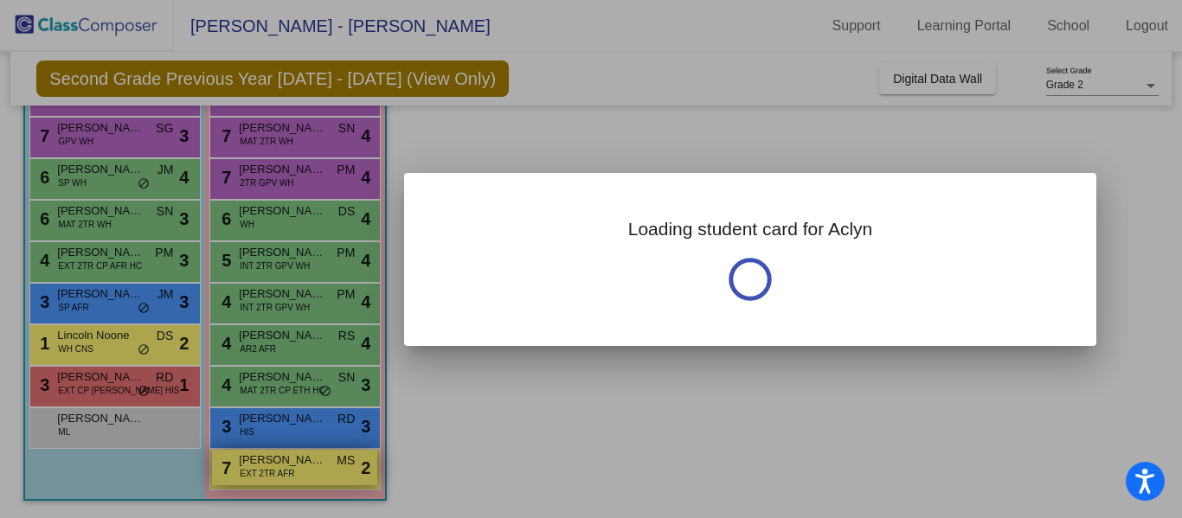
click at [332, 473] on div at bounding box center [591, 259] width 1182 height 518
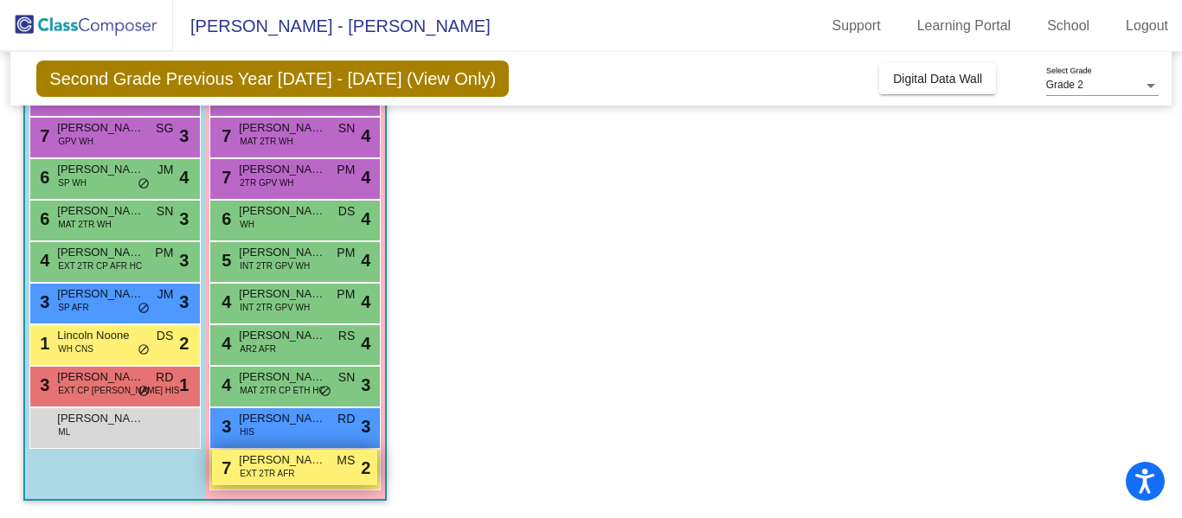
click at [332, 473] on div "7 [PERSON_NAME] EXT 2TR AFR MS lock do_not_disturb_alt 2" at bounding box center [294, 467] width 165 height 35
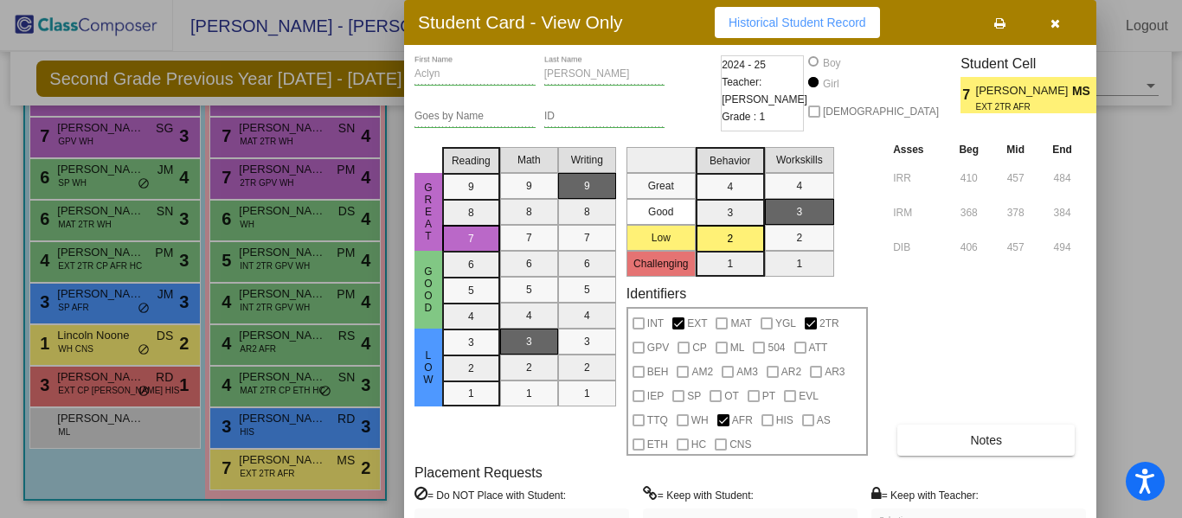
click at [1057, 24] on icon "button" at bounding box center [1055, 23] width 10 height 12
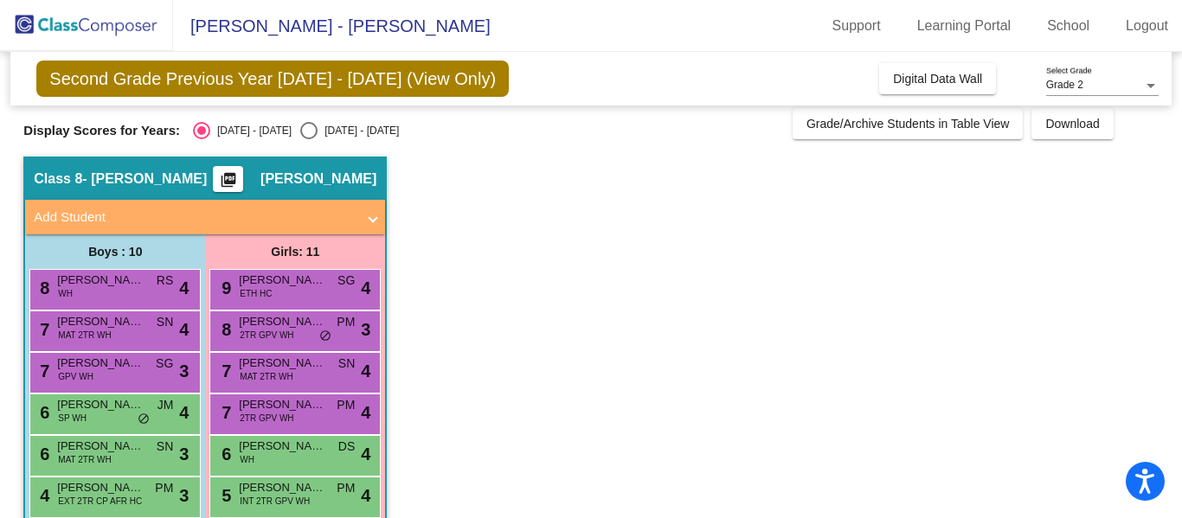
scroll to position [5, 0]
